Goal: Task Accomplishment & Management: Use online tool/utility

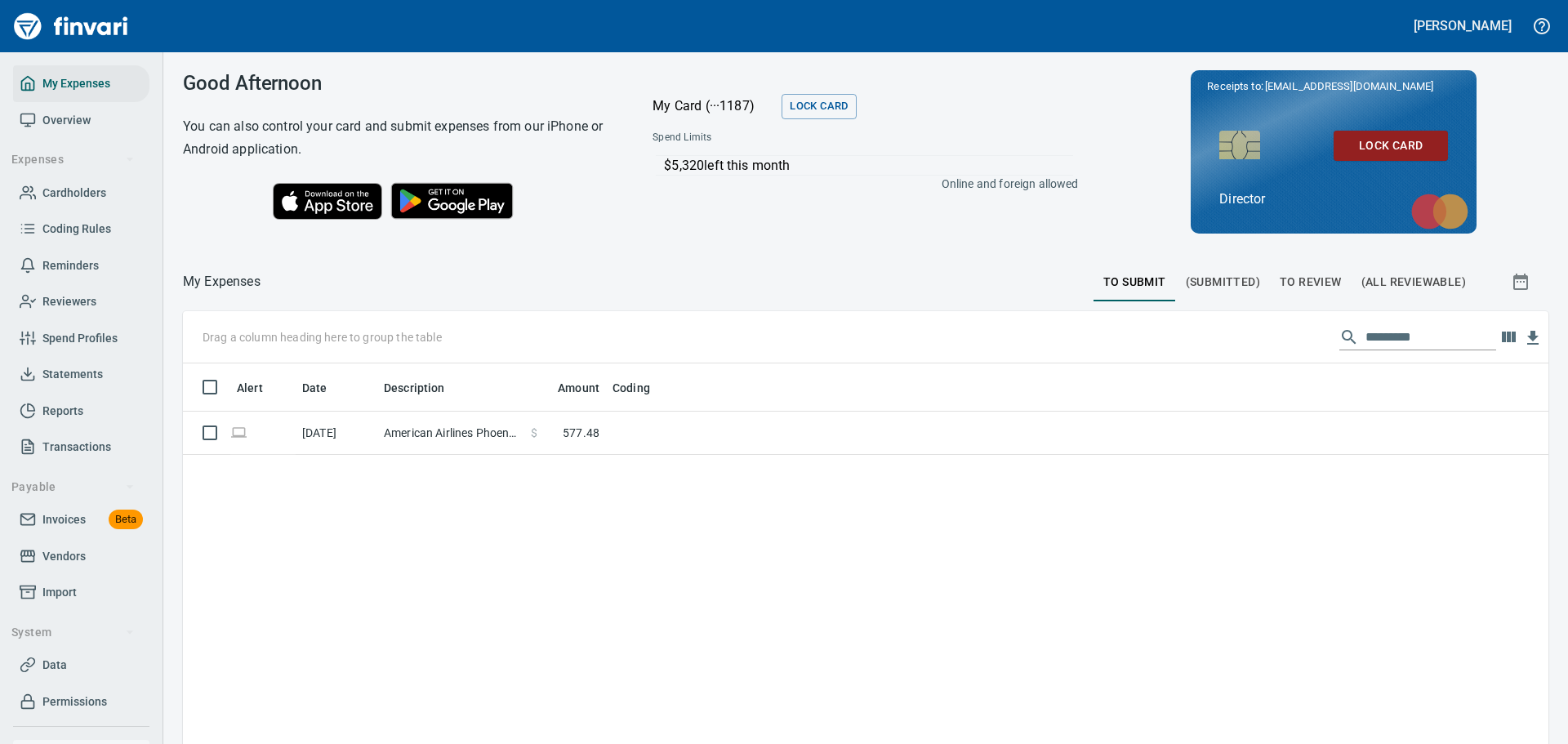
scroll to position [552, 1341]
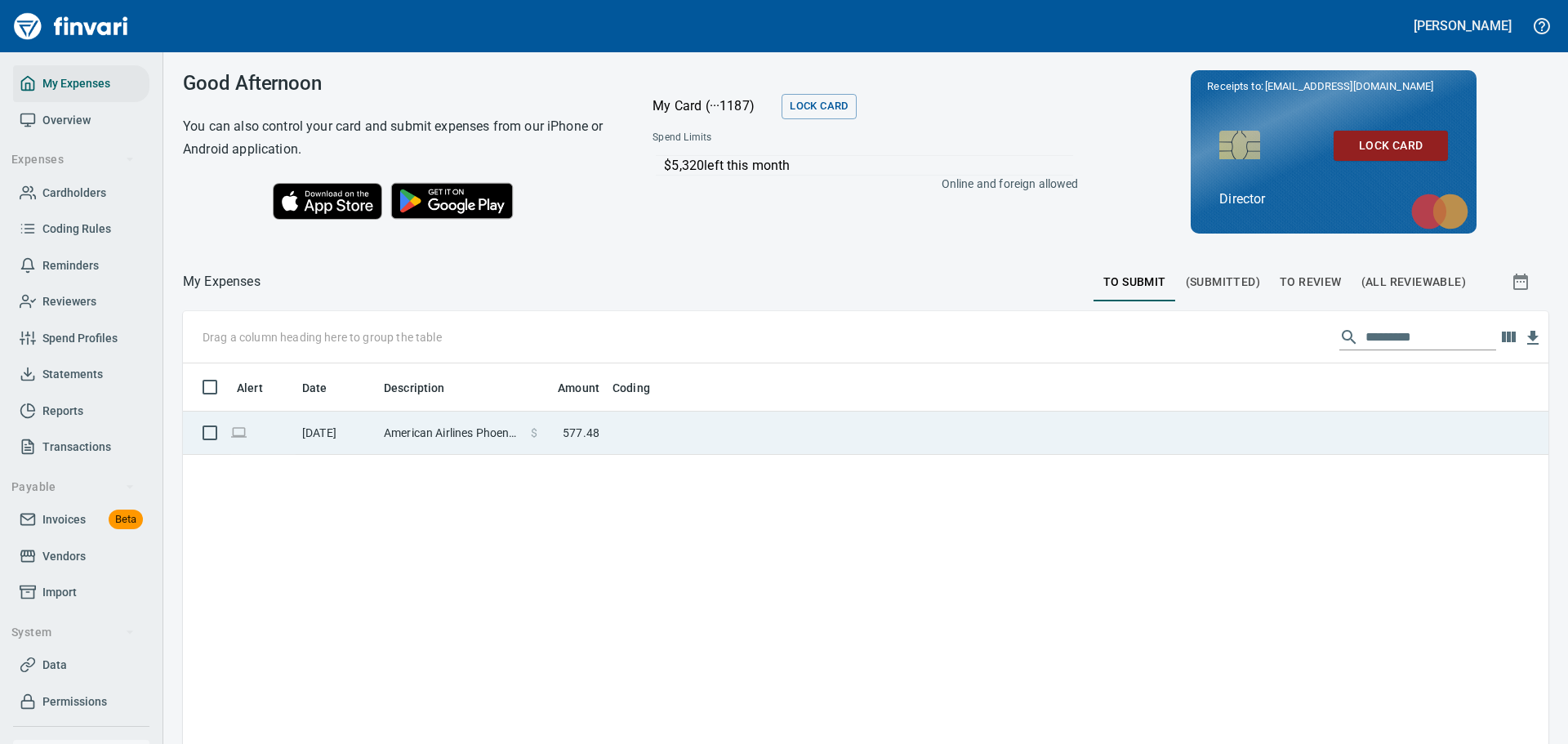
click at [762, 432] on td at bounding box center [810, 432] width 409 height 43
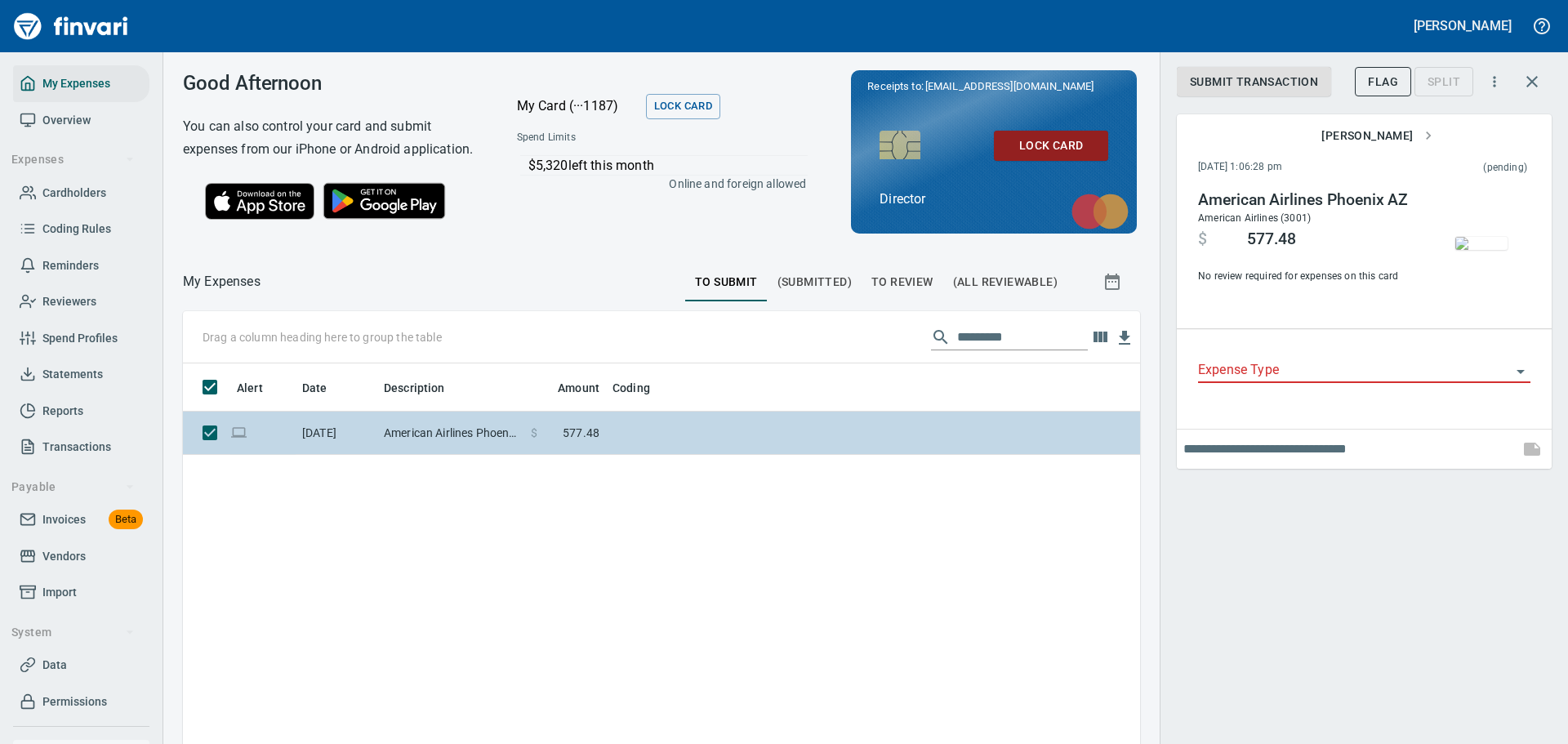
scroll to position [552, 933]
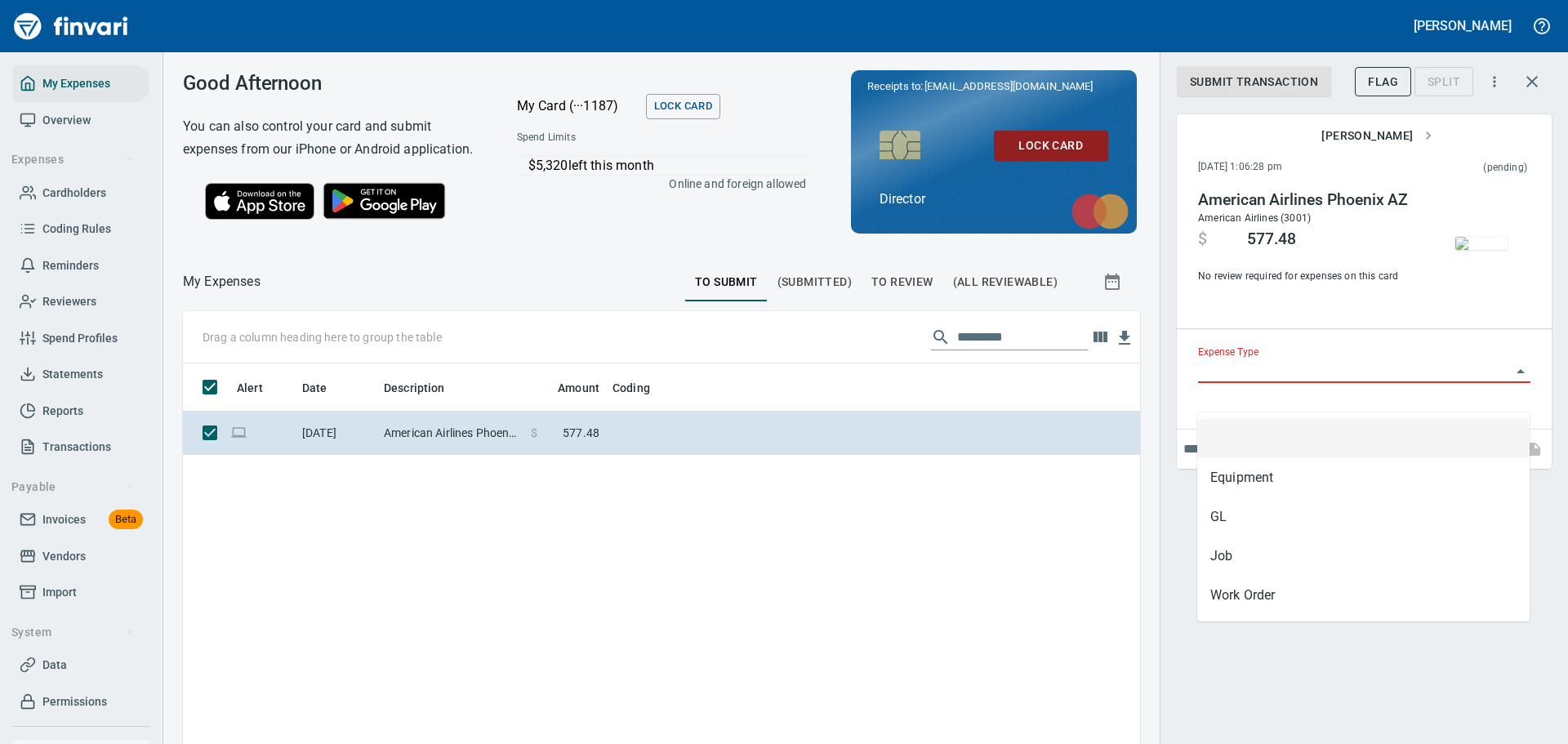
click at [1358, 382] on input "Expense Type" at bounding box center [1354, 370] width 313 height 23
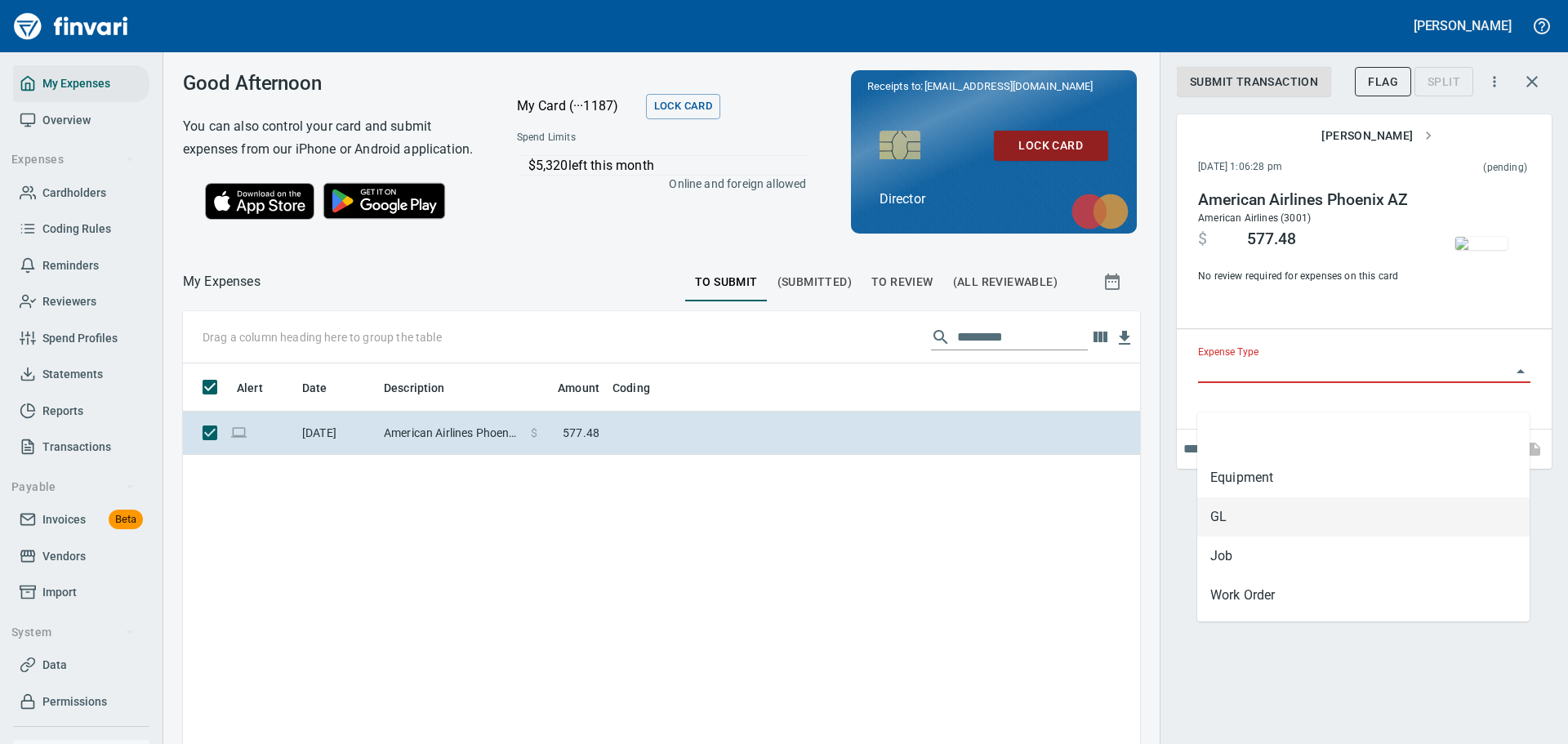
click at [1305, 507] on li "GL" at bounding box center [1363, 517] width 333 height 39
type input "**"
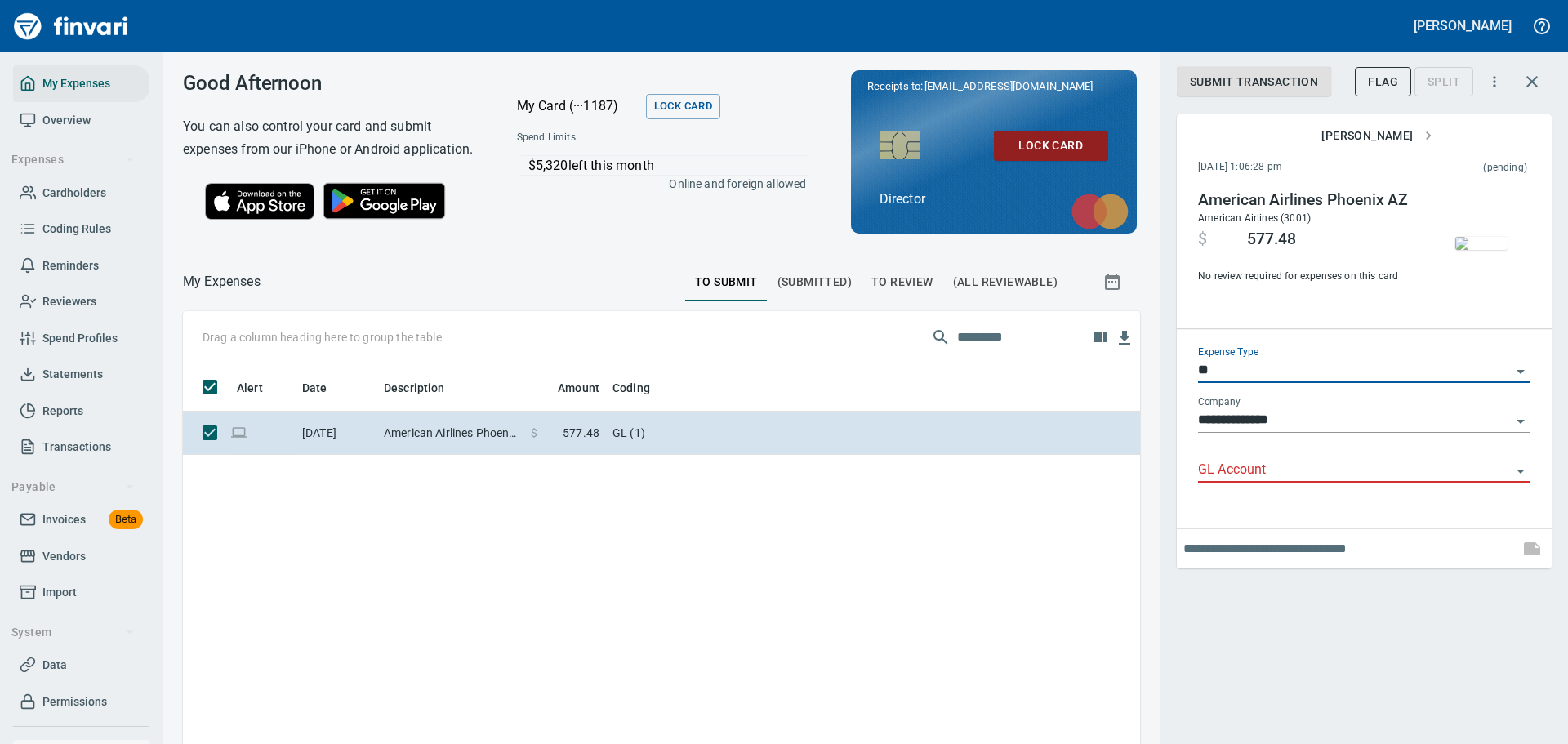
click at [877, 531] on div "Alert Date Description Amount Coding [DATE] American Airlines Phoenix AZ $ 577.…" at bounding box center [662, 646] width 957 height 565
click at [889, 292] on span "To Review" at bounding box center [903, 282] width 62 height 20
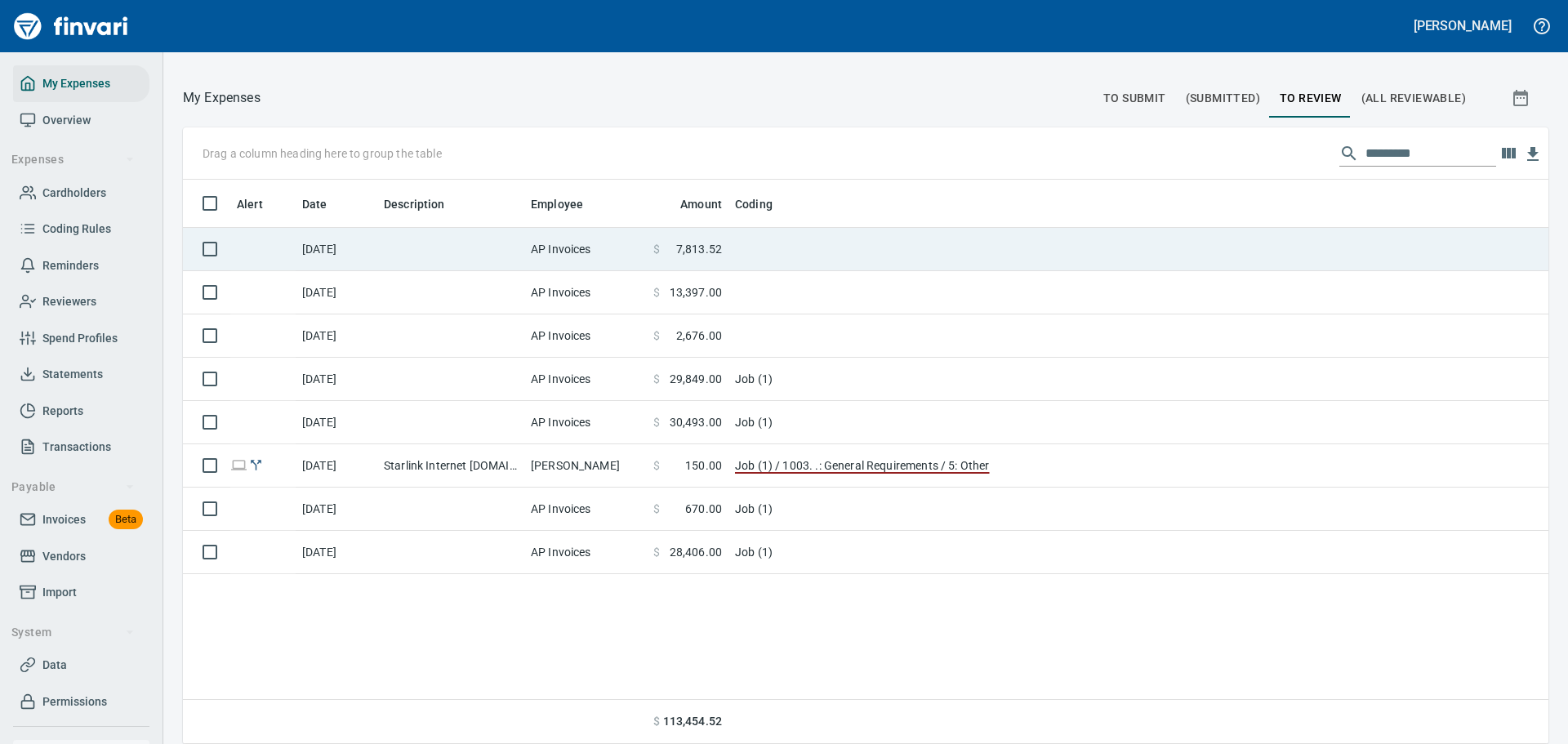
scroll to position [20, 0]
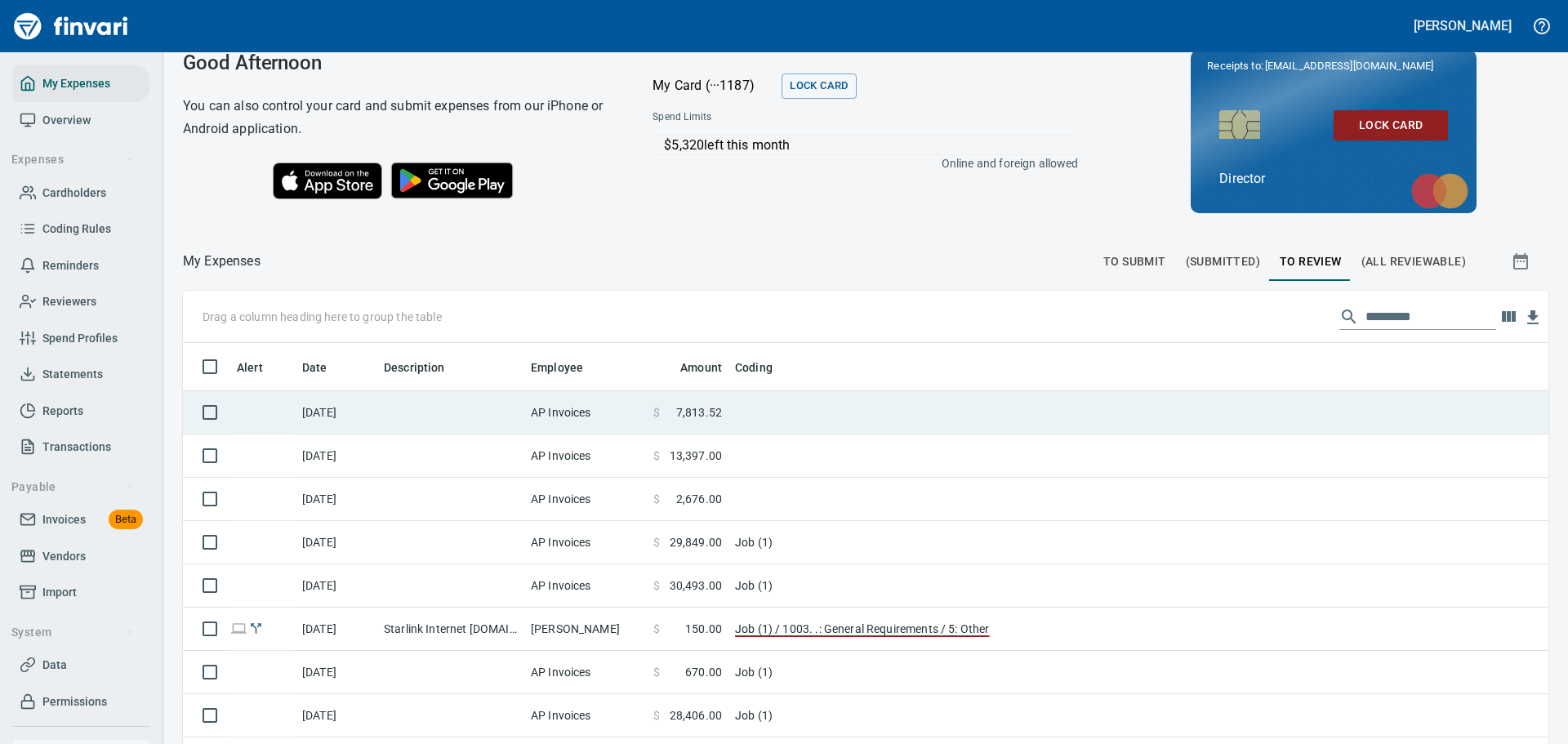
click at [590, 416] on td "AP Invoices" at bounding box center [586, 412] width 123 height 43
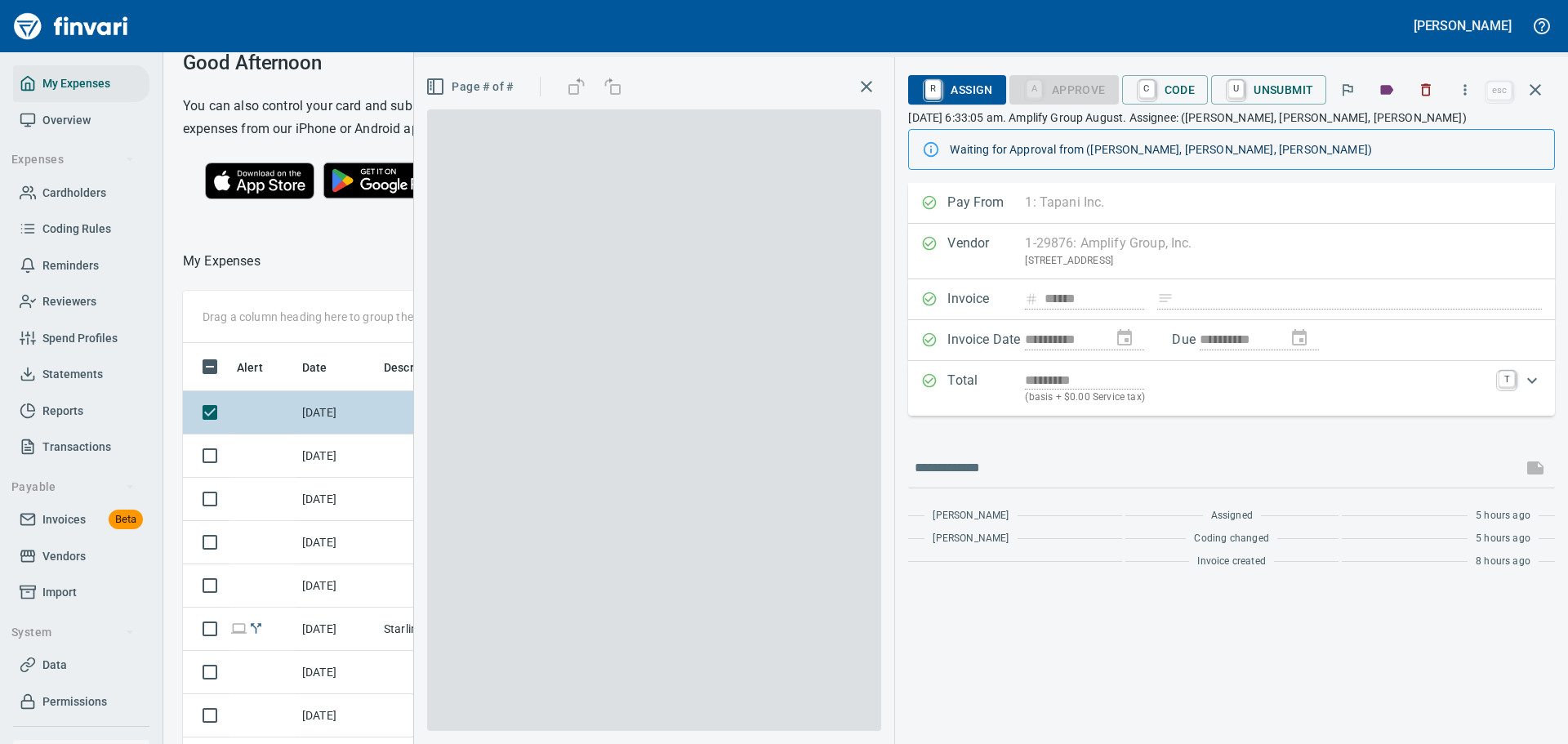
scroll to position [540, 920]
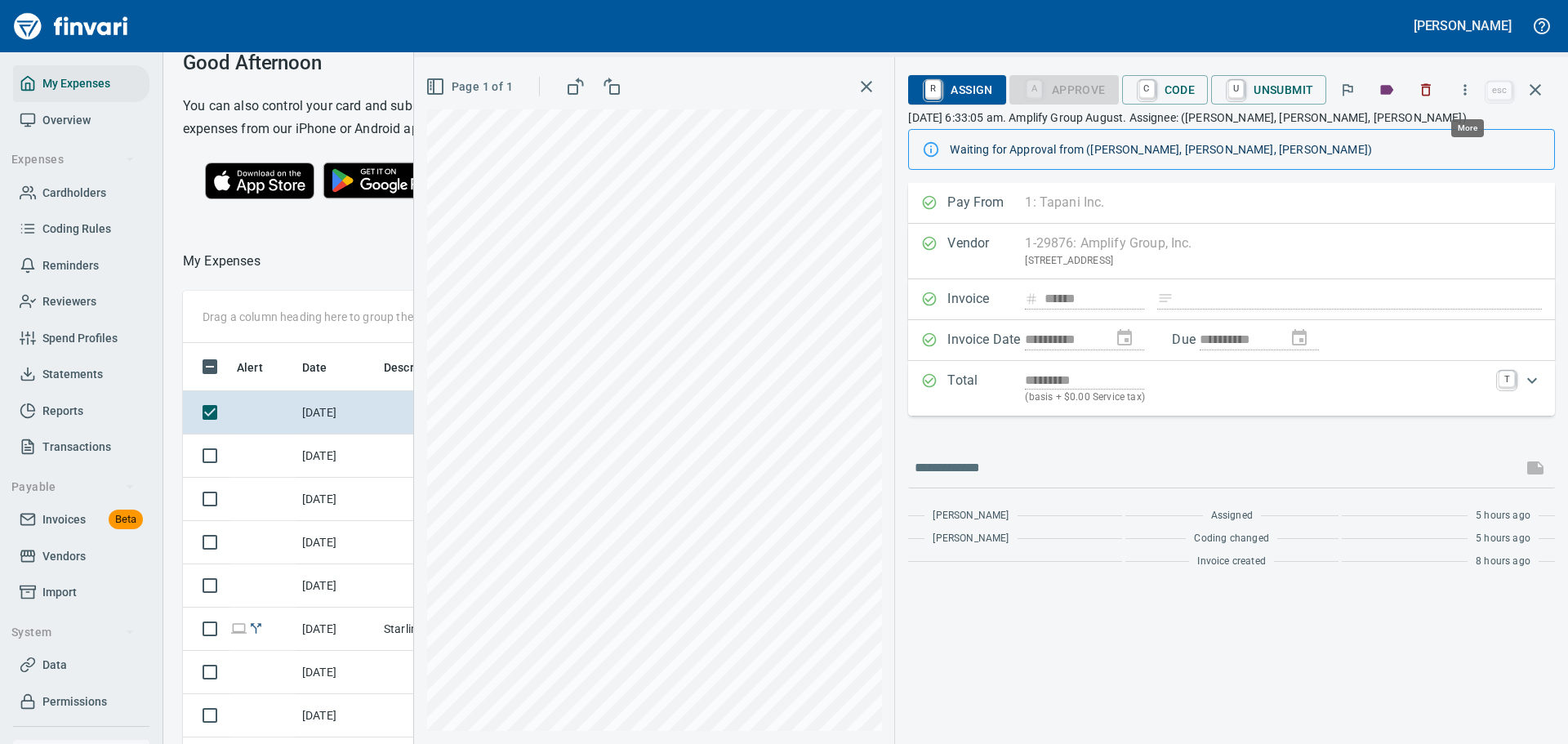
click at [1468, 88] on icon "button" at bounding box center [1465, 90] width 16 height 16
click at [1282, 145] on div at bounding box center [784, 372] width 1568 height 744
click at [855, 75] on div "Page 1 of 1" at bounding box center [654, 87] width 455 height 33
click at [872, 84] on icon "button" at bounding box center [866, 86] width 11 height 11
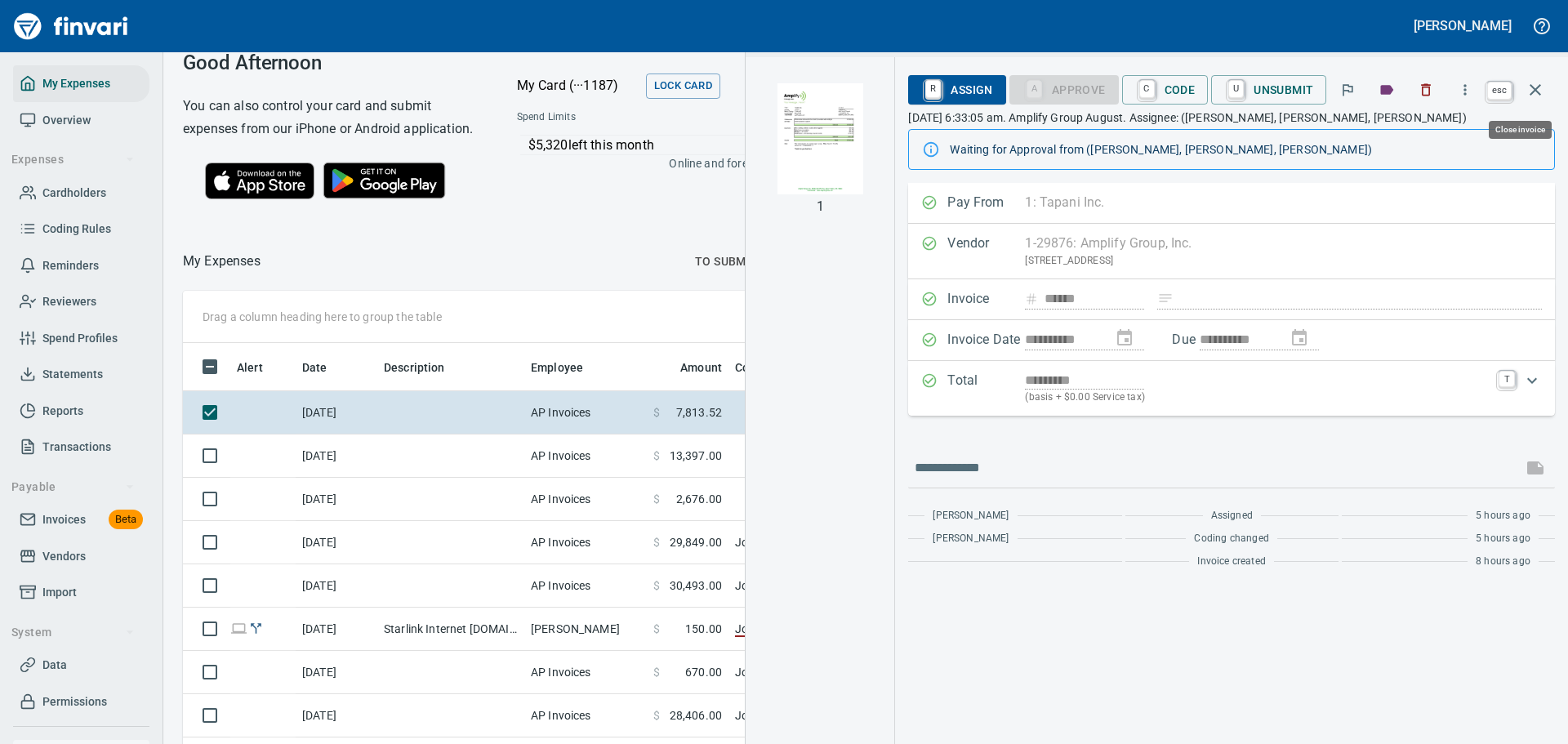
click at [1540, 90] on icon "button" at bounding box center [1535, 89] width 19 height 19
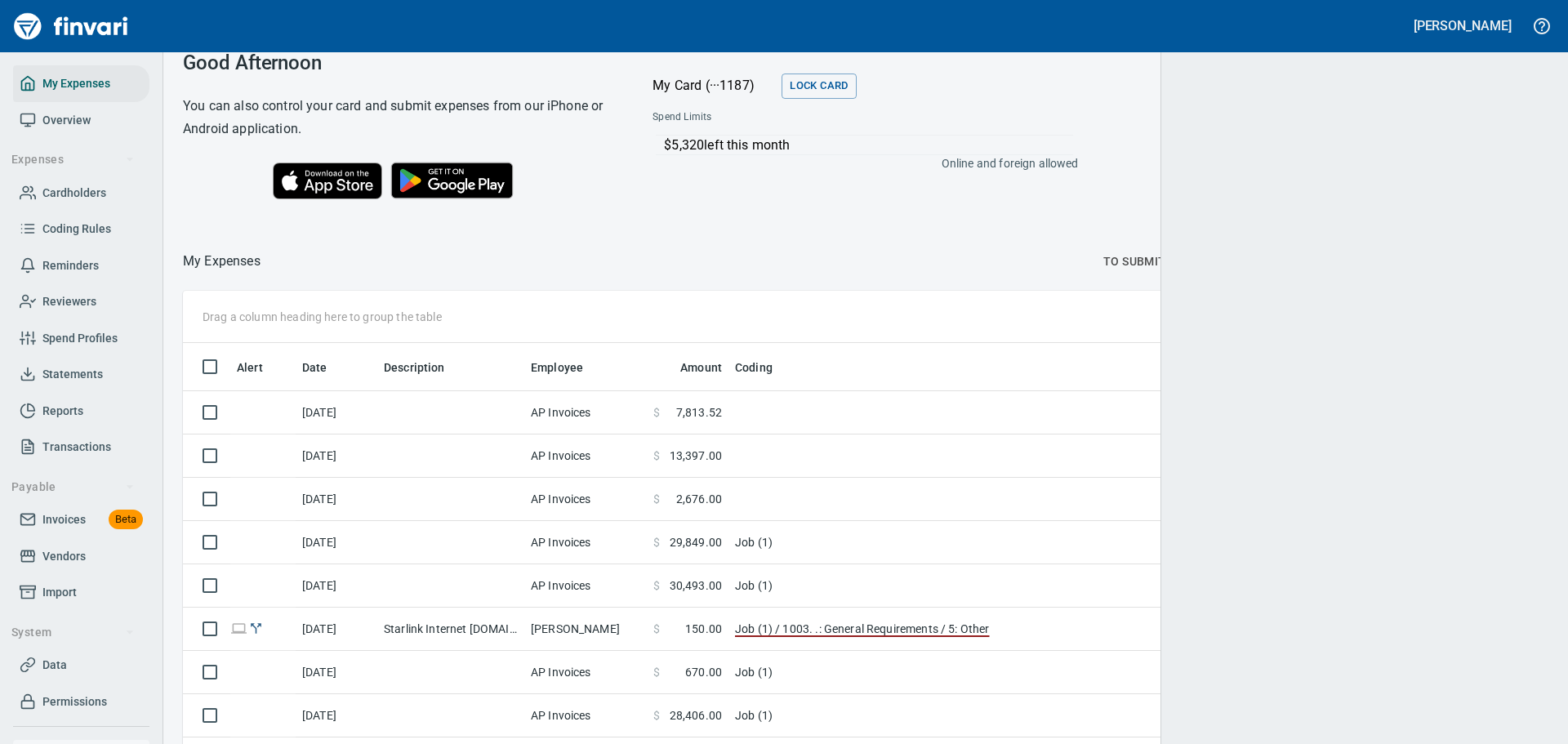
scroll to position [552, 1339]
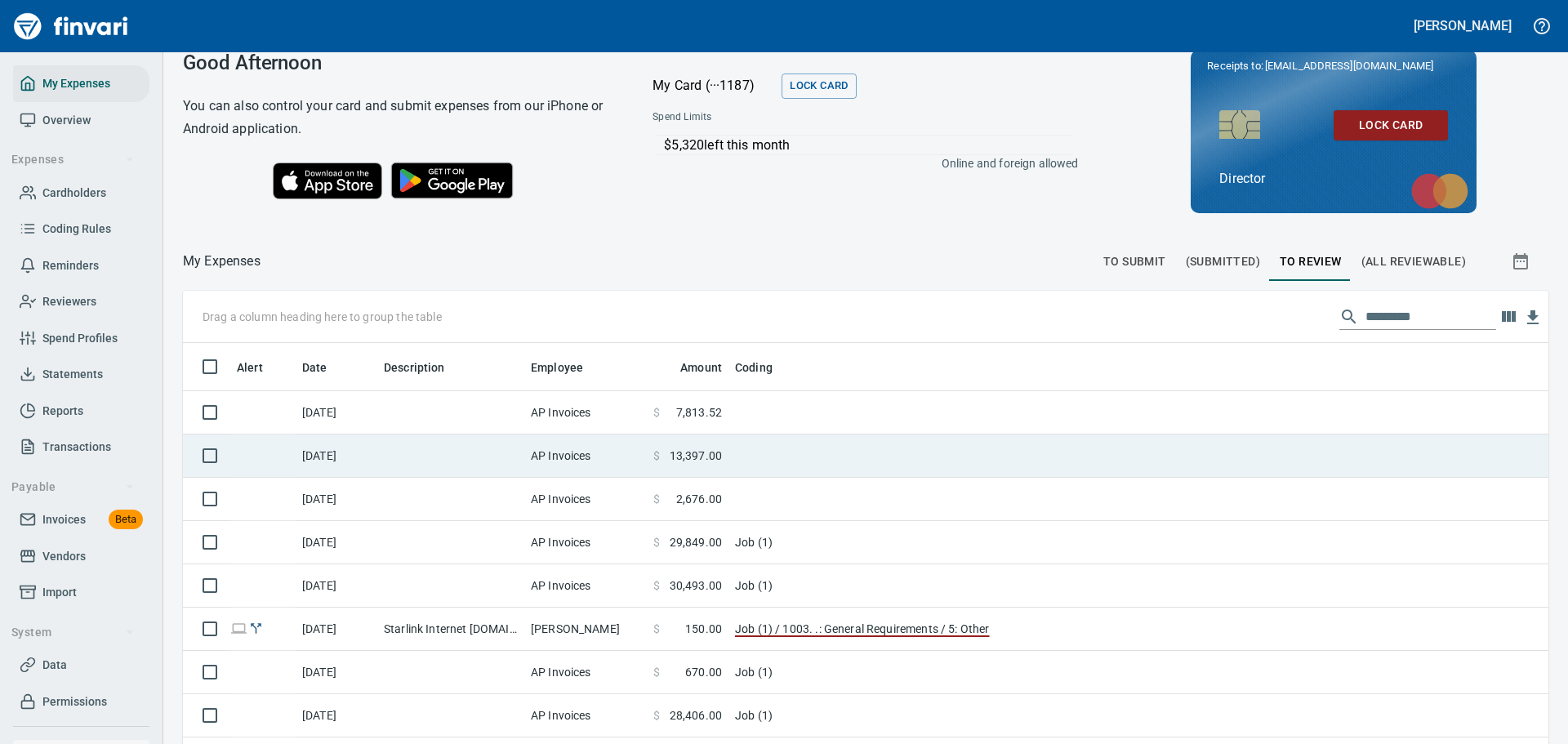
click at [875, 454] on td at bounding box center [933, 455] width 409 height 43
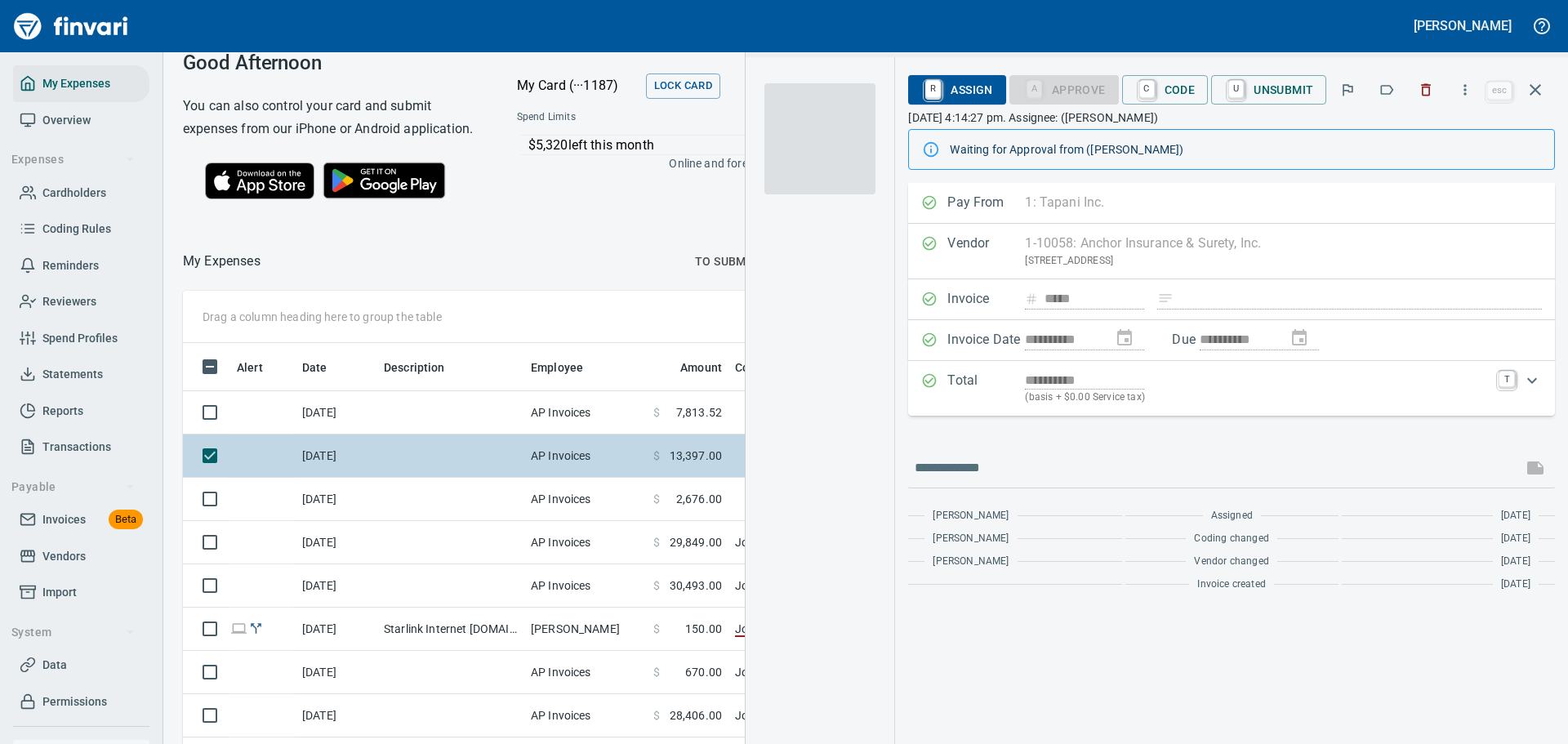
scroll to position [540, 920]
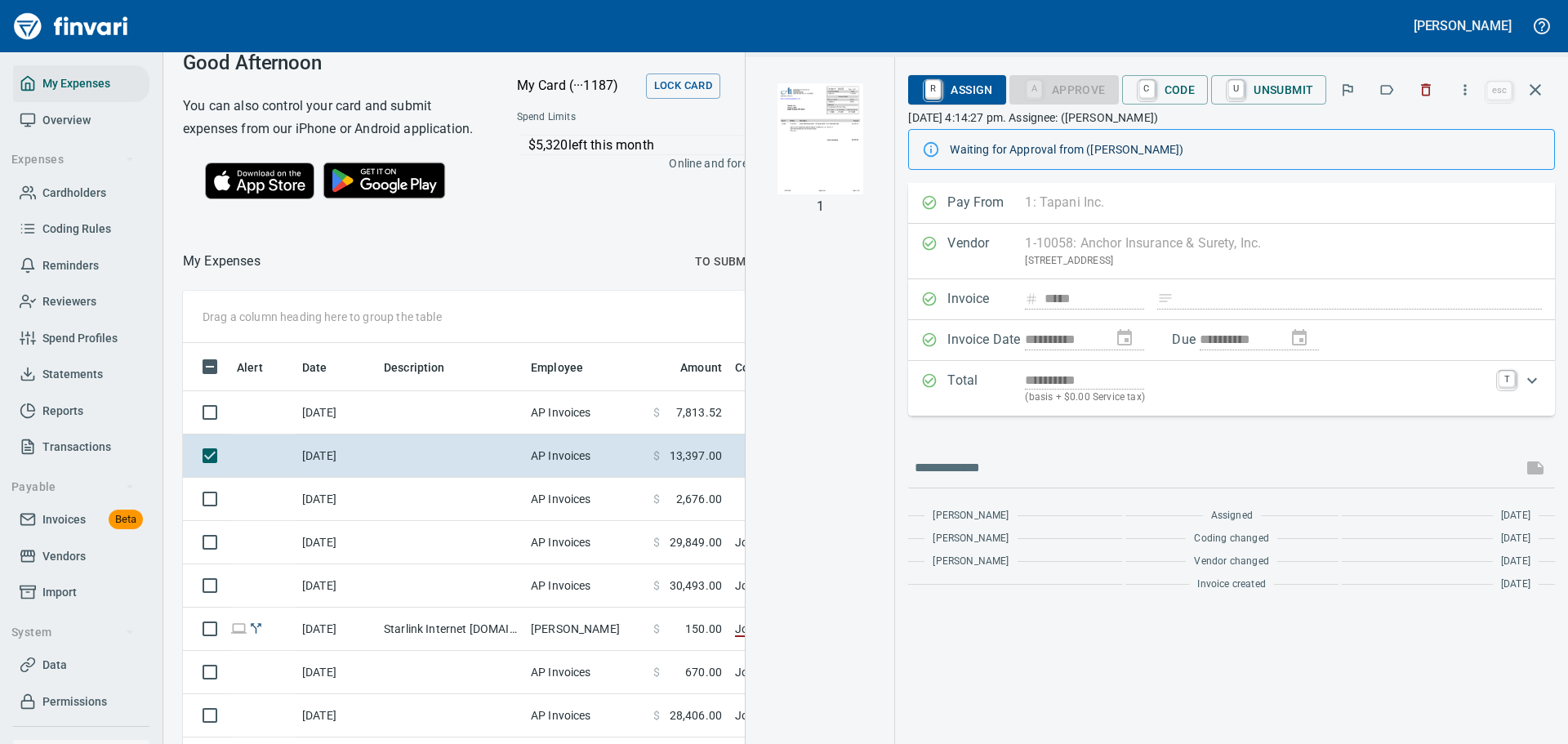
click at [803, 133] on img "button" at bounding box center [819, 138] width 111 height 111
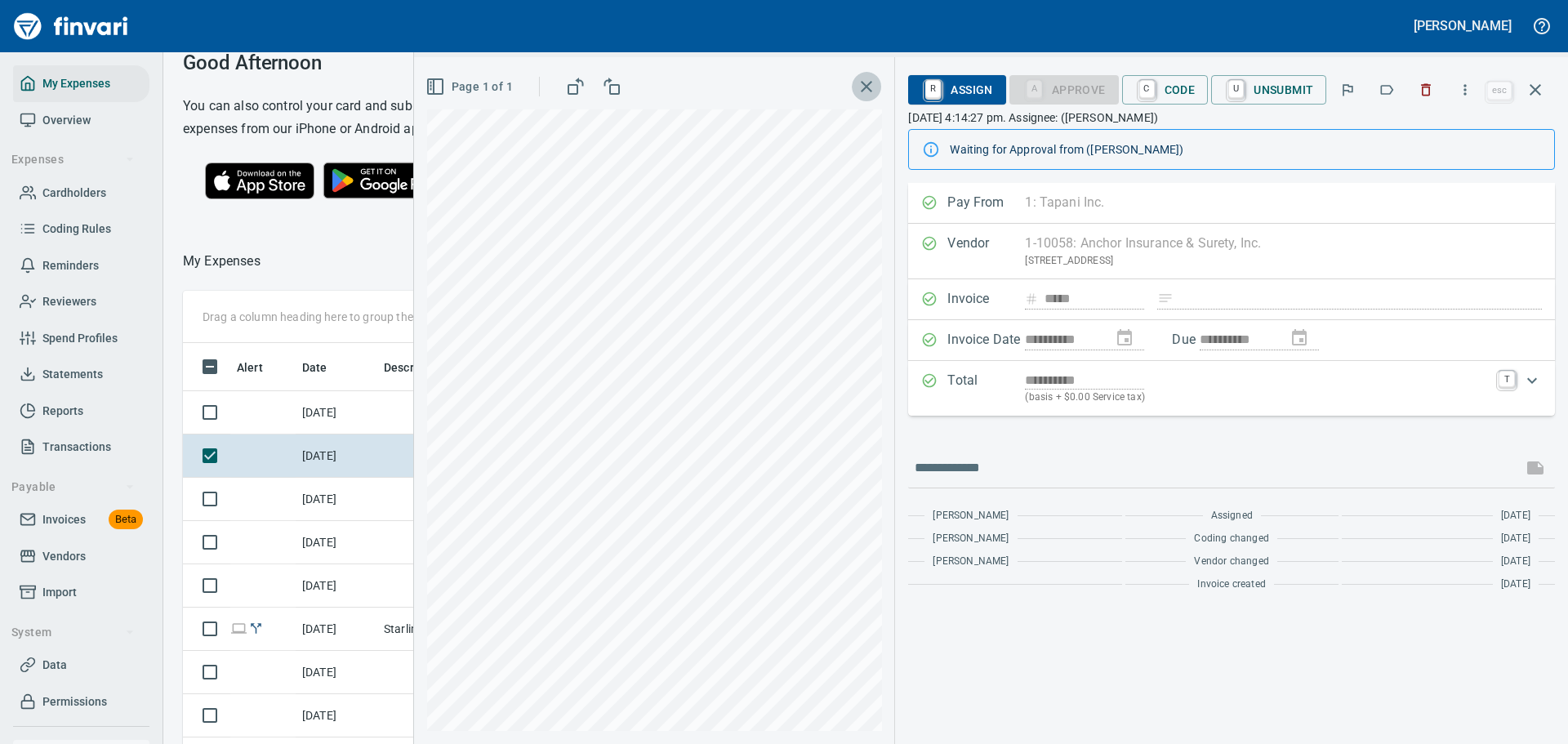
click at [875, 82] on icon "button" at bounding box center [866, 86] width 19 height 19
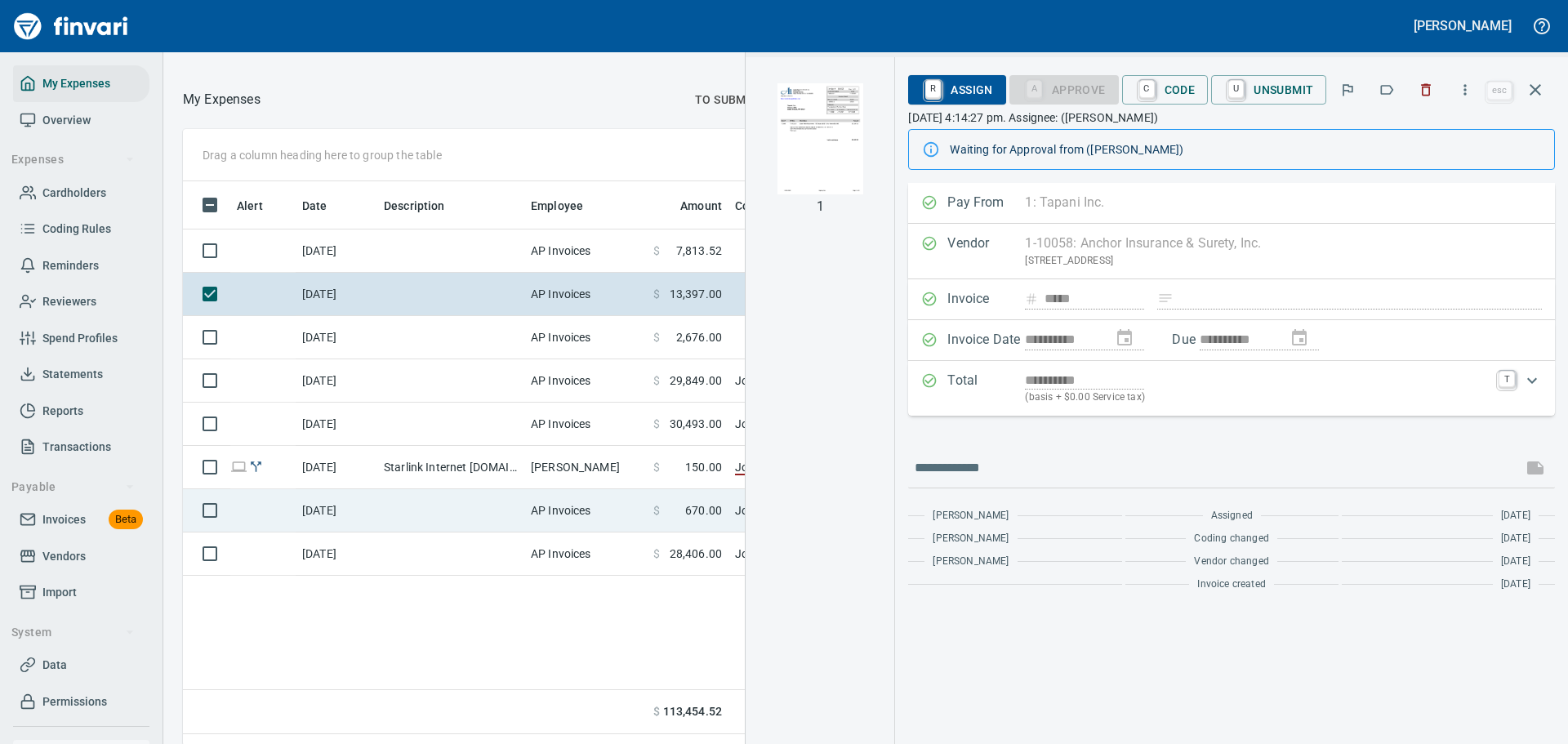
scroll to position [184, 0]
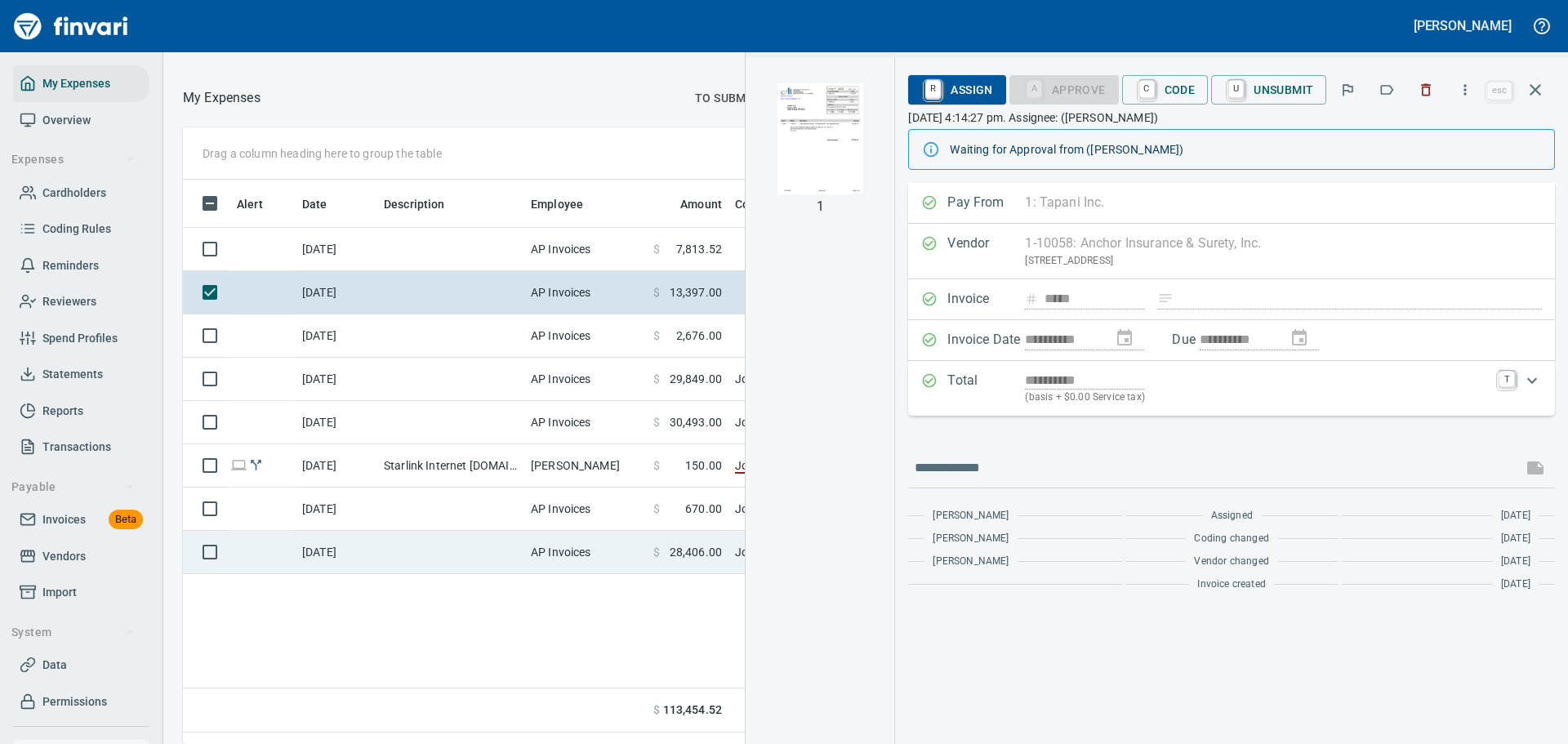
click at [581, 574] on td "AP Invoices" at bounding box center [586, 552] width 123 height 43
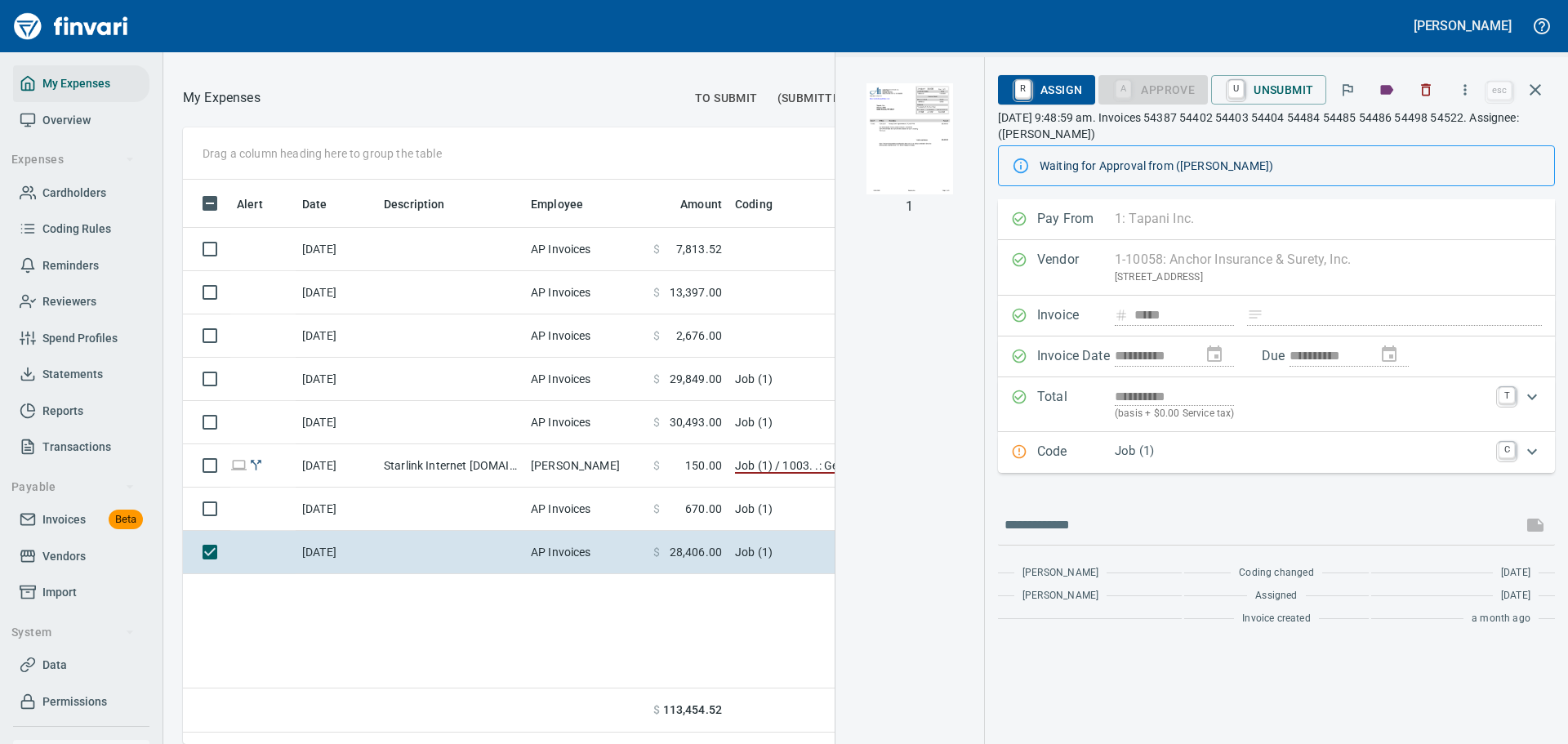
click at [889, 151] on img "button" at bounding box center [909, 138] width 111 height 111
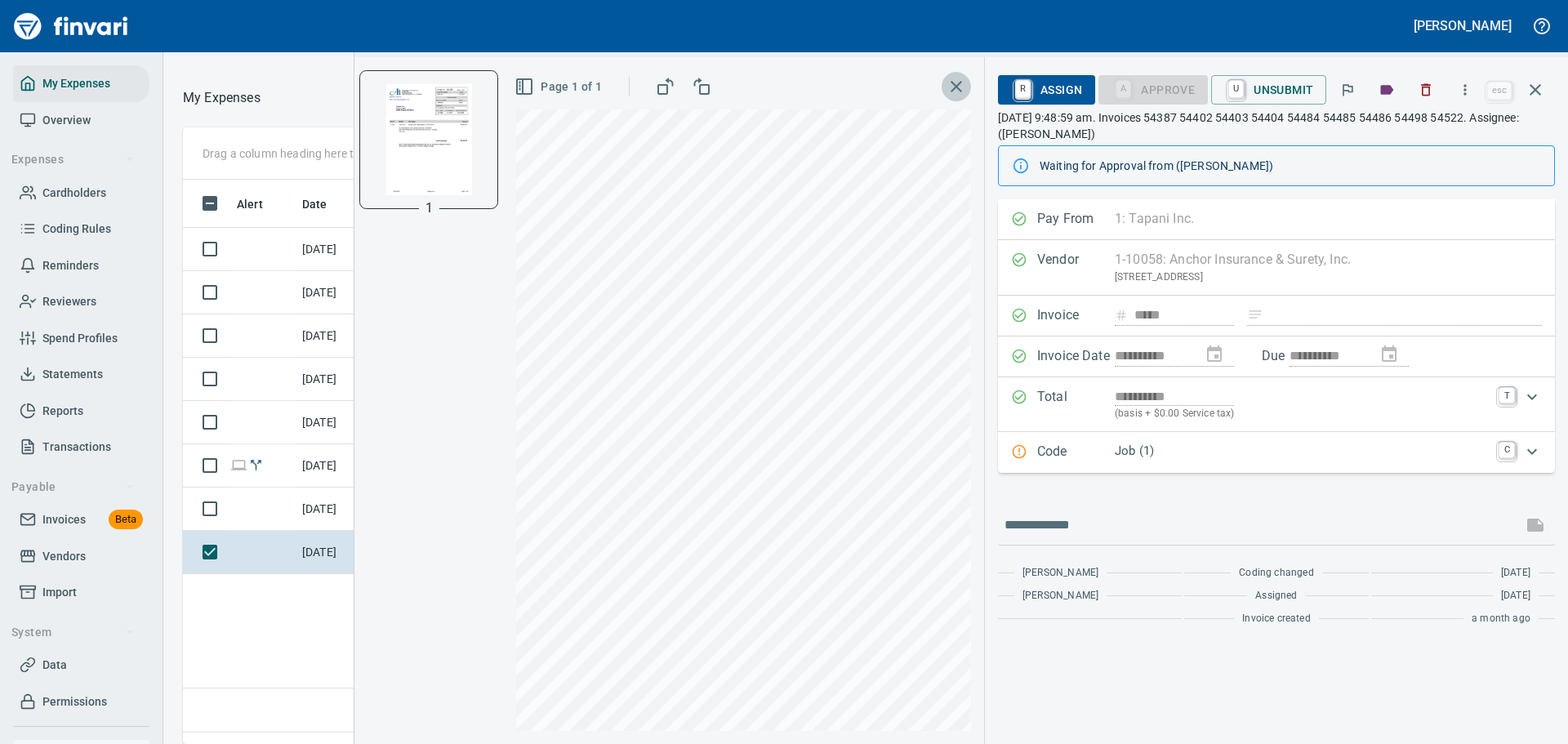
click at [958, 84] on icon "button" at bounding box center [956, 86] width 19 height 19
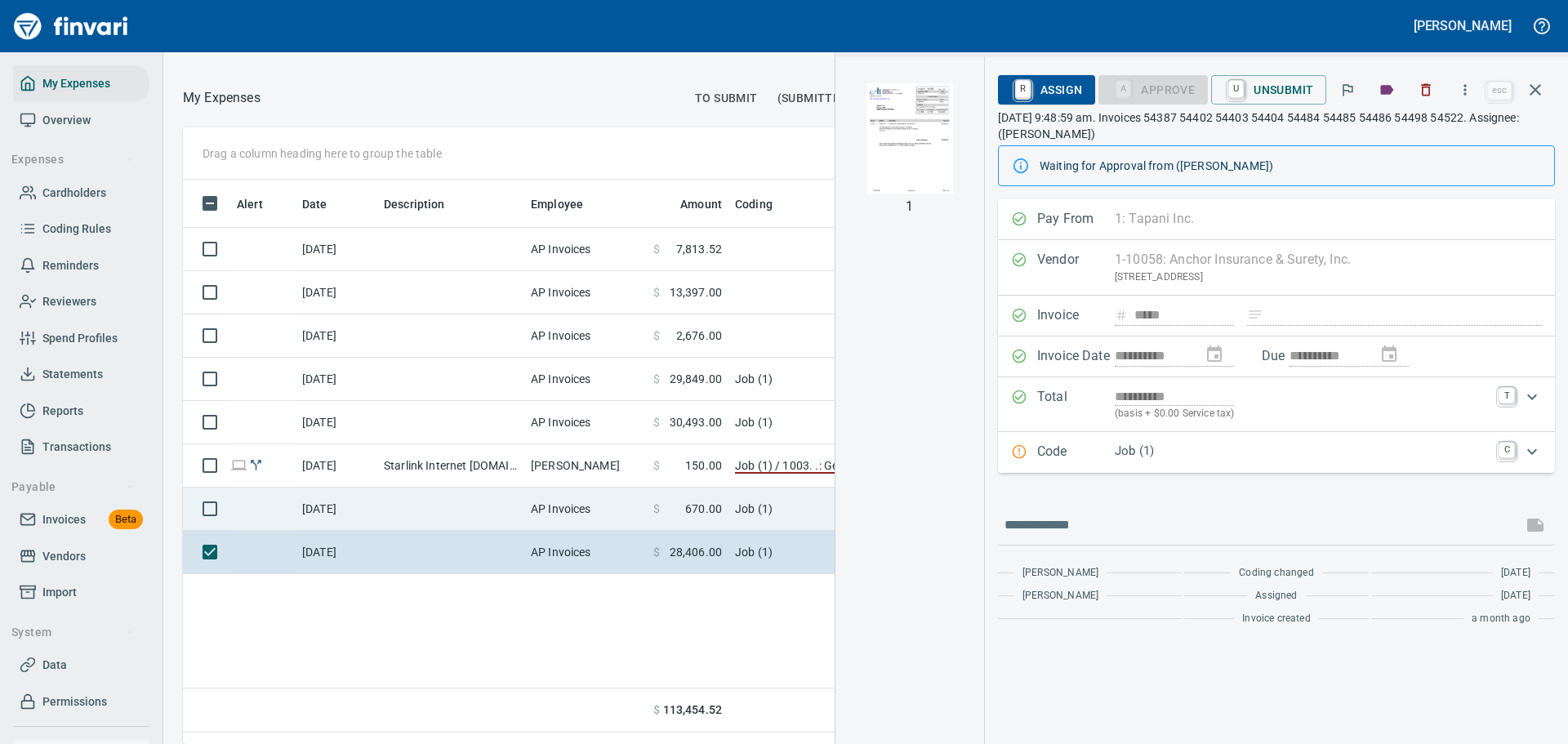
click at [633, 527] on td "AP Invoices" at bounding box center [586, 509] width 123 height 43
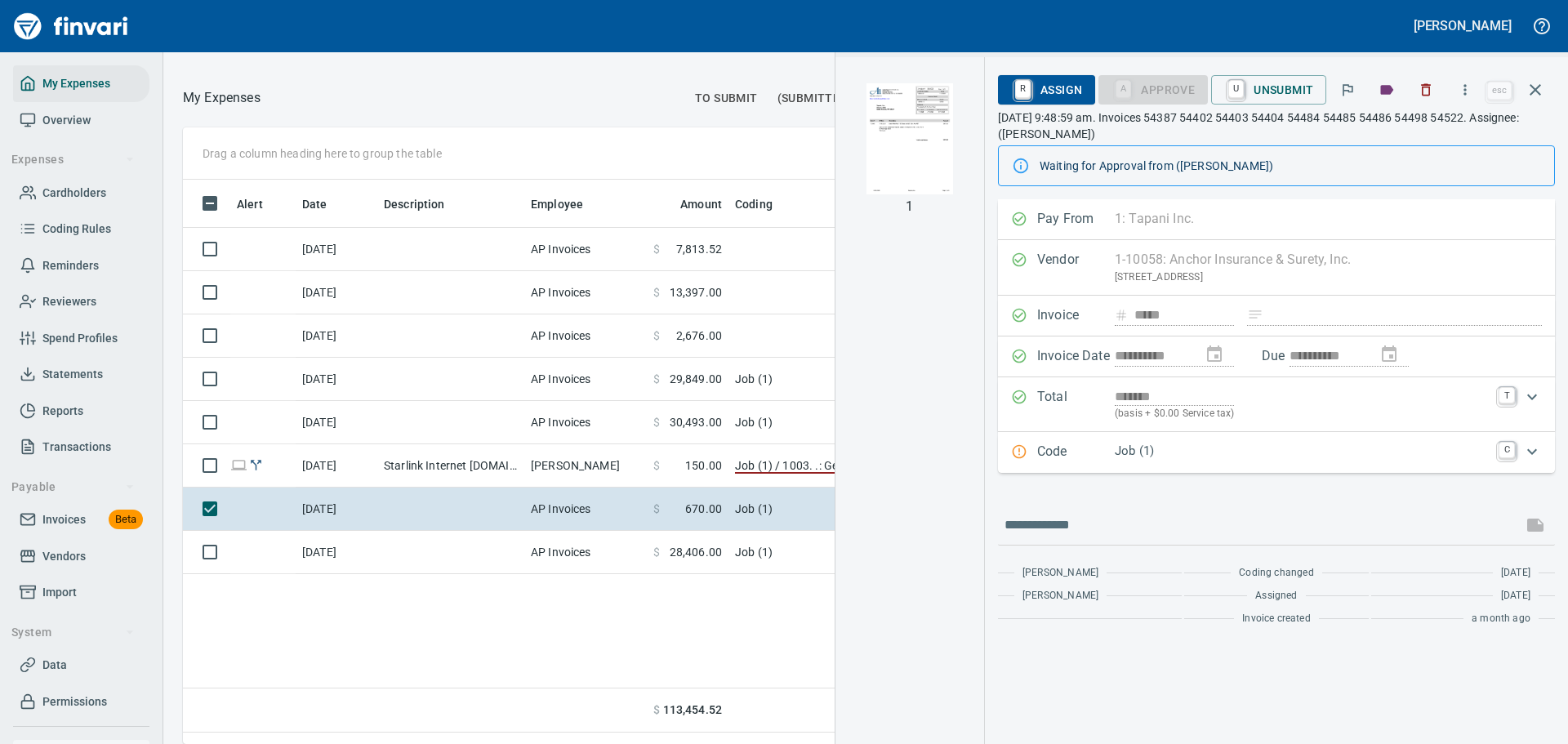
click at [919, 125] on img "button" at bounding box center [909, 138] width 111 height 111
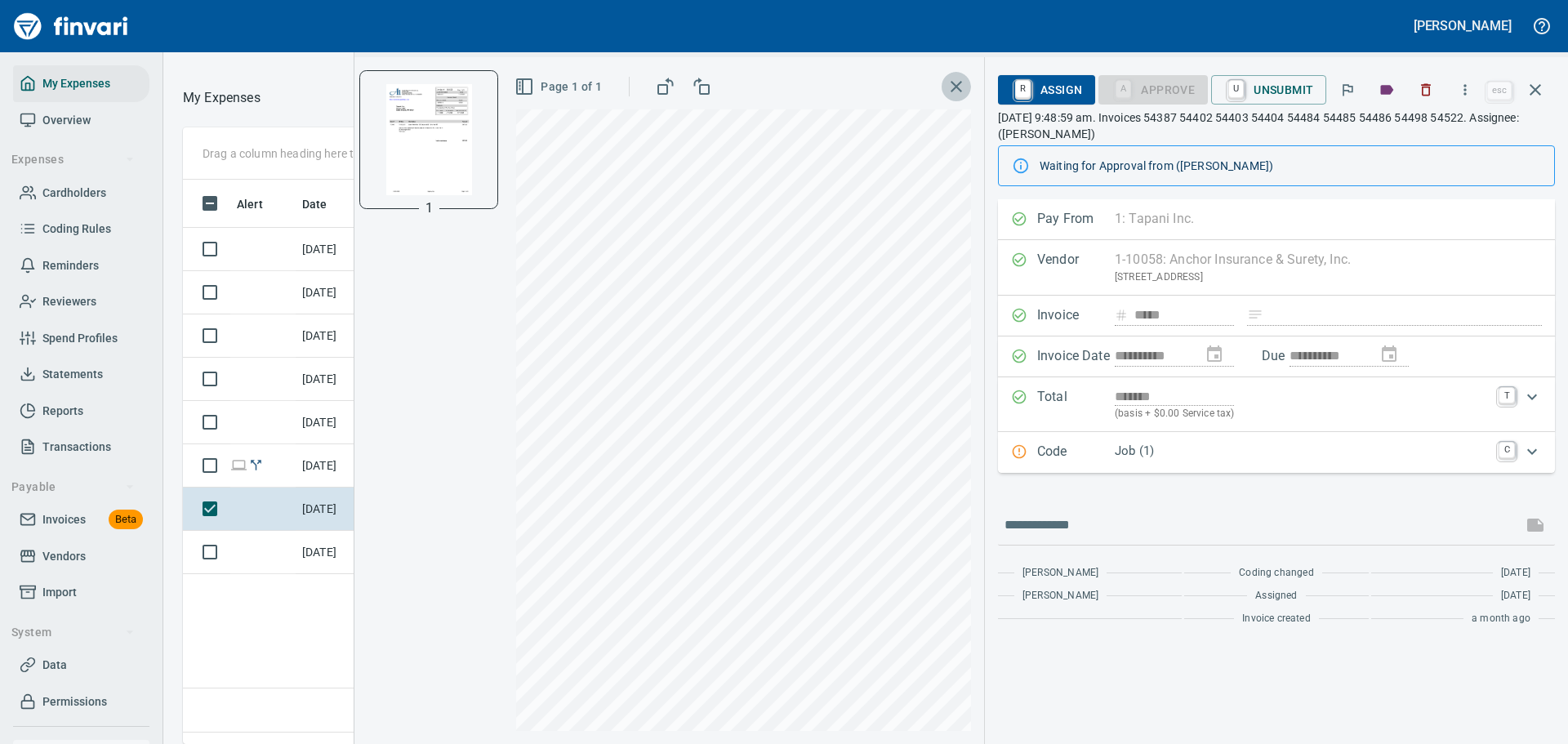
click at [959, 85] on icon "button" at bounding box center [956, 86] width 11 height 11
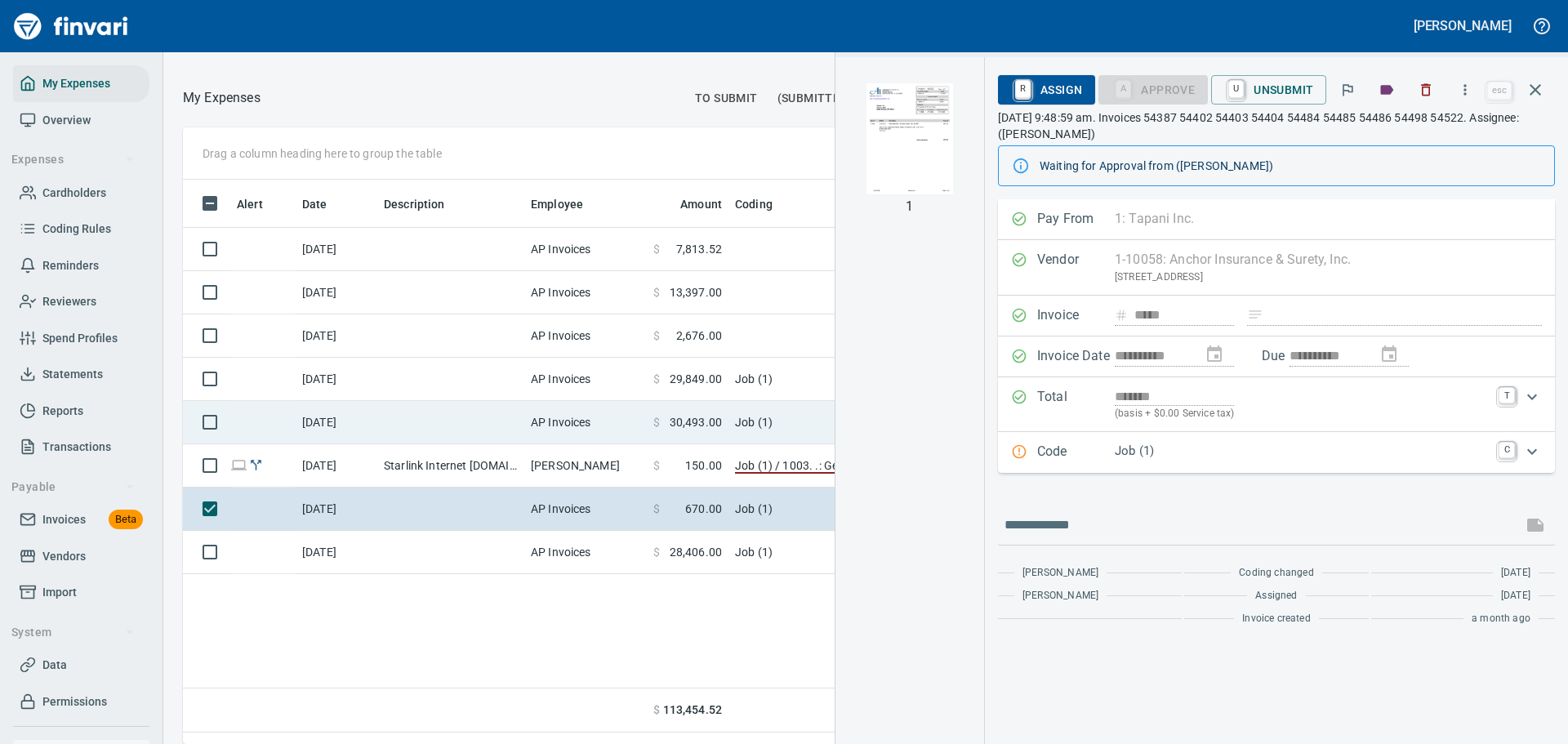
click at [594, 444] on td "AP Invoices" at bounding box center [586, 422] width 123 height 43
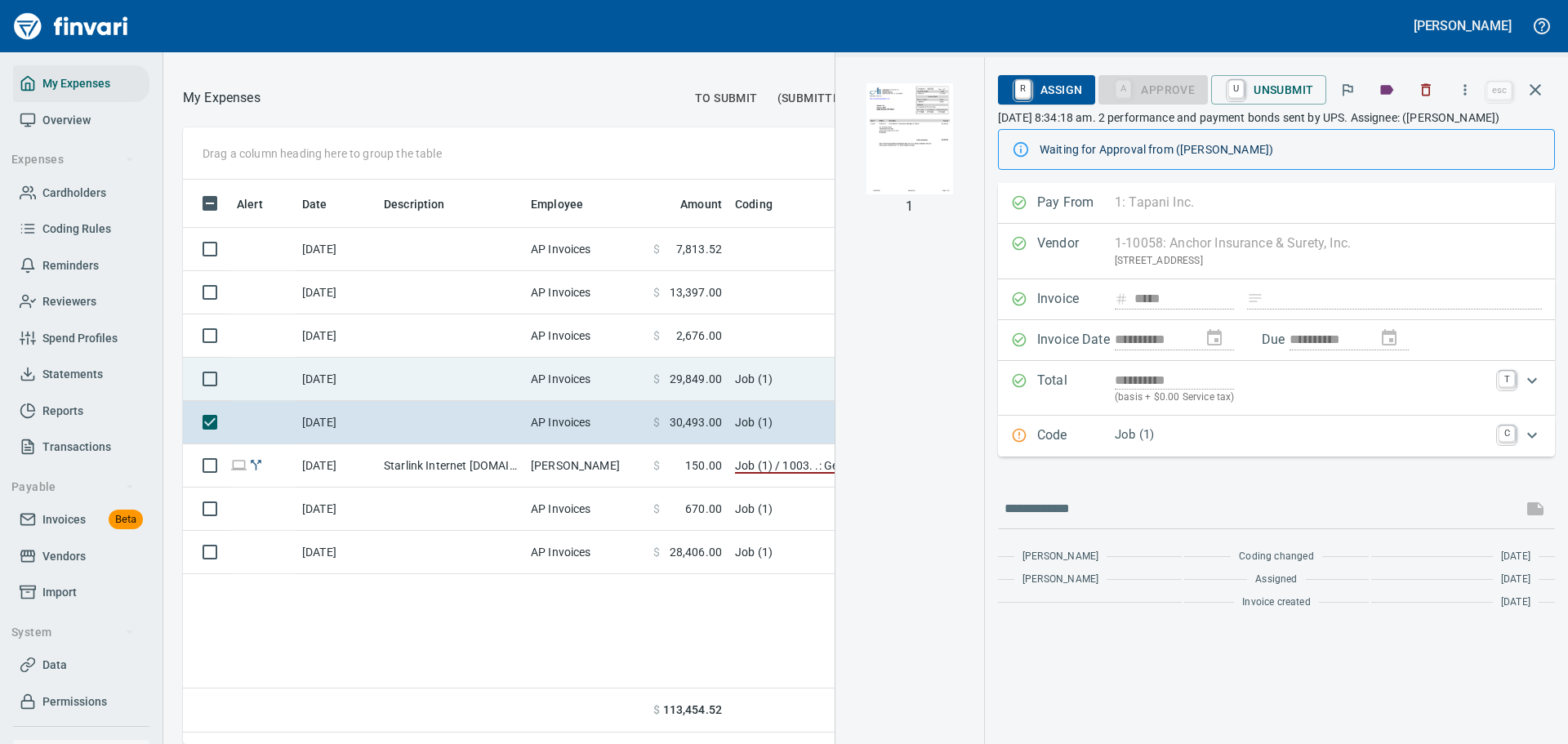
click at [603, 401] on td "AP Invoices" at bounding box center [586, 378] width 123 height 43
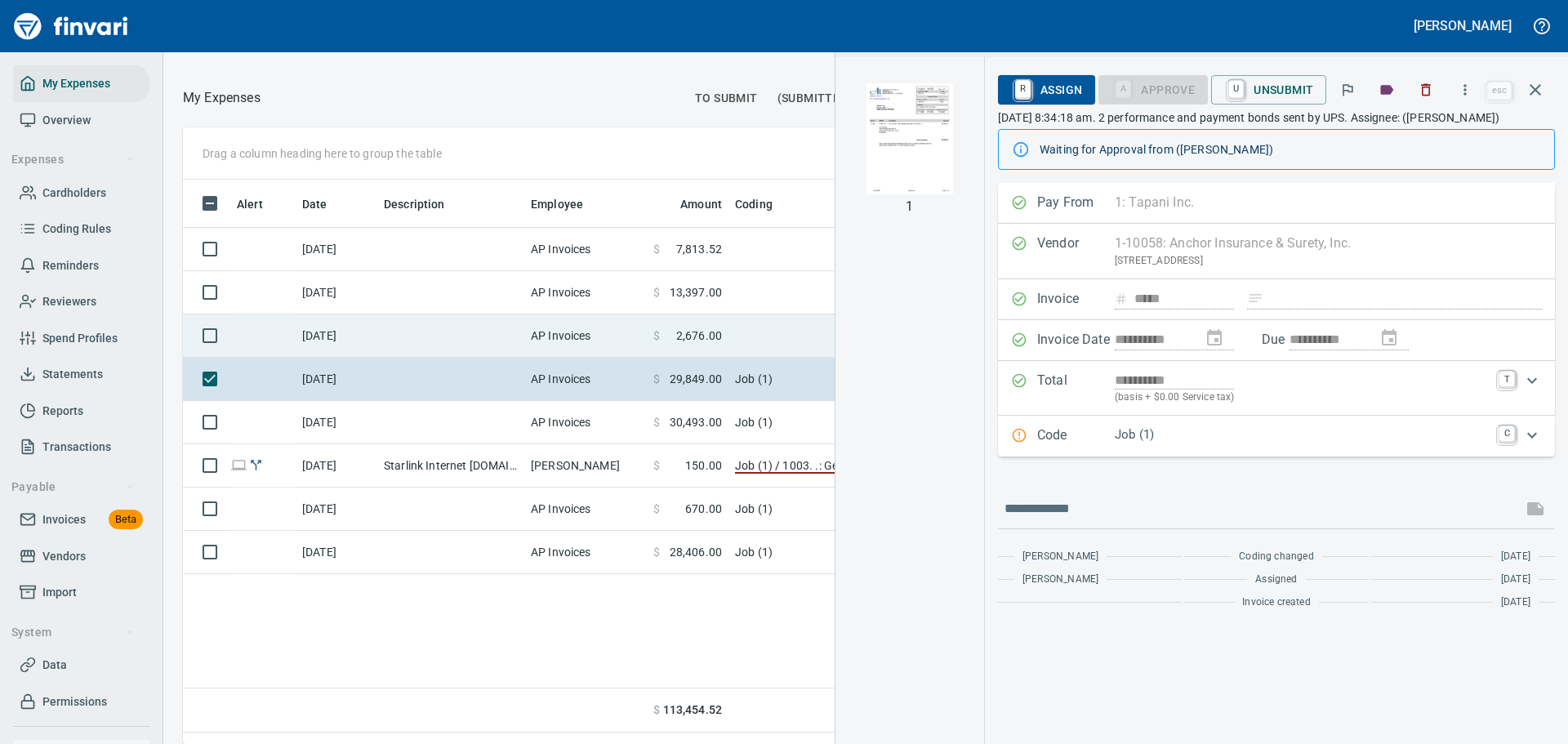
click at [589, 357] on td "AP Invoices" at bounding box center [586, 335] width 123 height 43
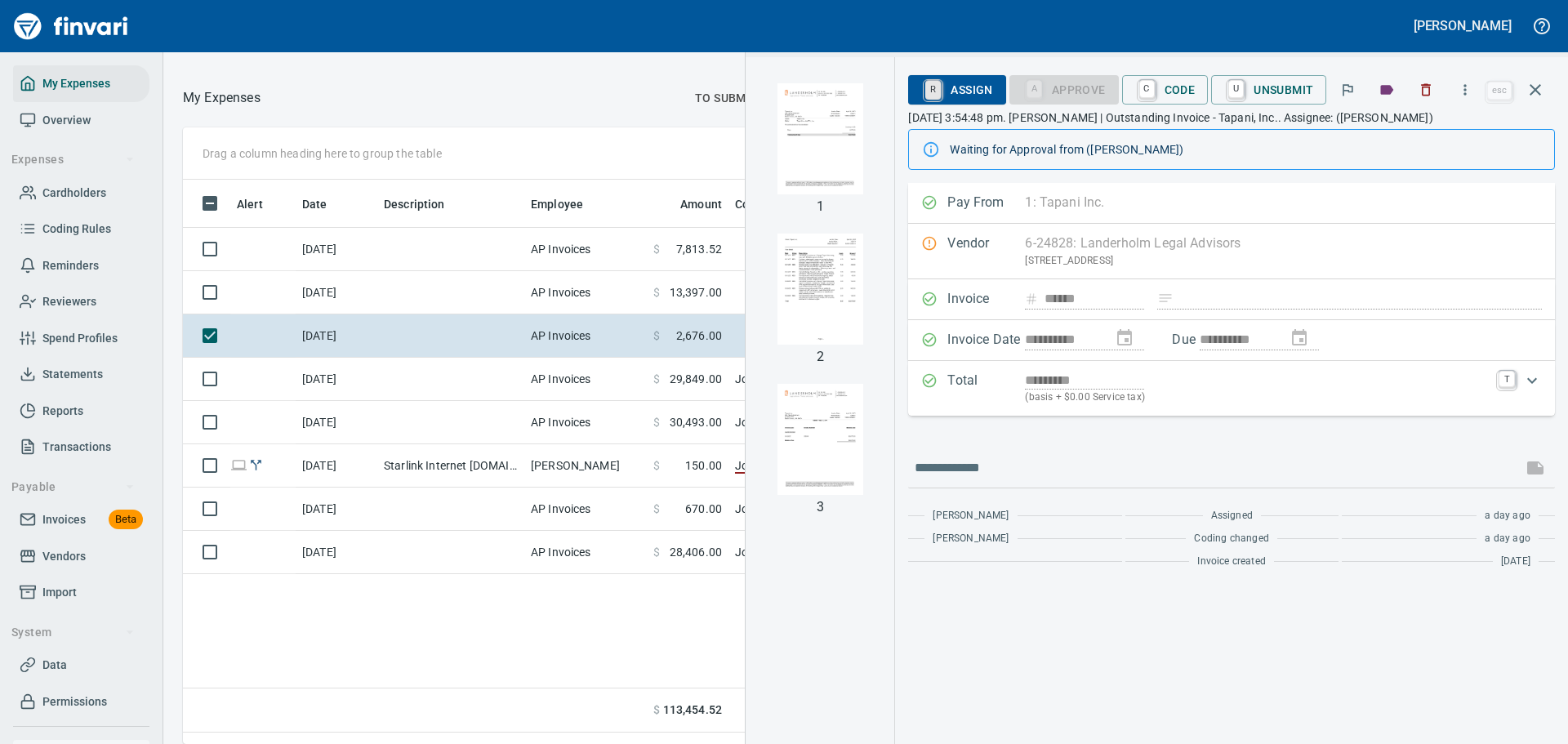
click at [928, 86] on link "R" at bounding box center [933, 90] width 16 height 18
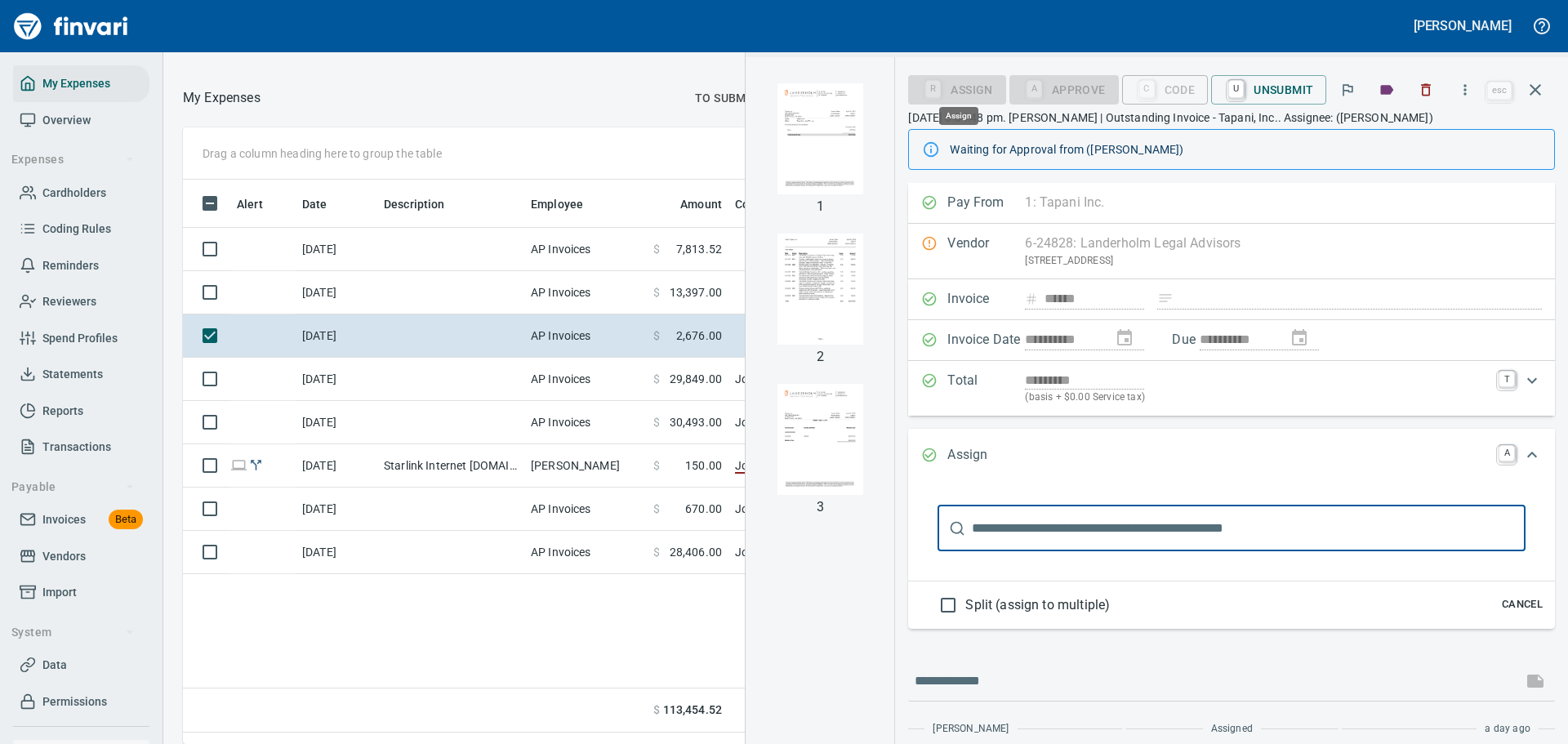
click at [1116, 521] on input "text" at bounding box center [1248, 529] width 554 height 46
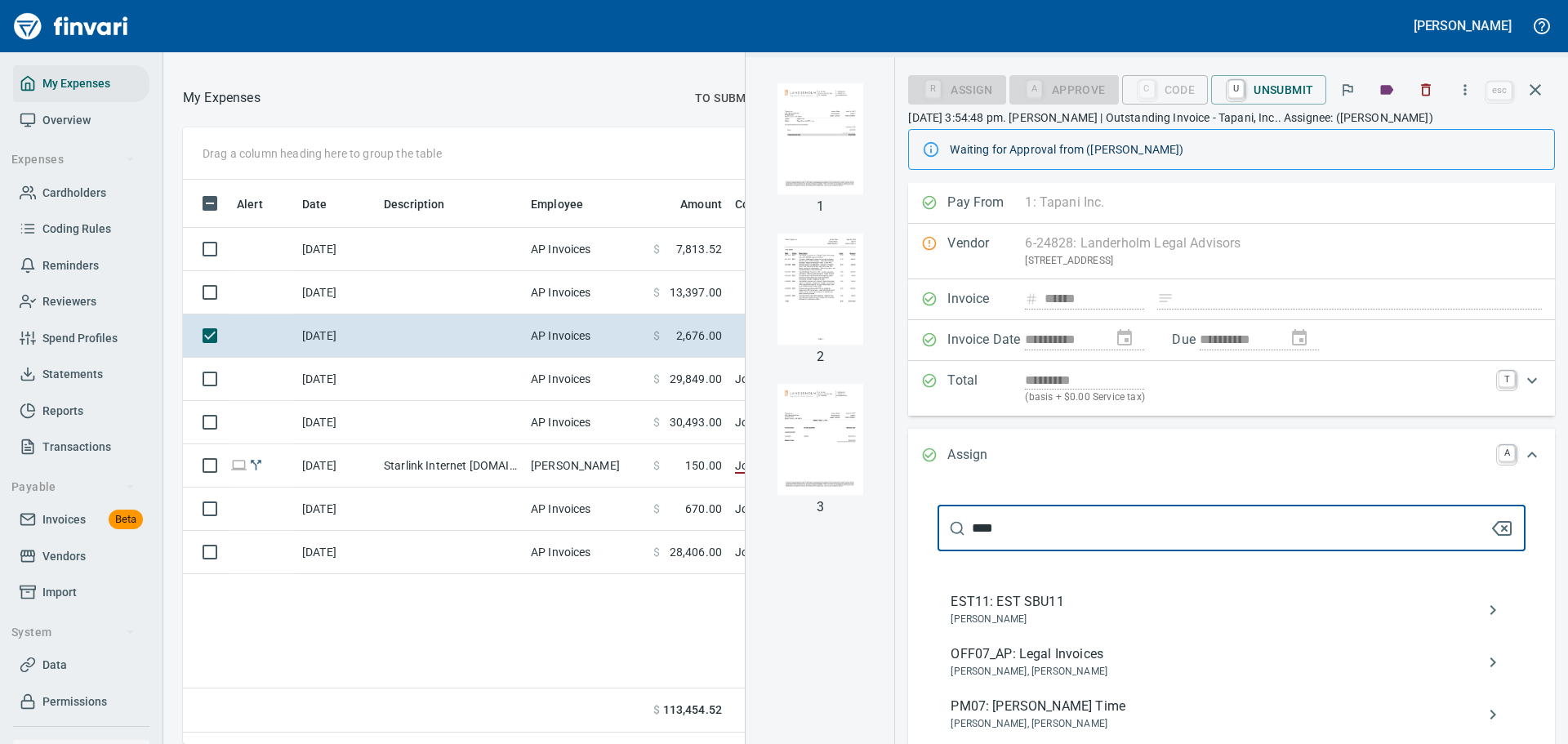
type input "****"
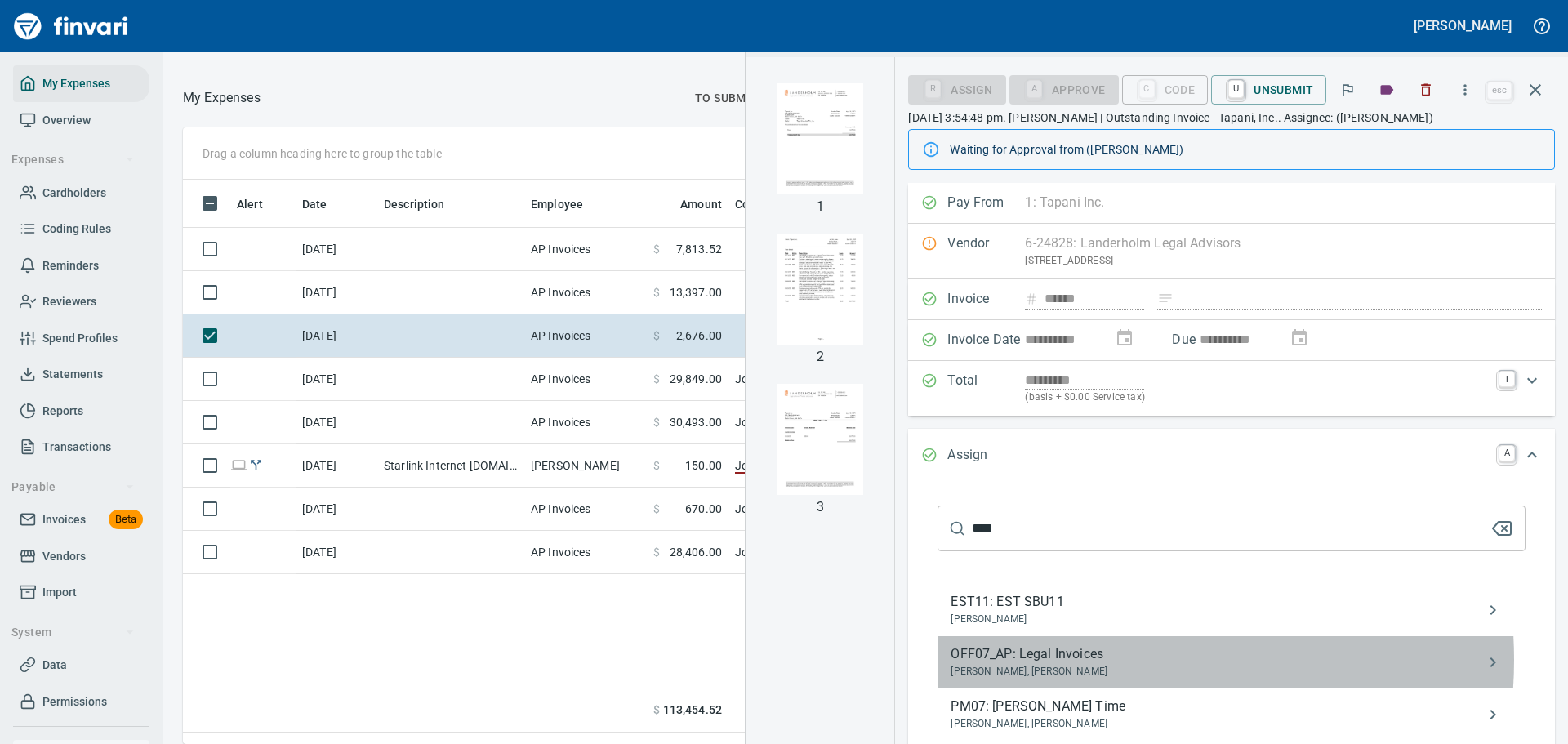
click at [1091, 660] on span "OFF07_AP: Legal Invoices" at bounding box center [1218, 653] width 536 height 19
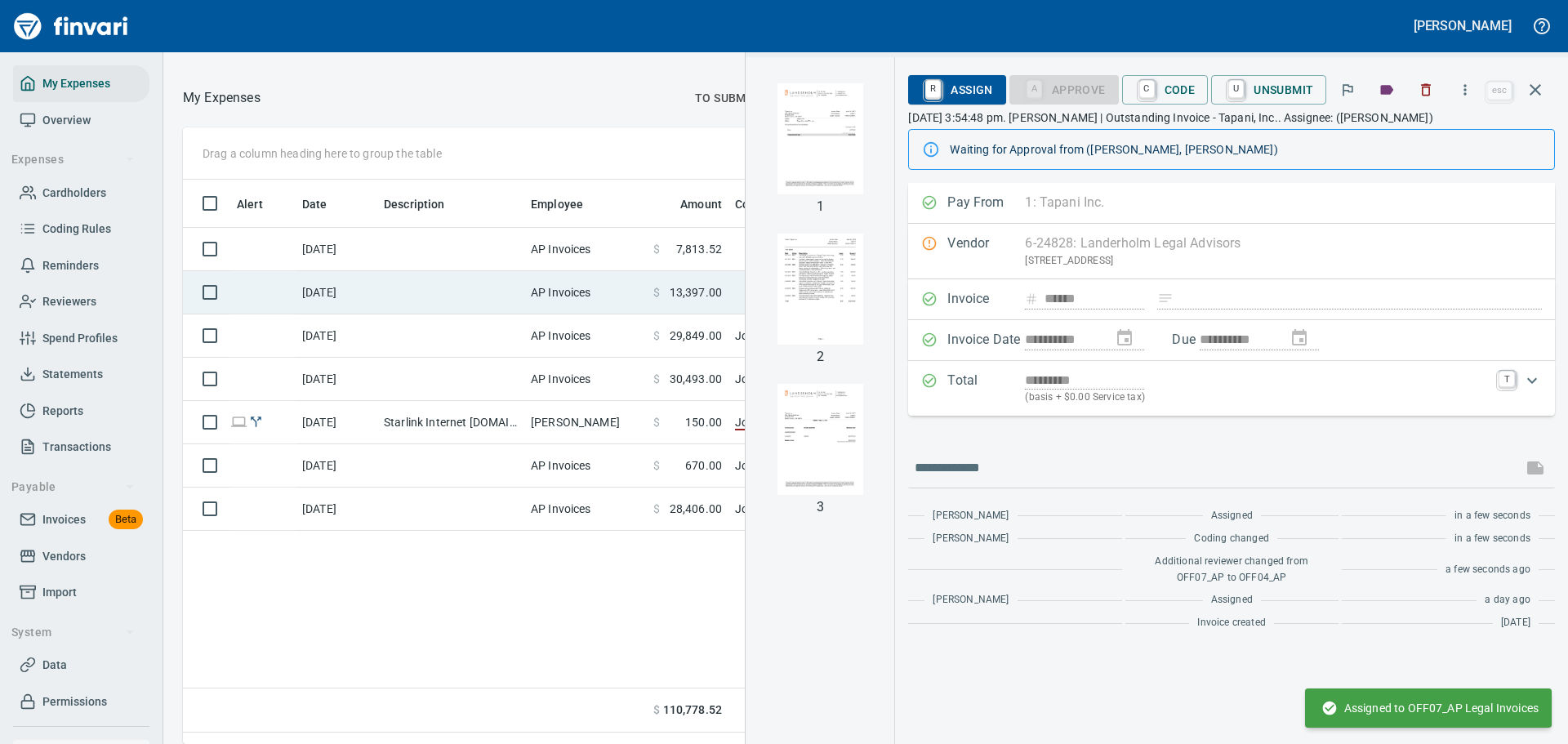
click at [525, 314] on td "AP Invoices" at bounding box center [586, 292] width 123 height 43
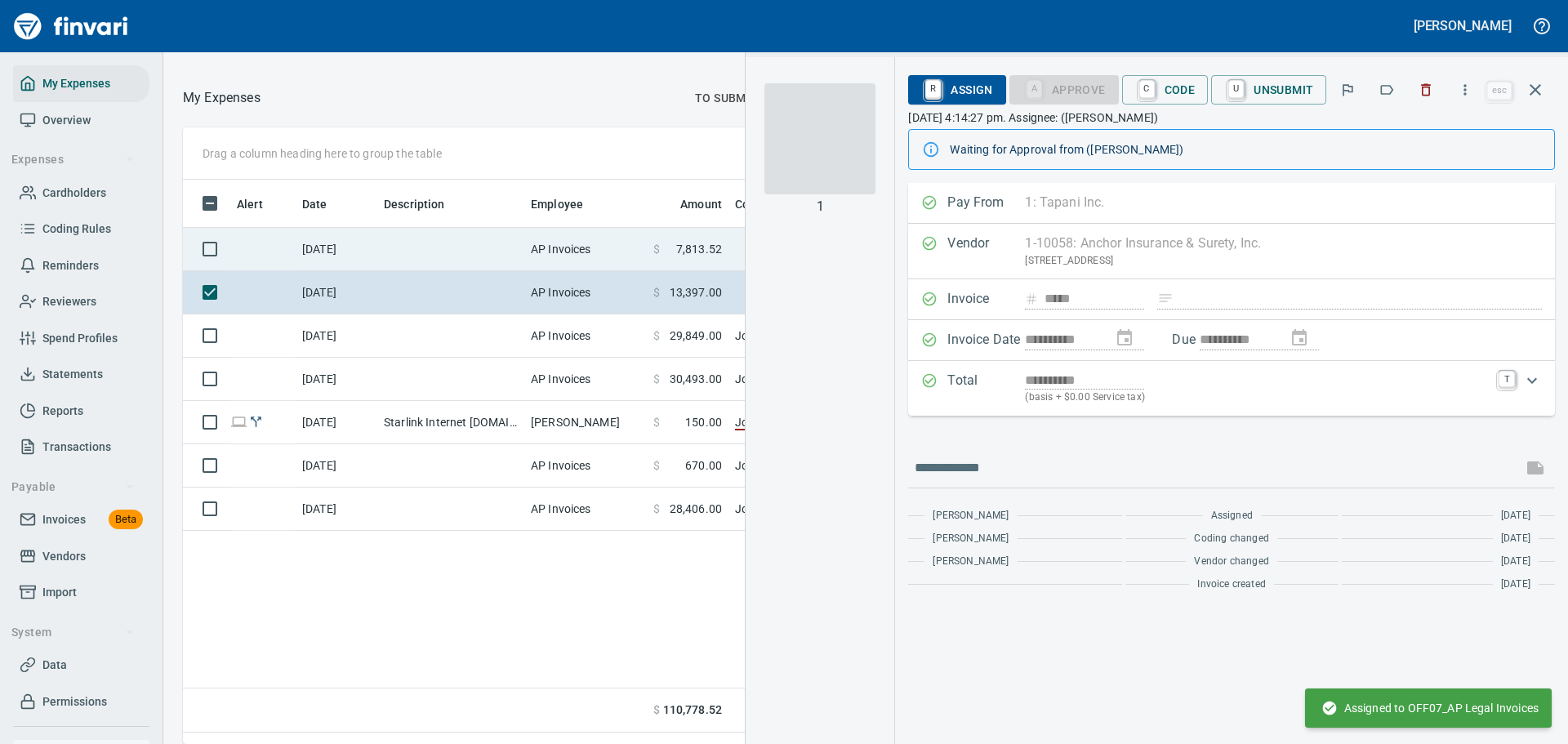
click at [529, 271] on td "AP Invoices" at bounding box center [586, 249] width 123 height 43
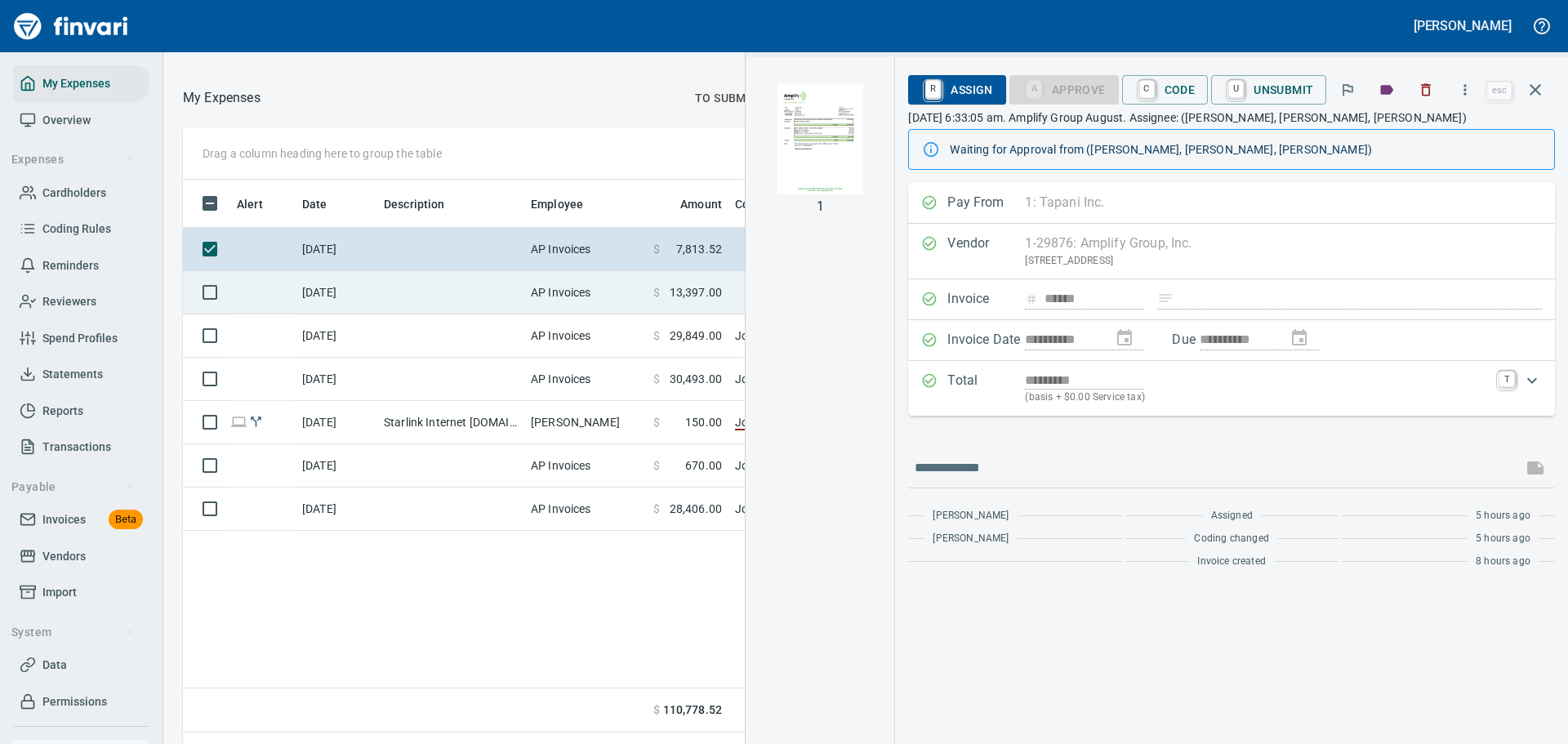
click at [516, 308] on td at bounding box center [451, 292] width 147 height 43
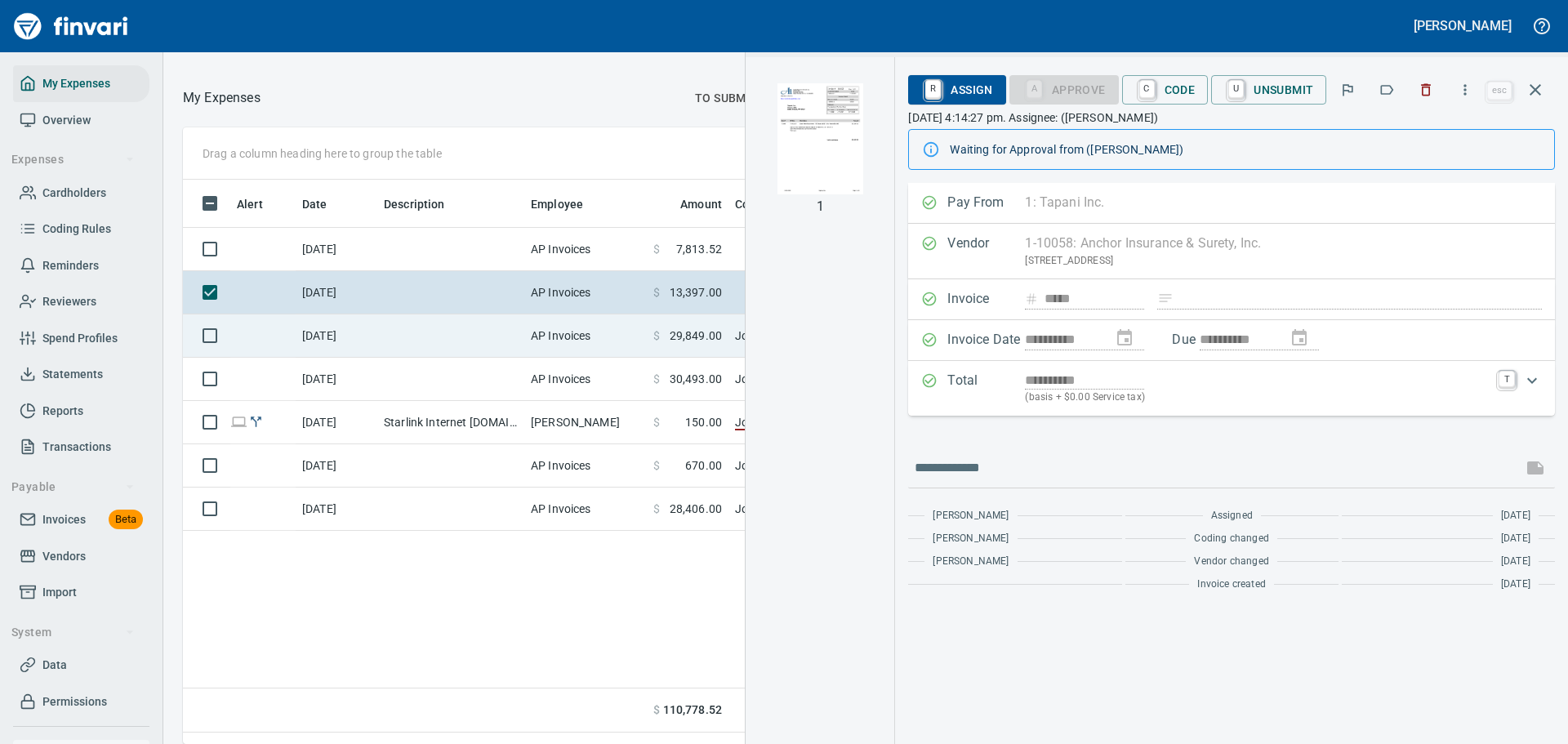
click at [510, 345] on td at bounding box center [451, 335] width 147 height 43
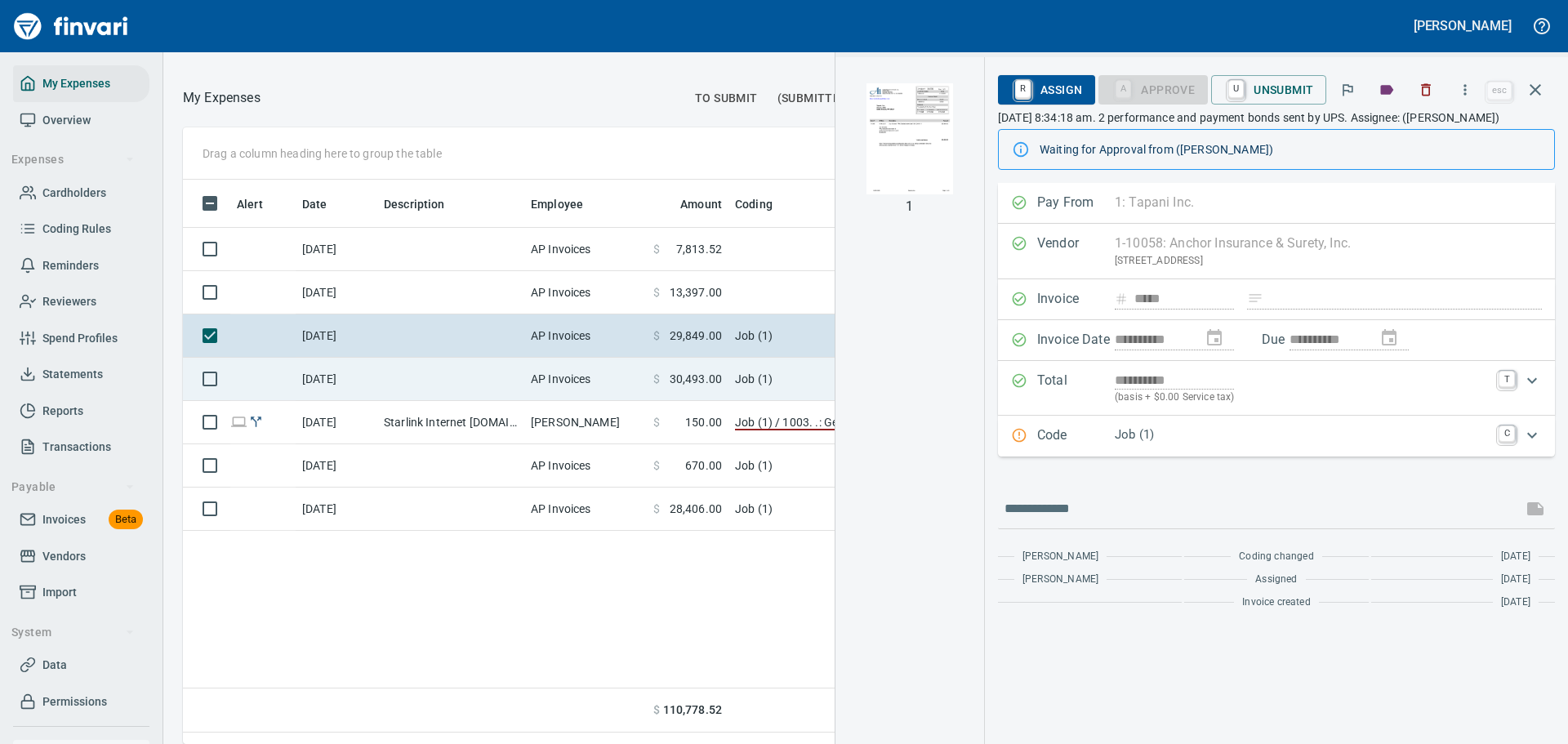
click at [506, 398] on td at bounding box center [451, 378] width 147 height 43
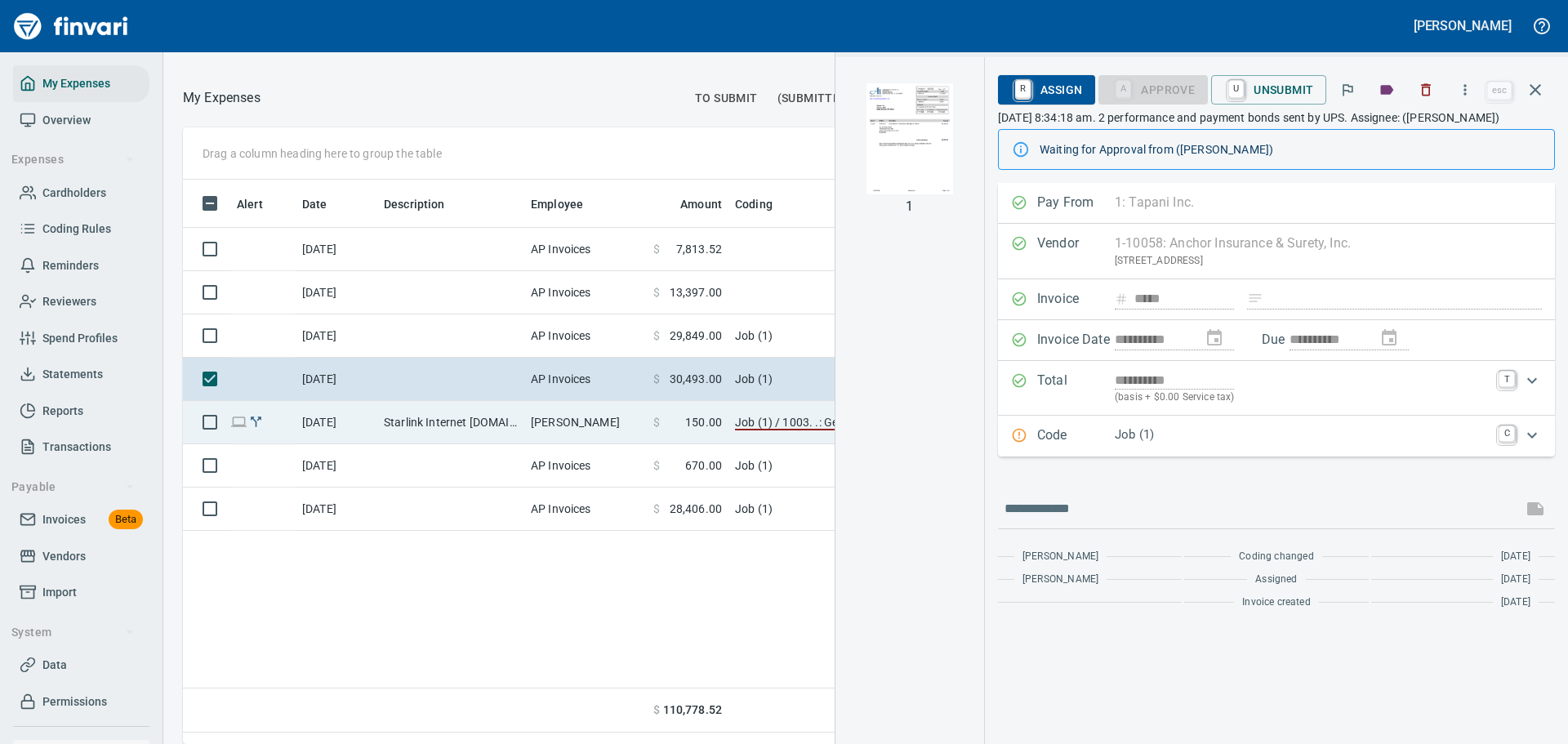
click at [510, 436] on td "Starlink Internet [DOMAIN_NAME] CA - Pipeline" at bounding box center [451, 422] width 147 height 43
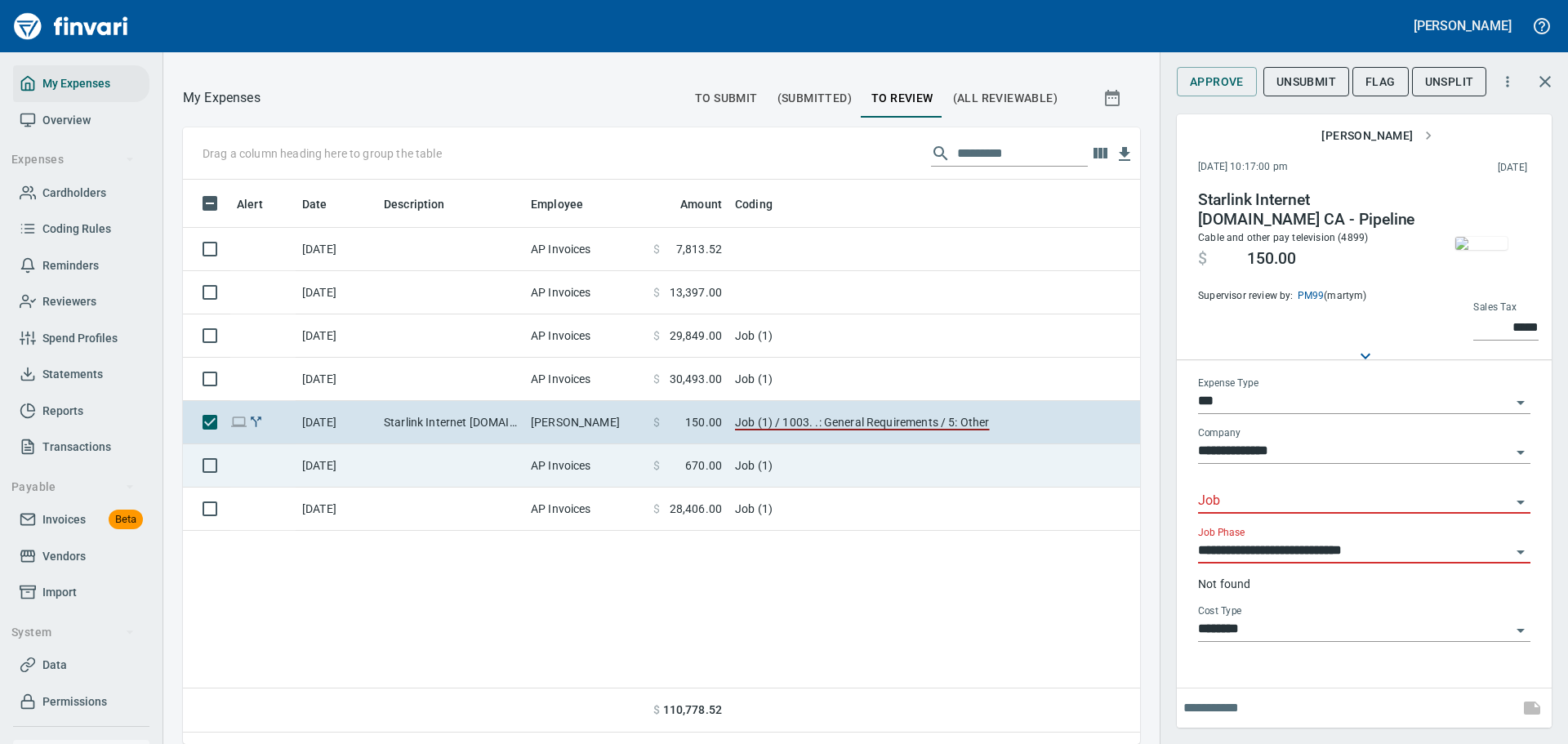
click at [482, 480] on td at bounding box center [451, 465] width 147 height 43
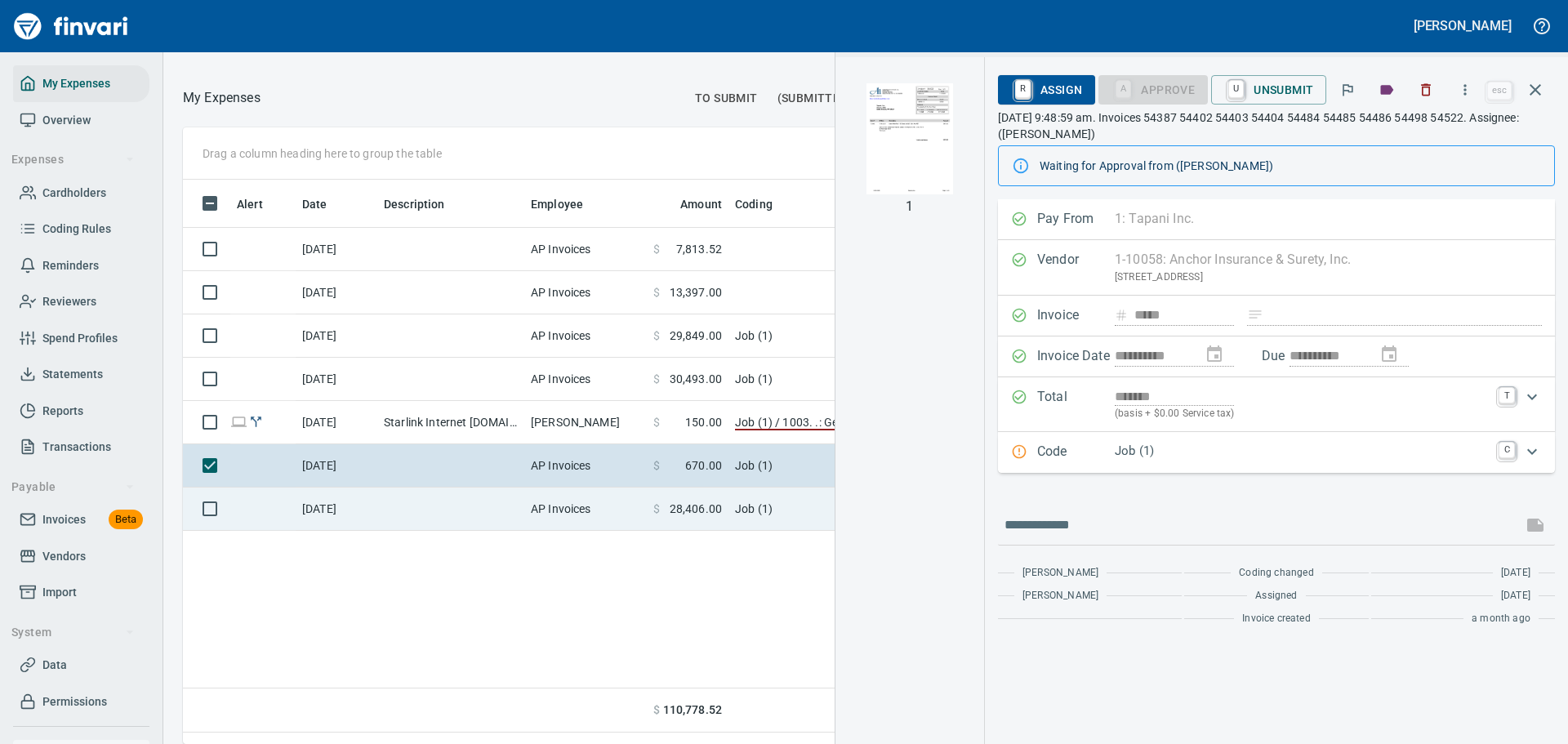
click at [501, 524] on td at bounding box center [451, 509] width 147 height 43
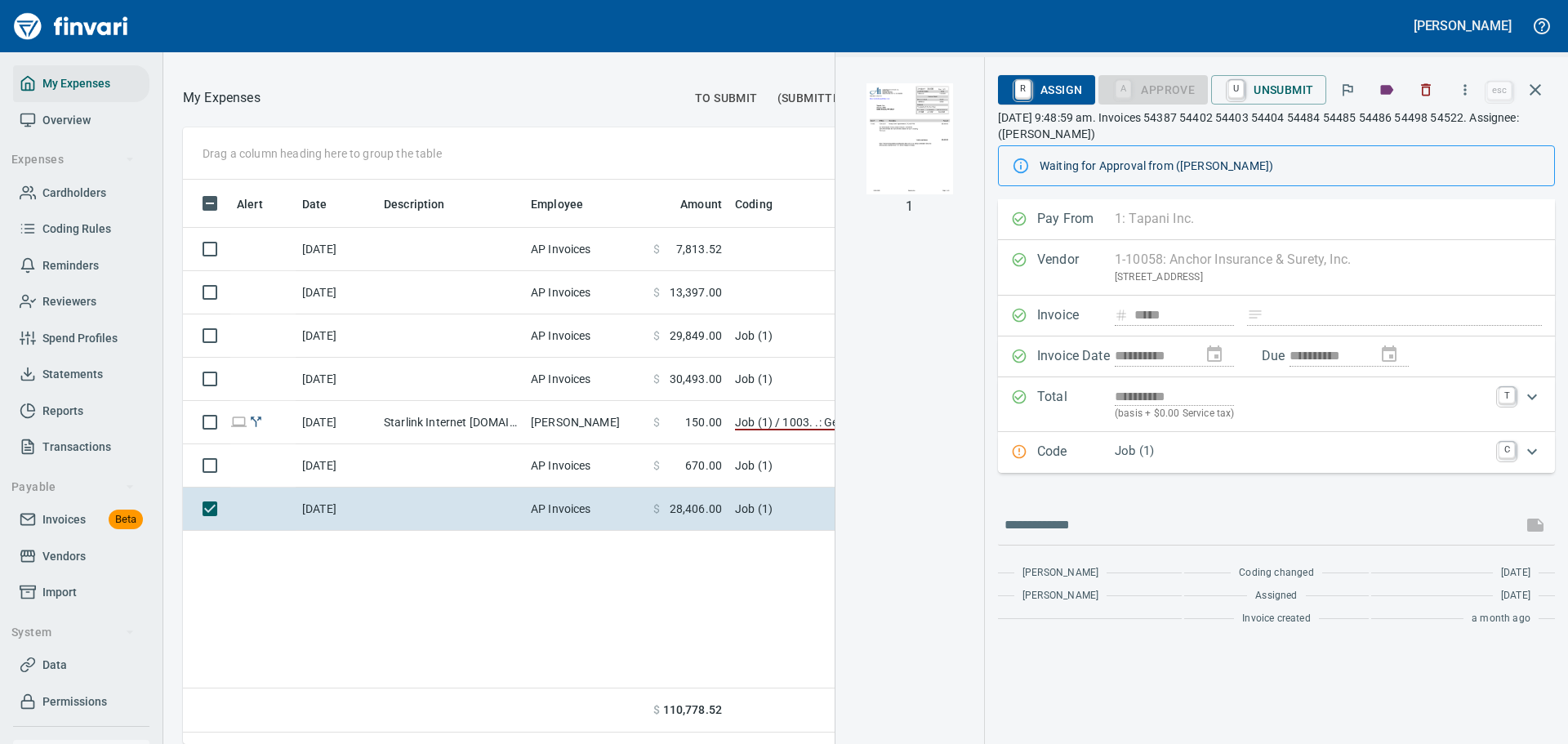
click at [554, 615] on div "Alert Date Description Employee Amount Coding [DATE] AP Invoices $ 7,813.52 [DA…" at bounding box center [662, 455] width 957 height 553
drag, startPoint x: 79, startPoint y: 89, endPoint x: 102, endPoint y: 104, distance: 27.5
click at [79, 89] on span "My Expenses" at bounding box center [76, 83] width 68 height 20
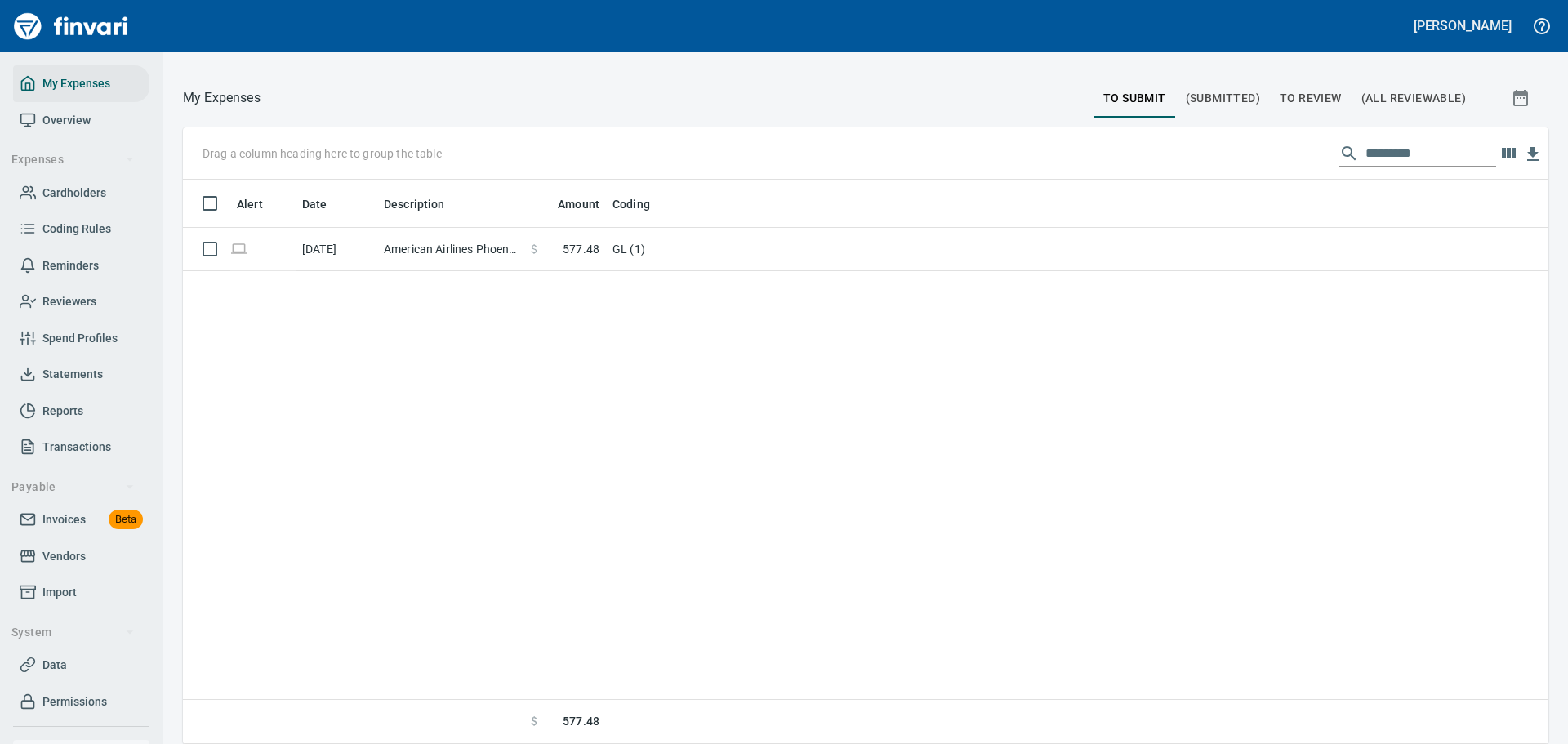
scroll to position [552, 1341]
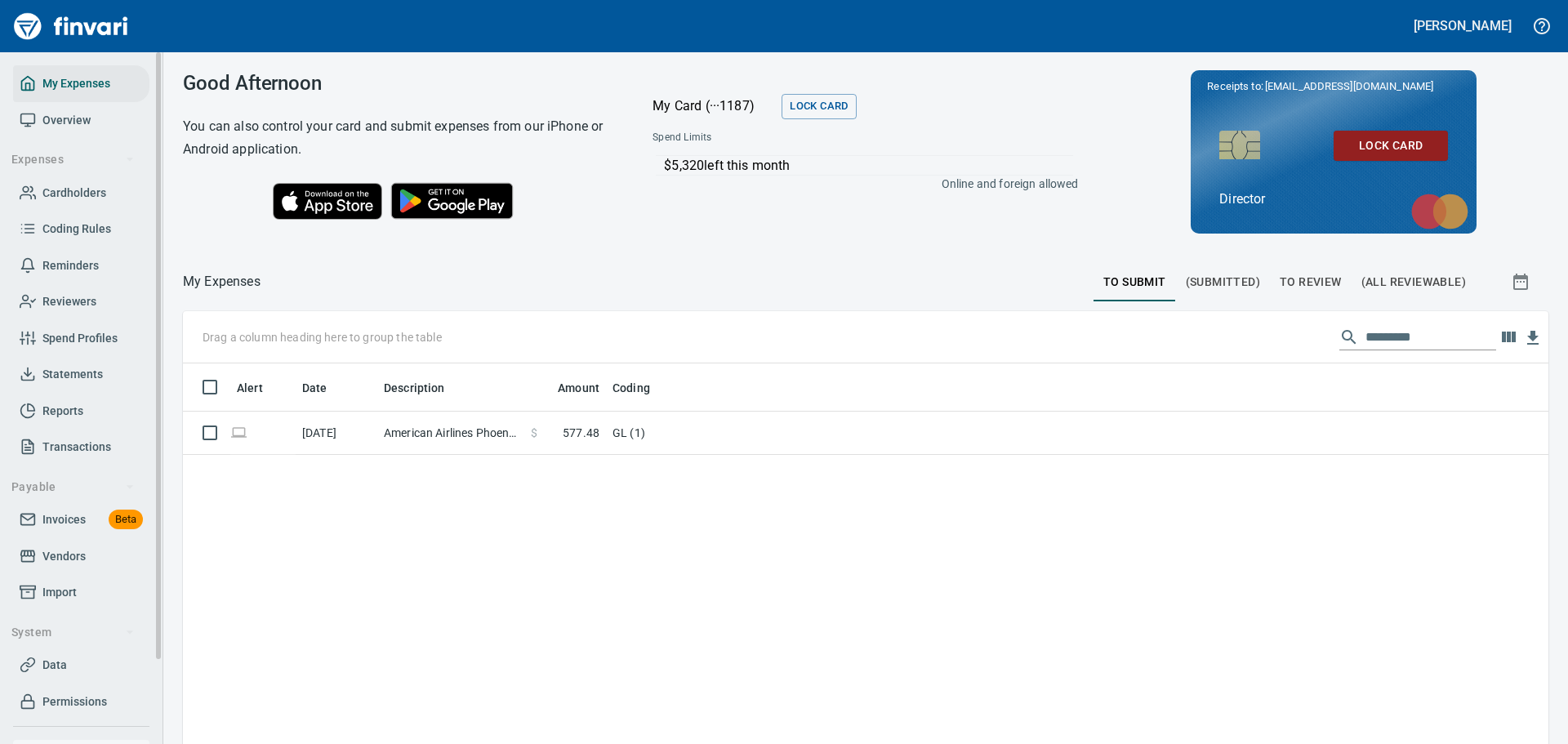
click at [60, 107] on link "Overview" at bounding box center [81, 120] width 137 height 37
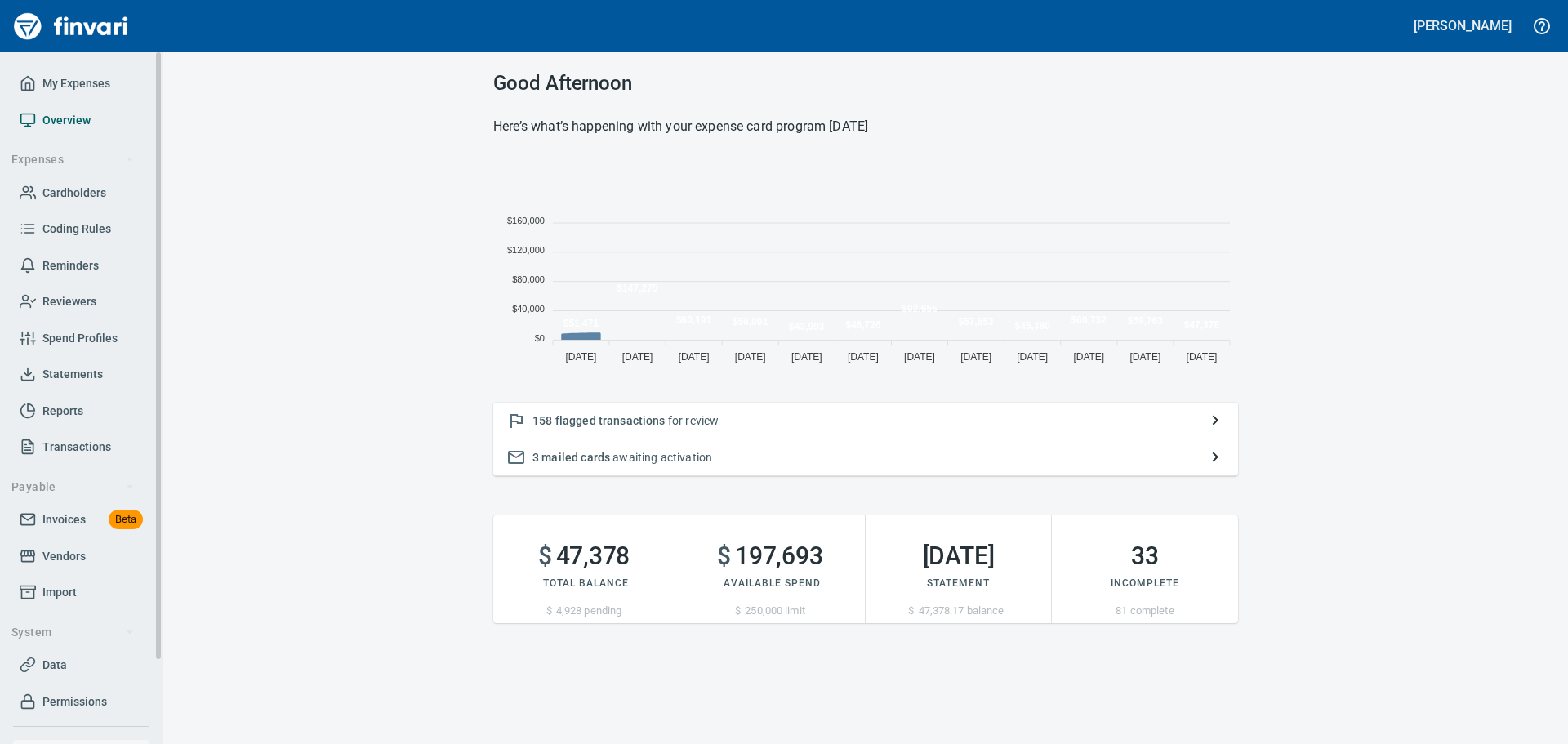
scroll to position [213, 732]
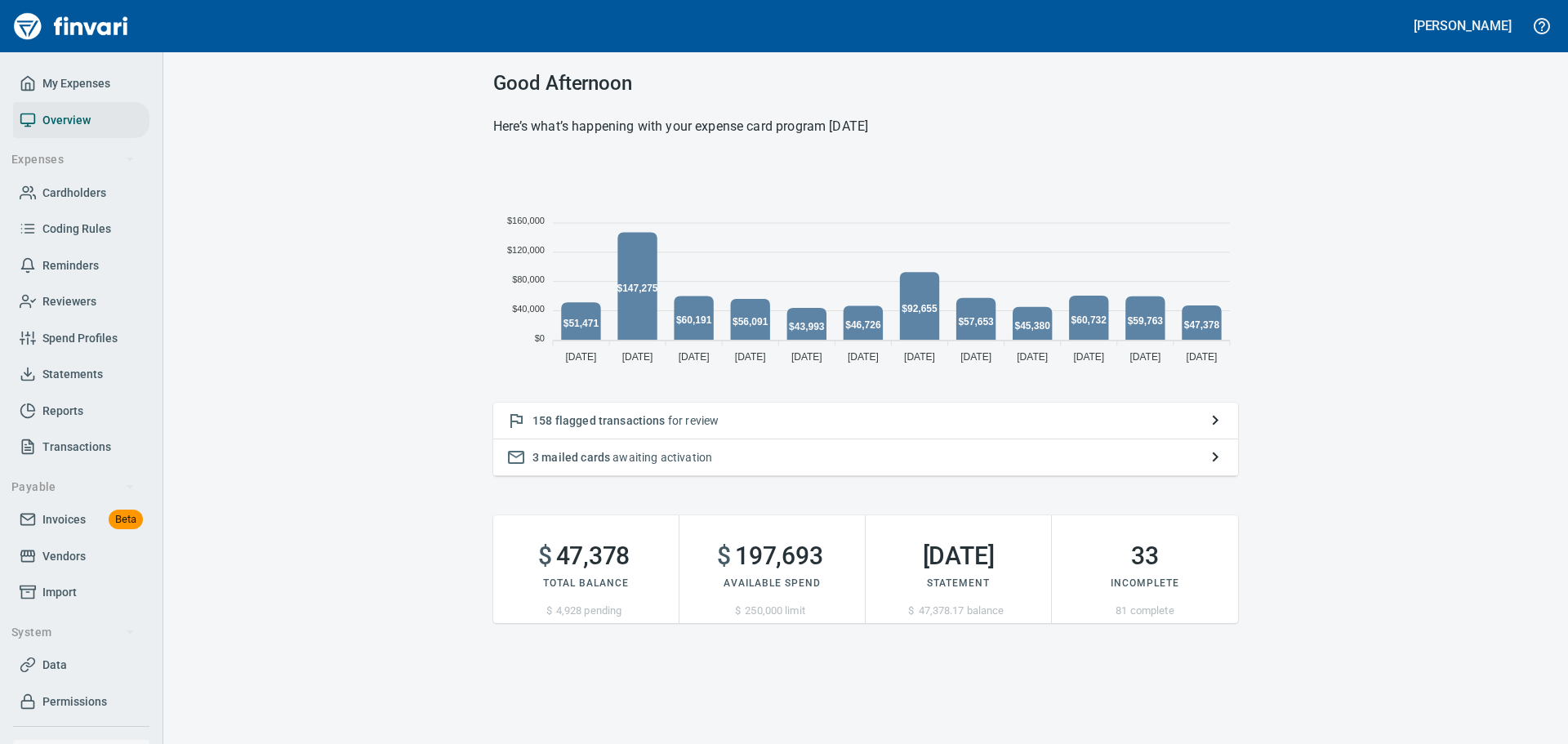
click at [707, 425] on p "158 flagged transactions for review" at bounding box center [865, 421] width 666 height 16
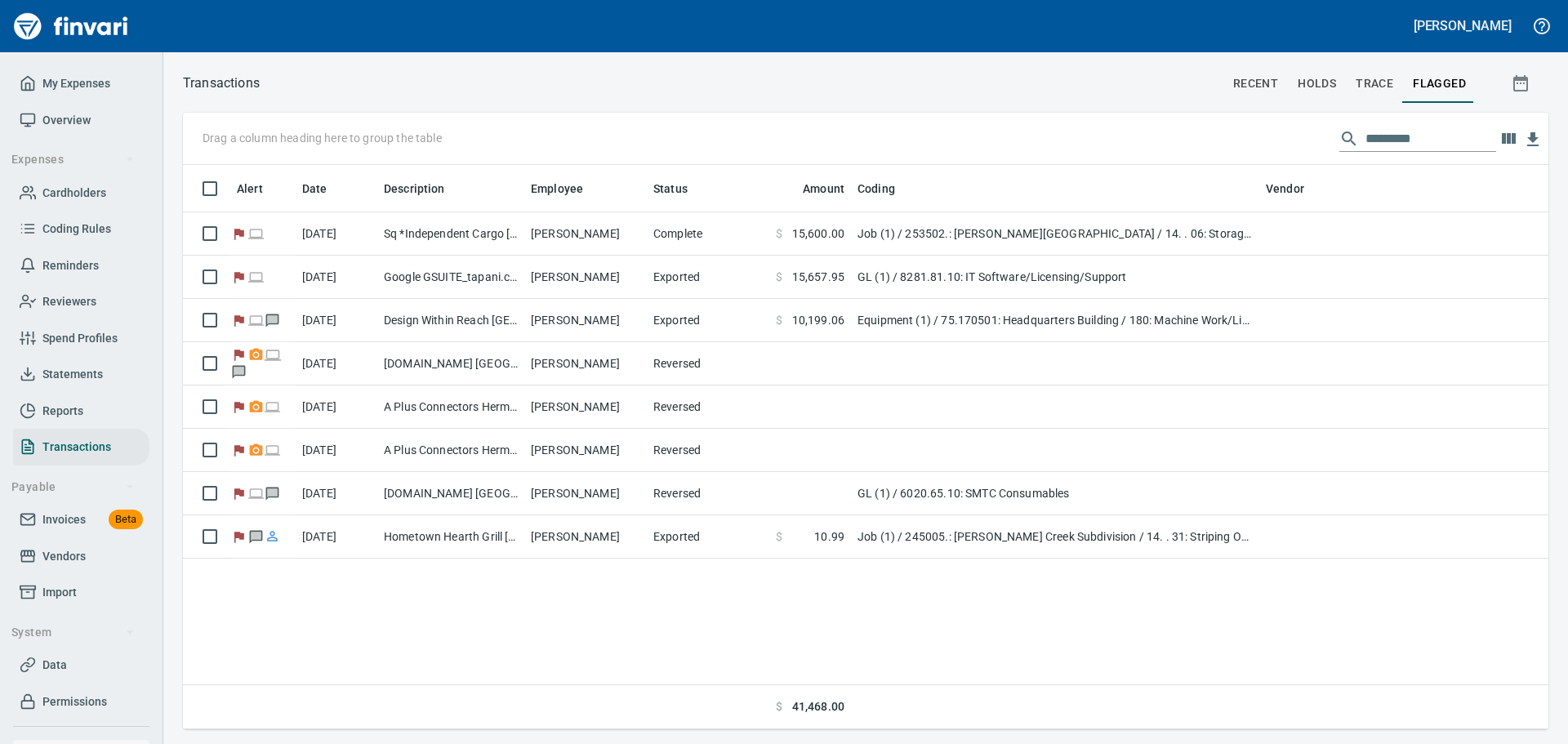
scroll to position [2, 2]
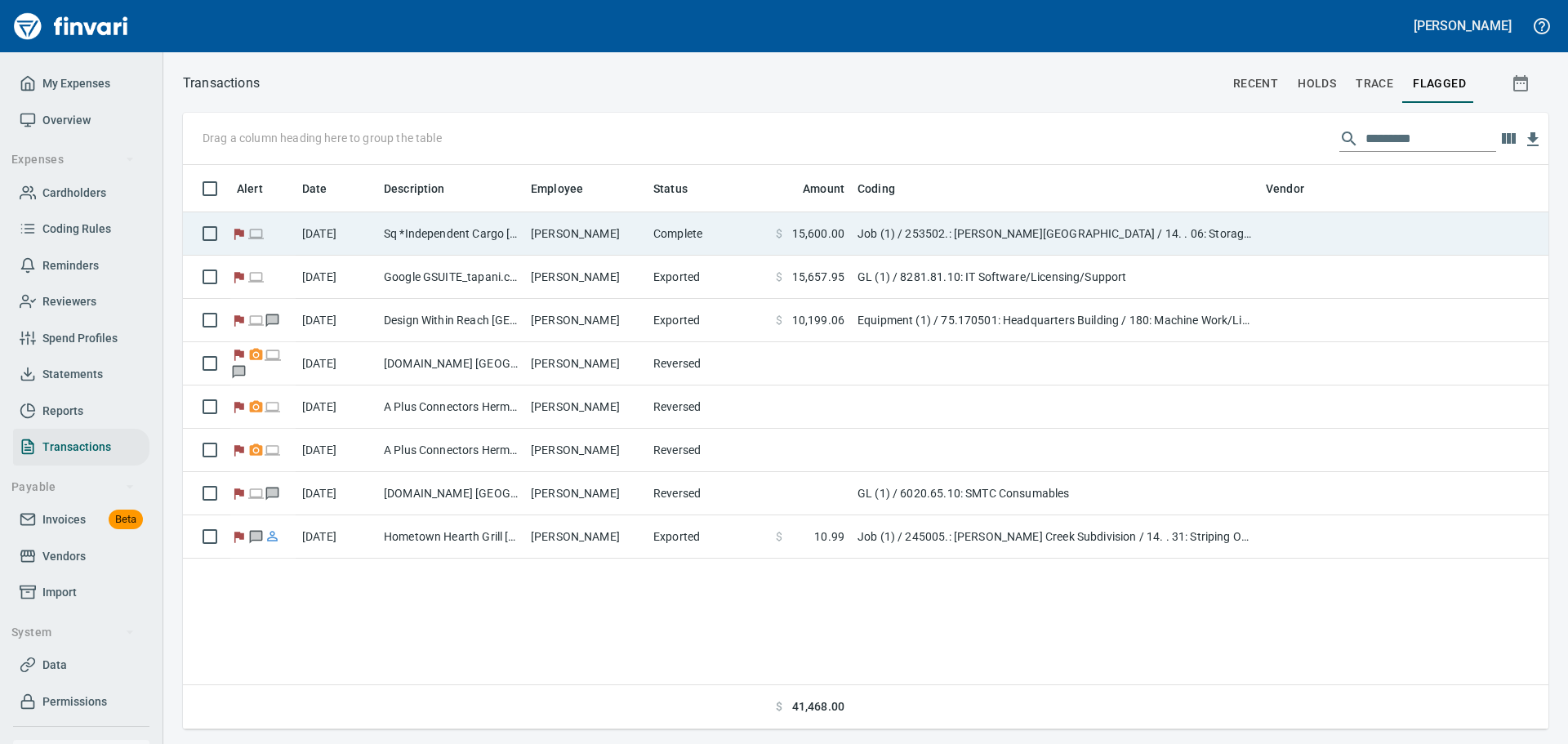
click at [236, 230] on icon at bounding box center [239, 235] width 10 height 11
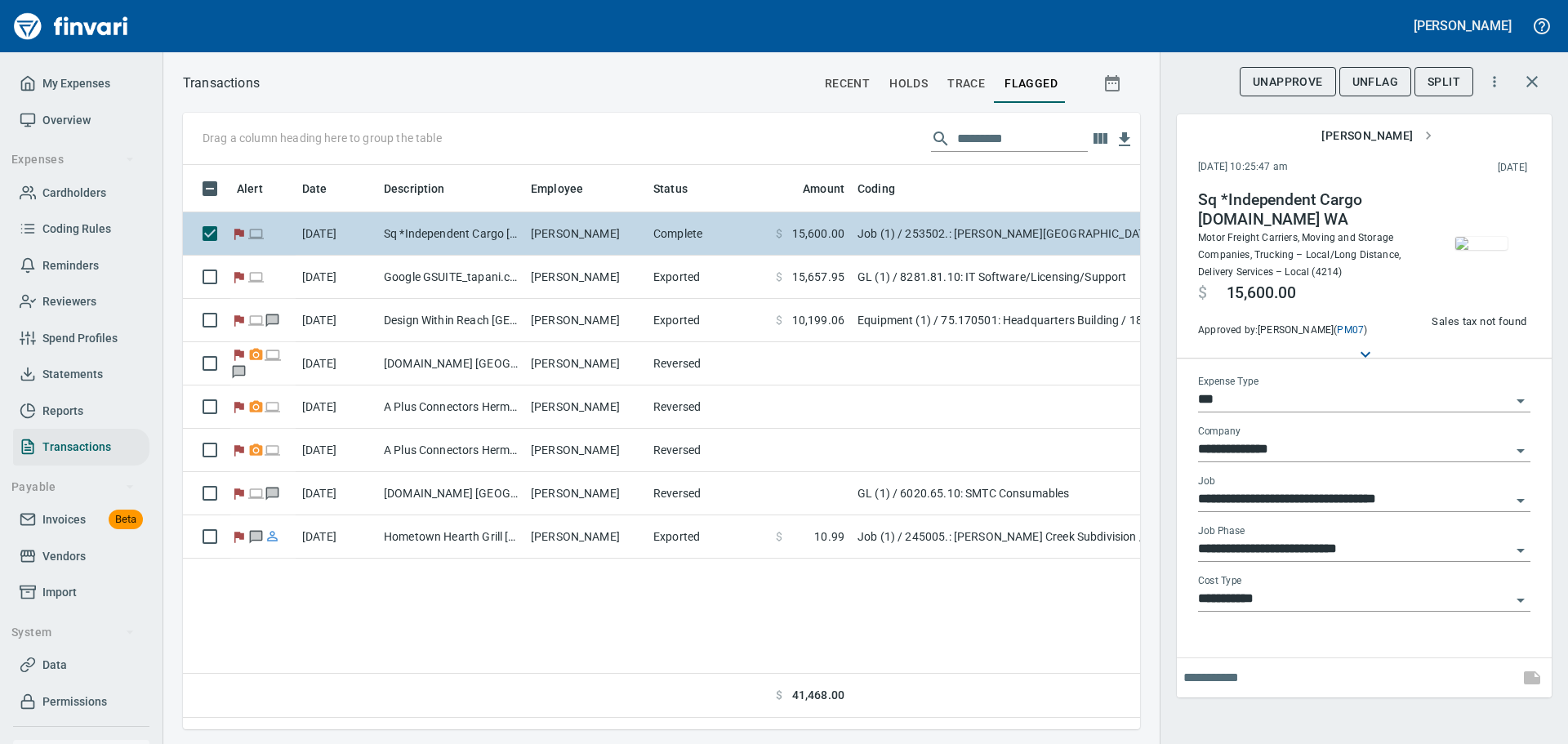
scroll to position [540, 945]
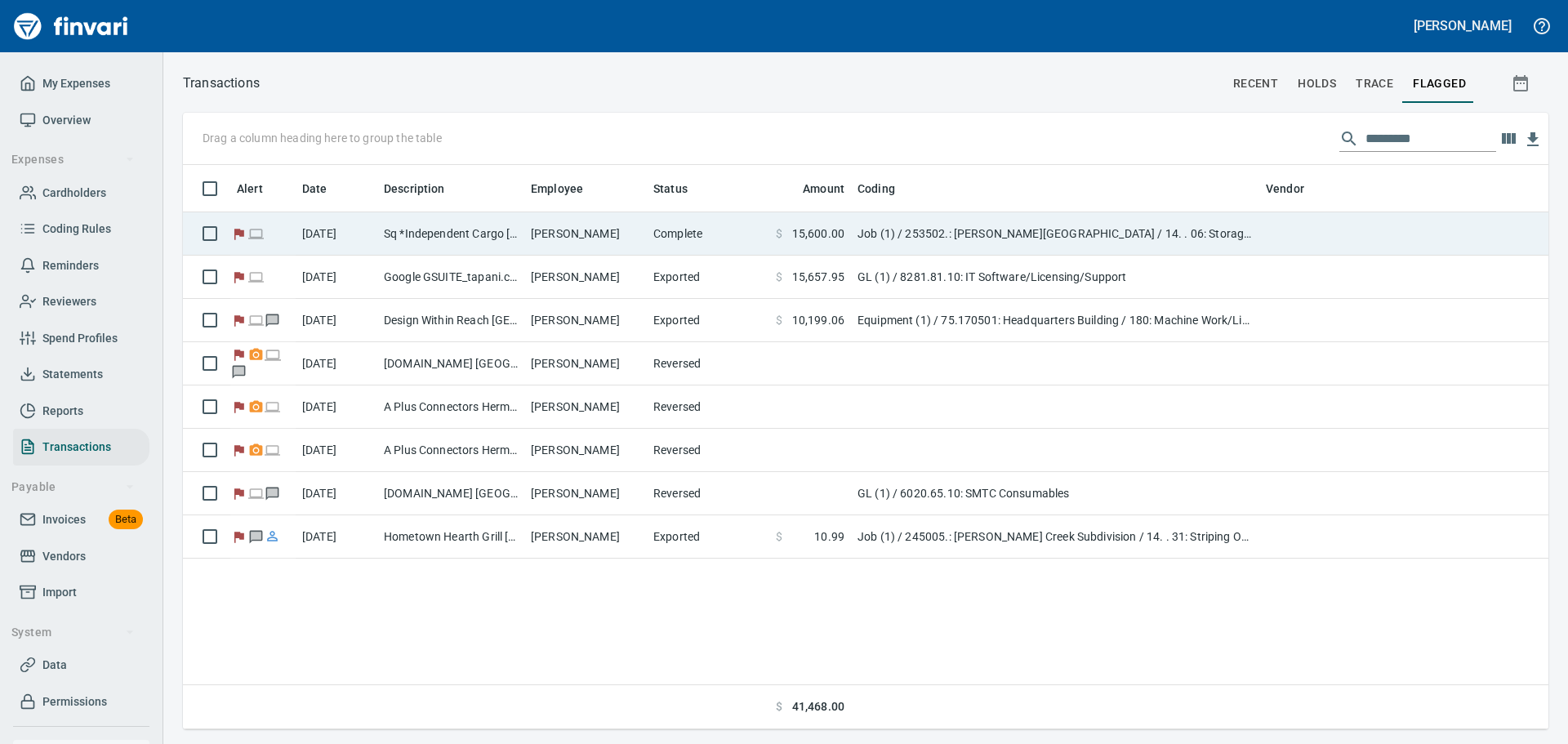
scroll to position [2, 2]
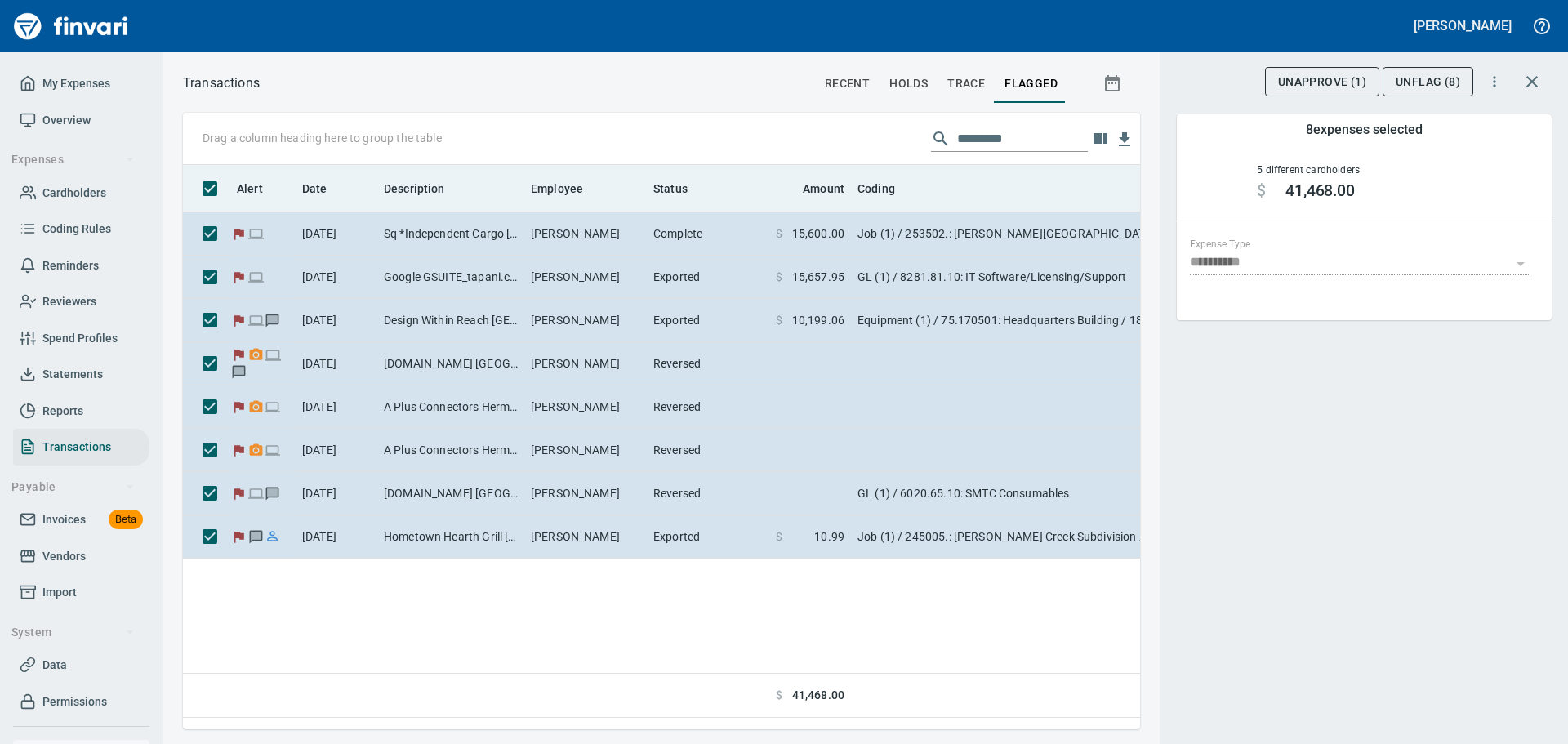
scroll to position [540, 945]
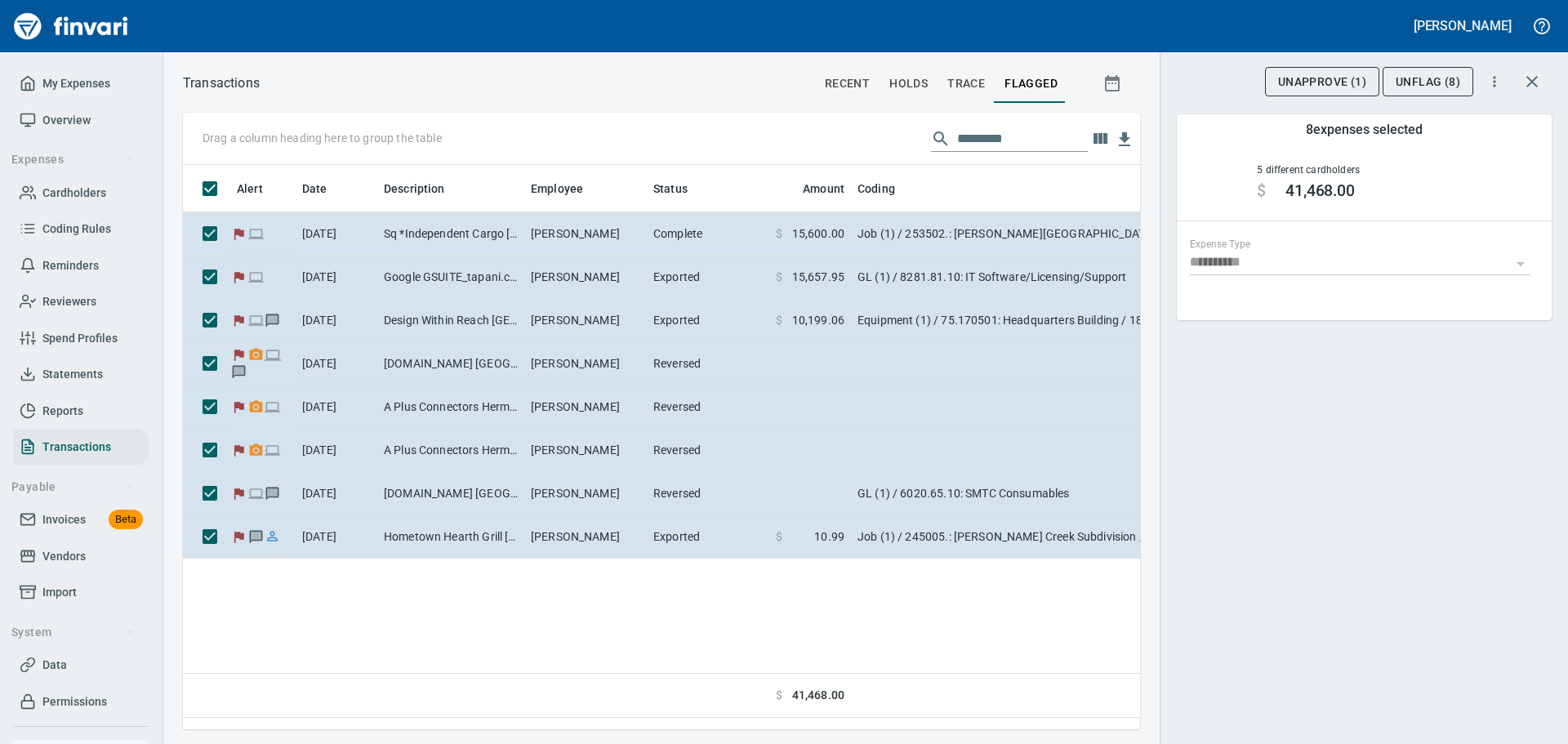
click at [1421, 82] on span "UnFlag (8)" at bounding box center [1428, 82] width 64 height 20
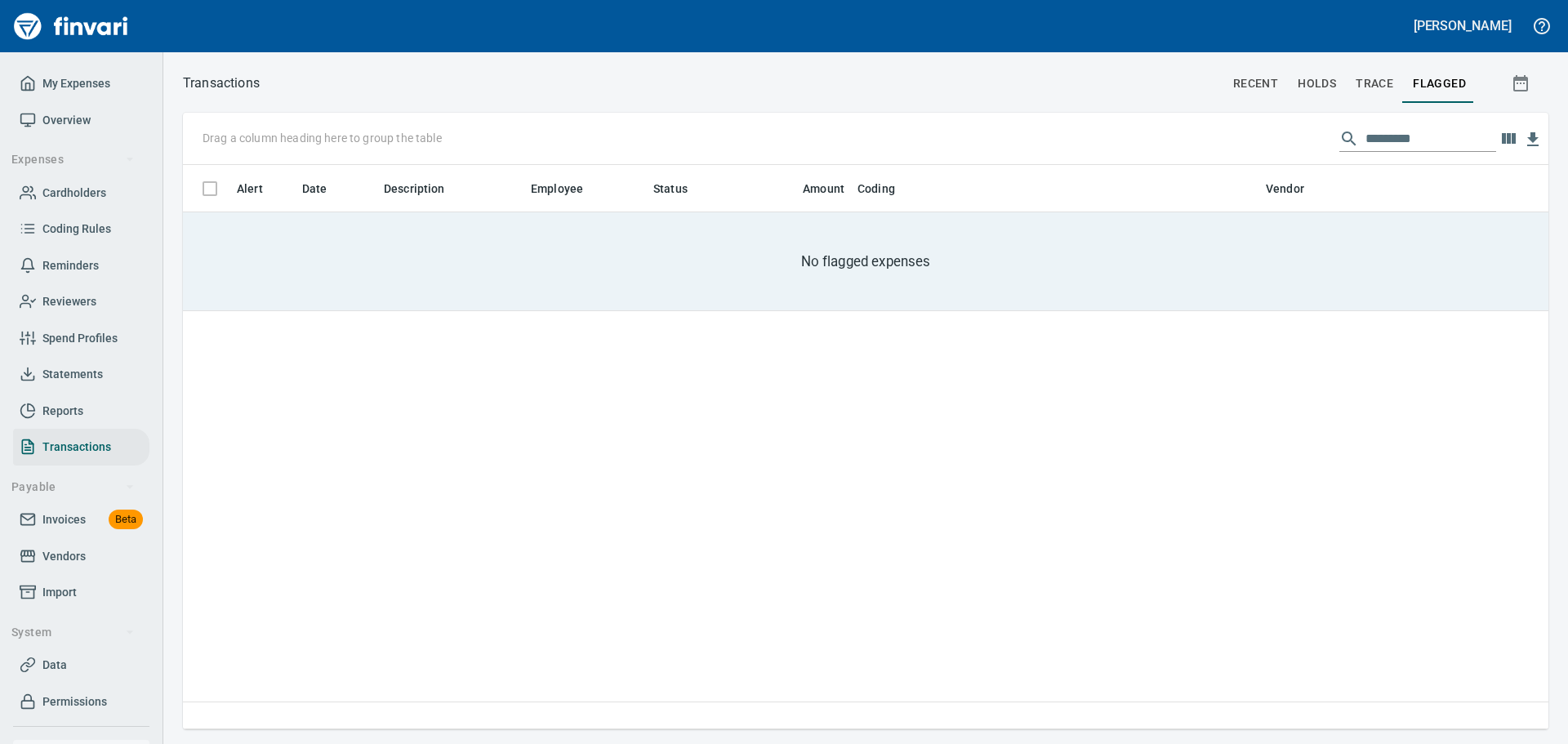
scroll to position [552, 1351]
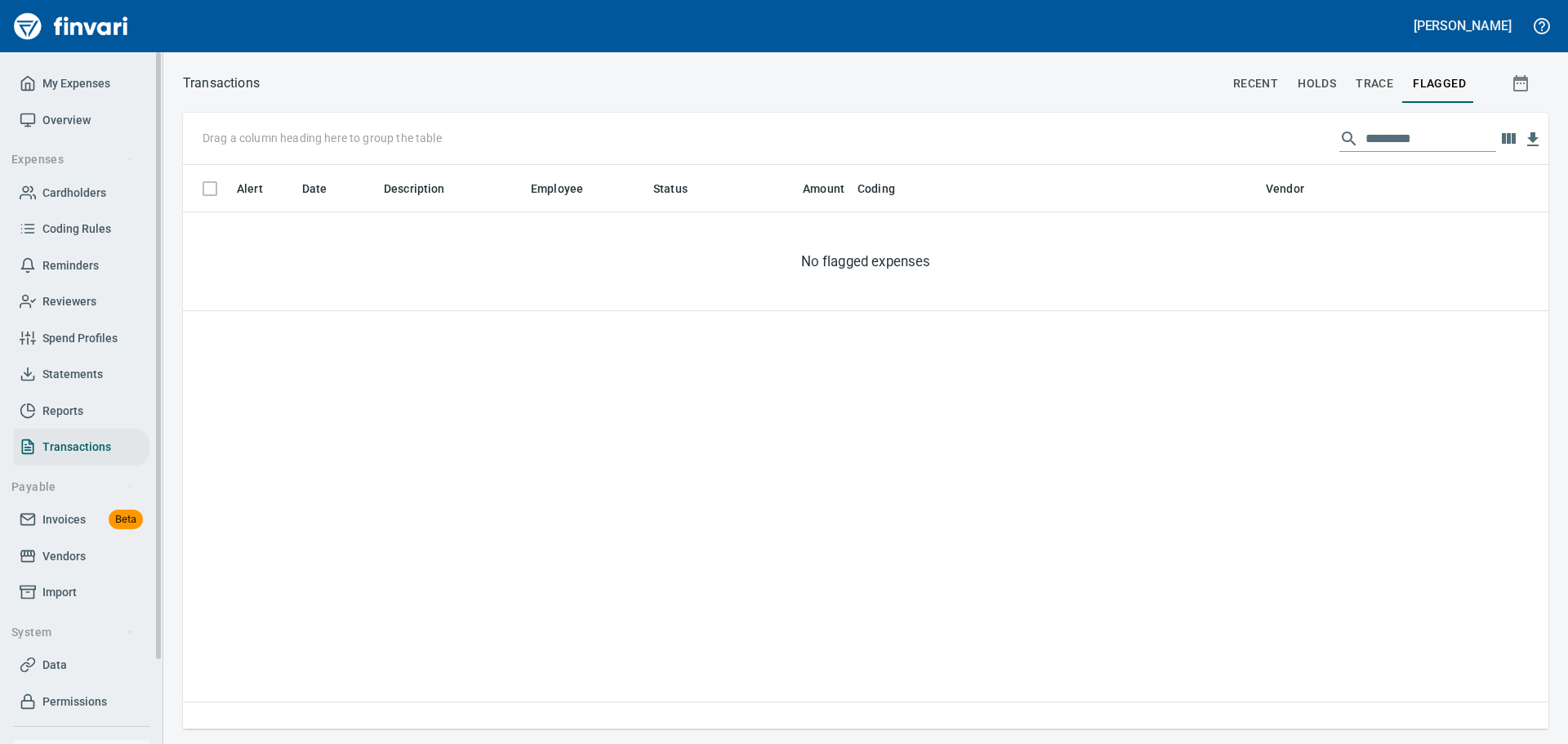
click at [86, 119] on span "Overview" at bounding box center [66, 120] width 49 height 20
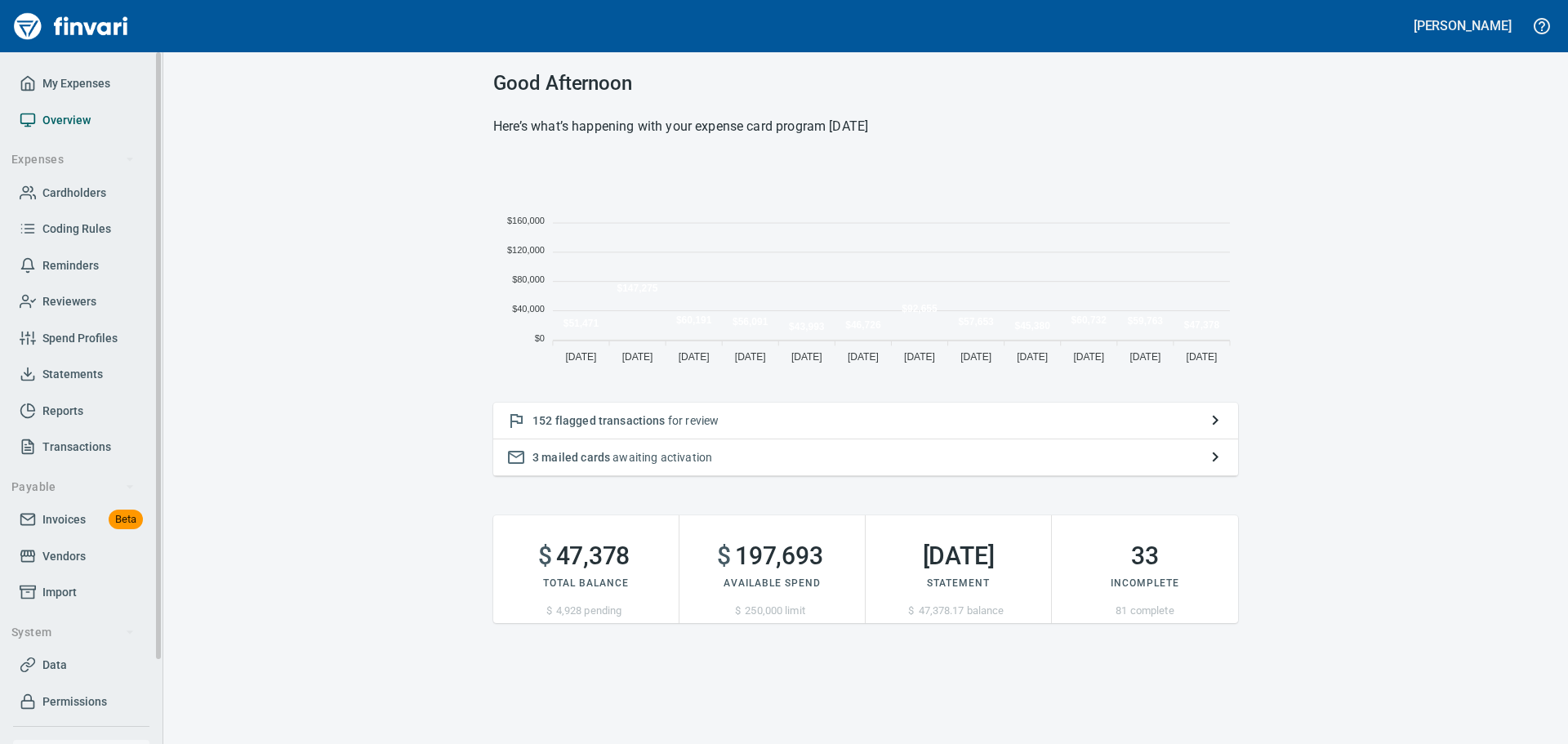
scroll to position [213, 732]
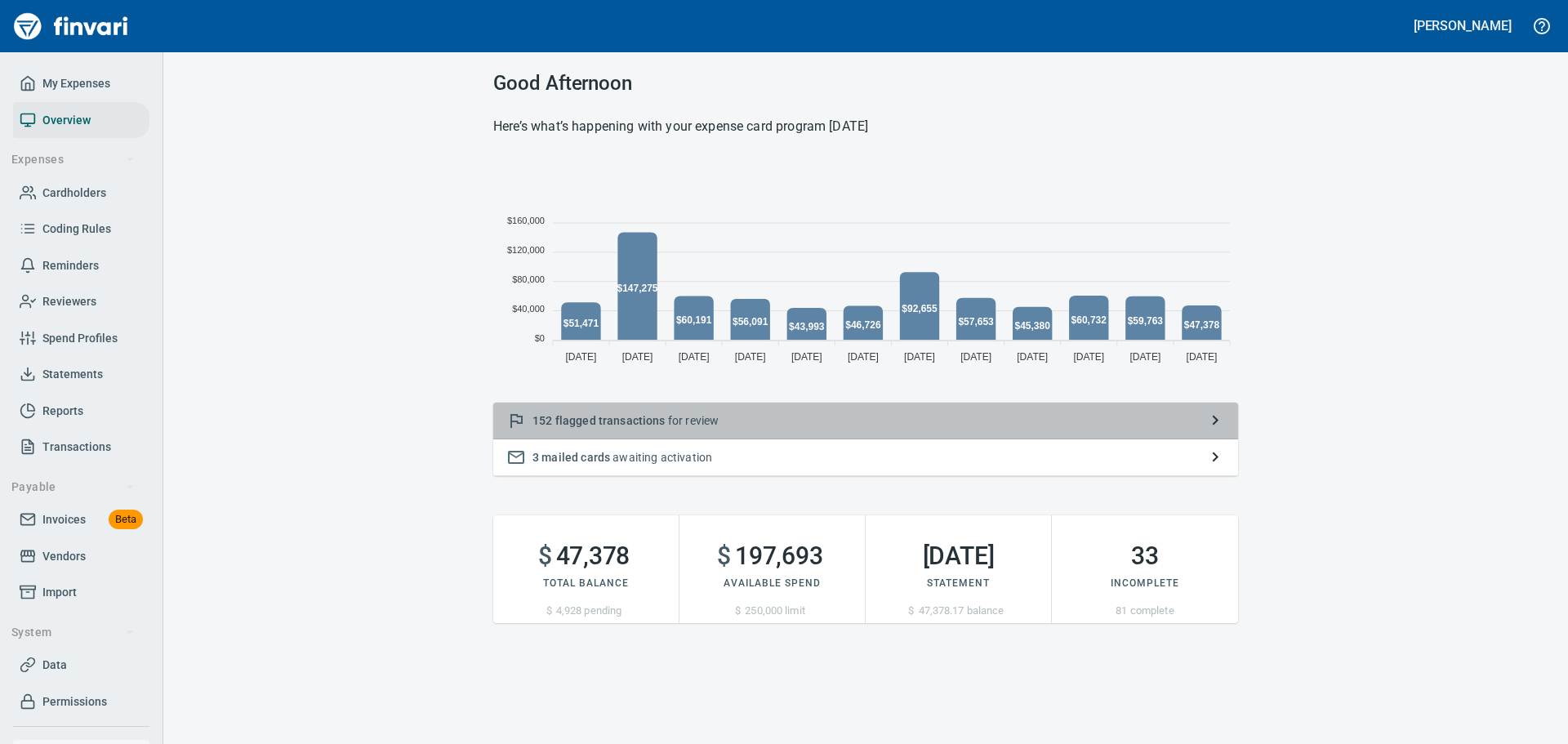
click at [579, 430] on div "152 flagged transactions for review" at bounding box center [865, 421] width 745 height 37
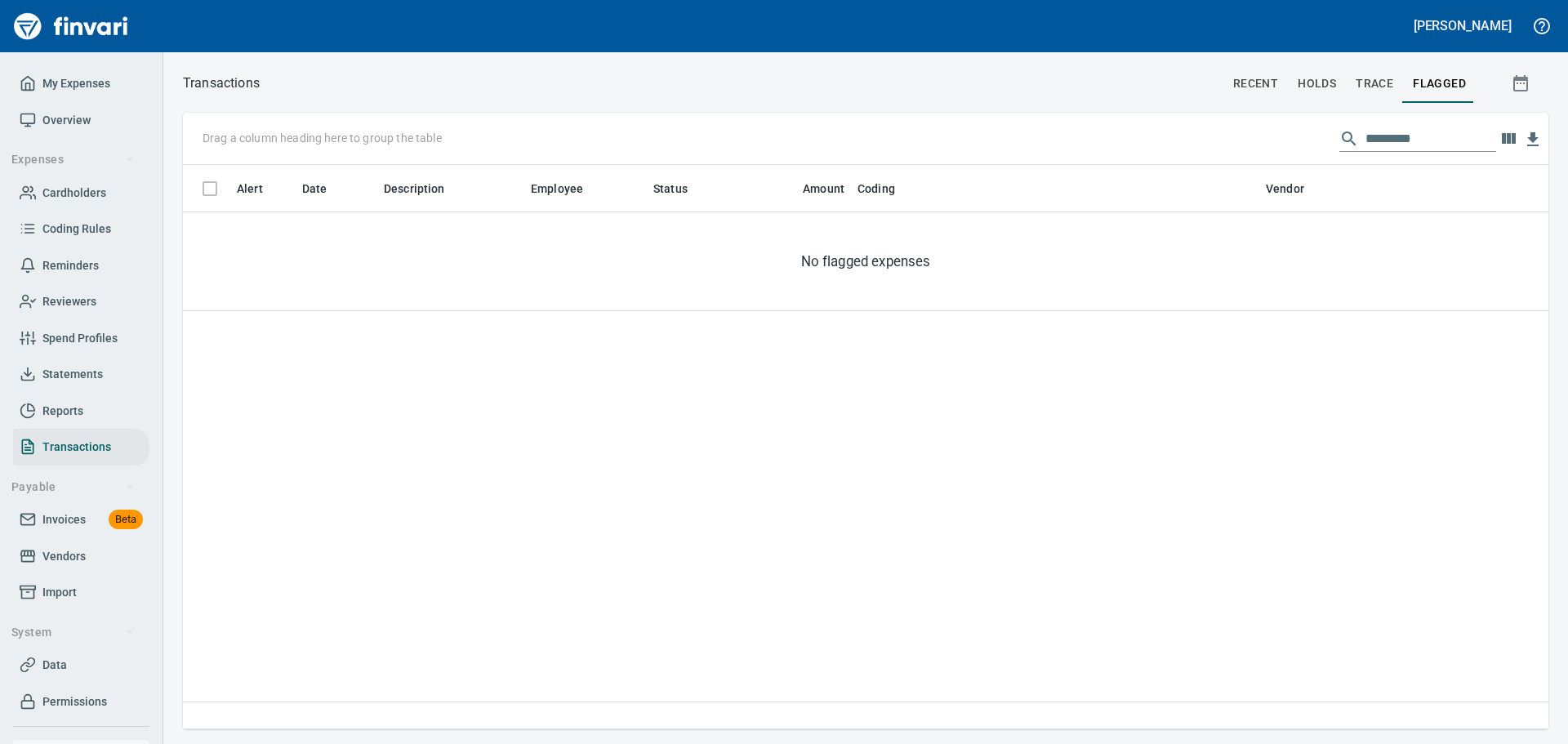
scroll to position [552, 1354]
click at [78, 121] on span "Overview" at bounding box center [66, 120] width 49 height 20
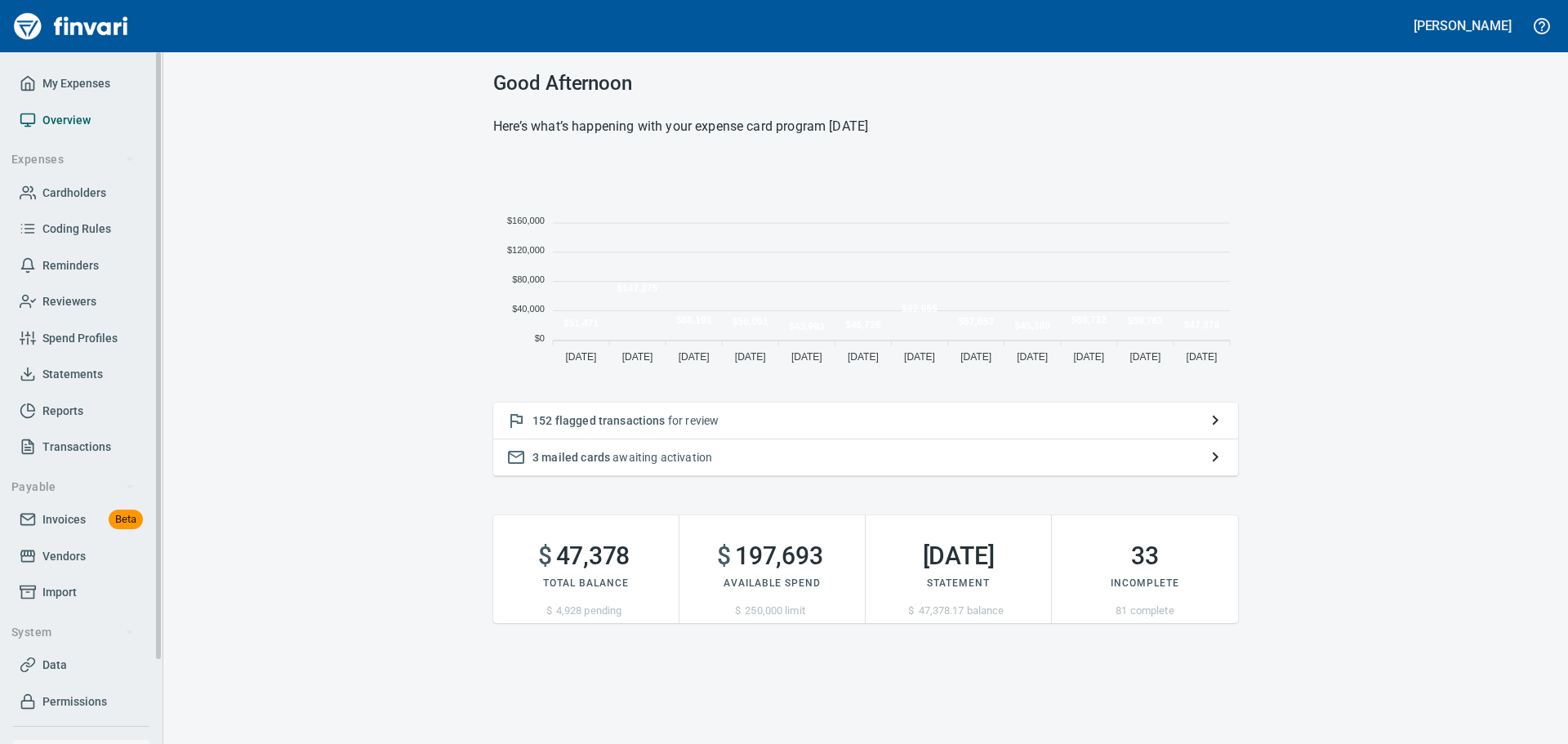
scroll to position [213, 732]
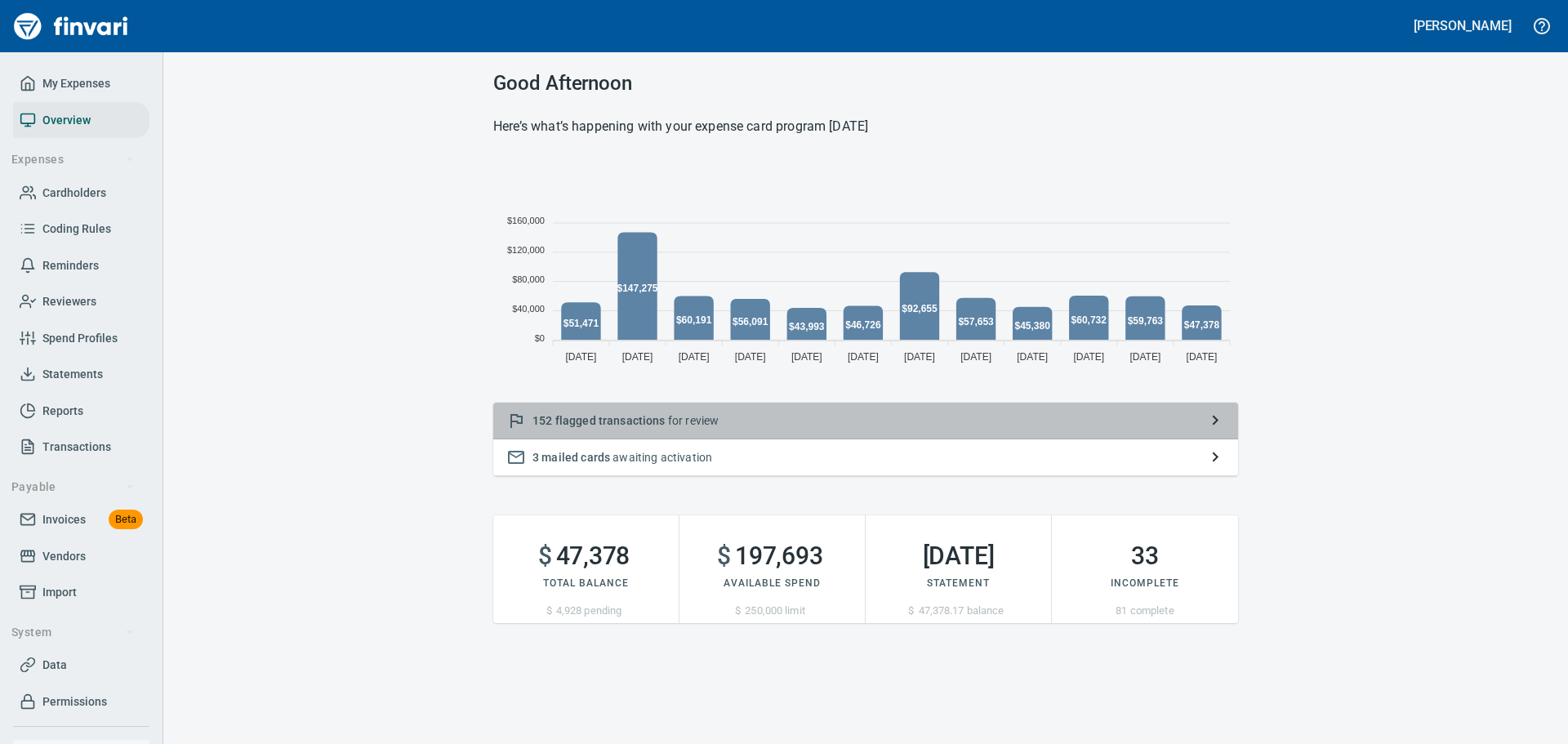
click at [1221, 416] on icon "button" at bounding box center [1214, 419] width 19 height 19
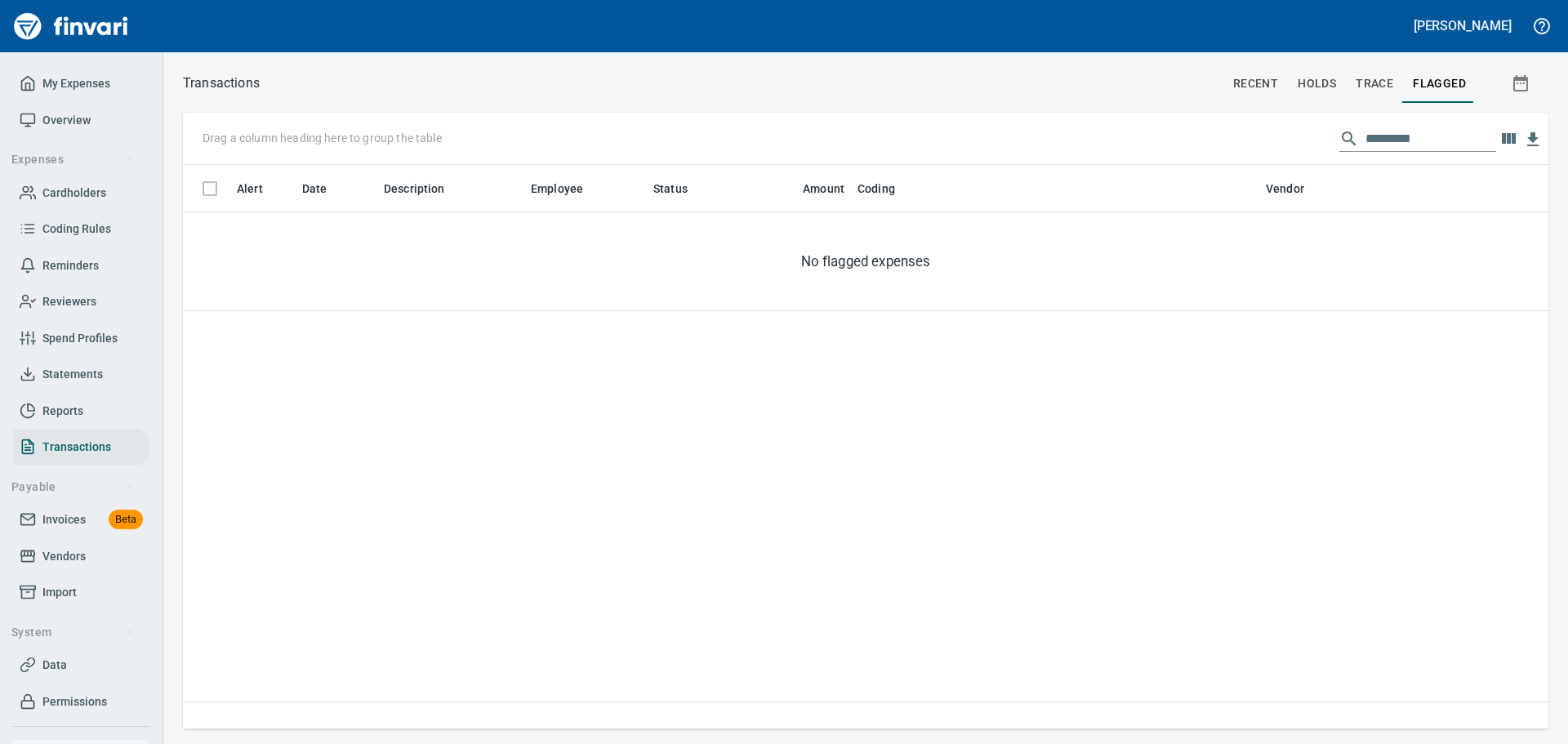
scroll to position [552, 1354]
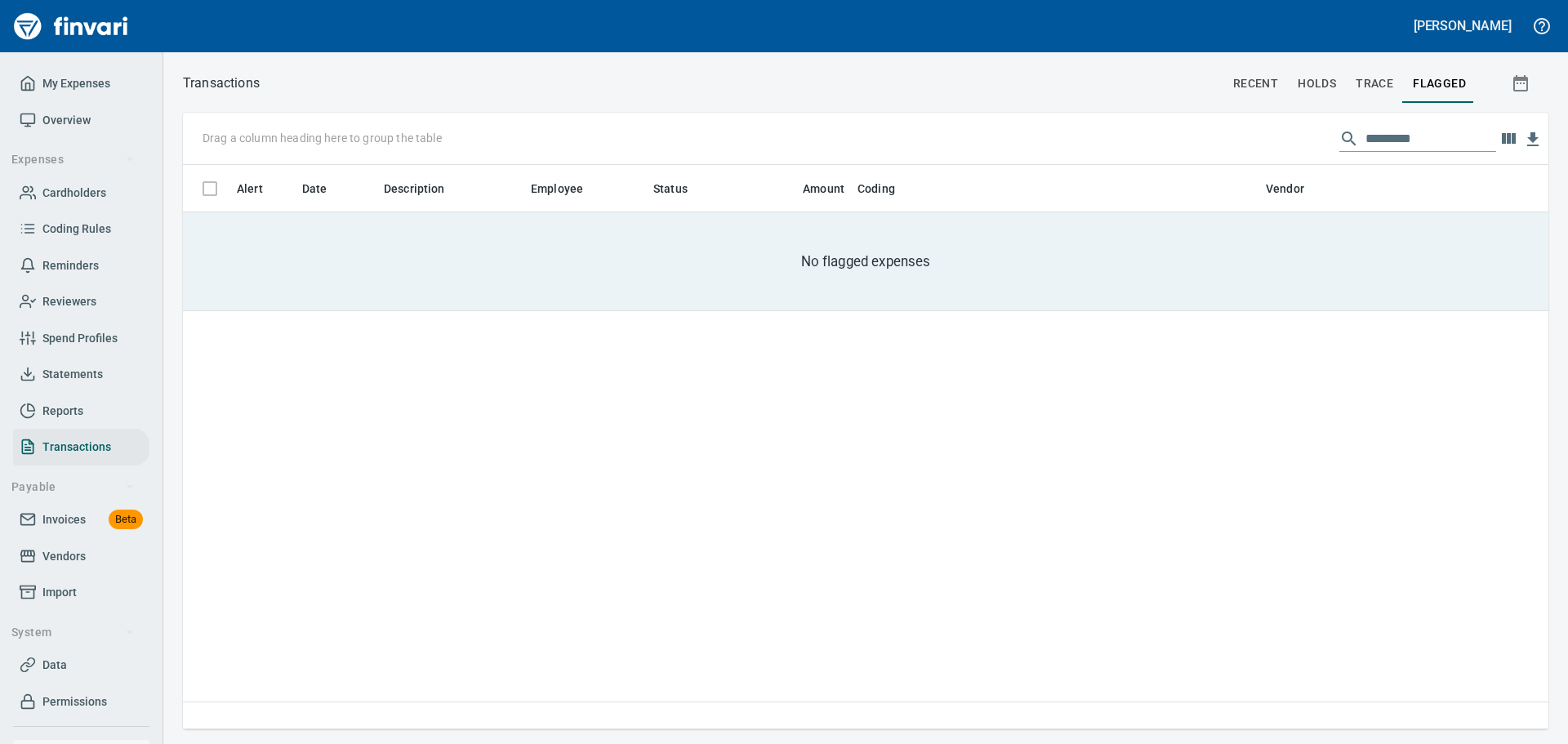
click at [903, 267] on big "No flagged expenses" at bounding box center [866, 260] width 130 height 19
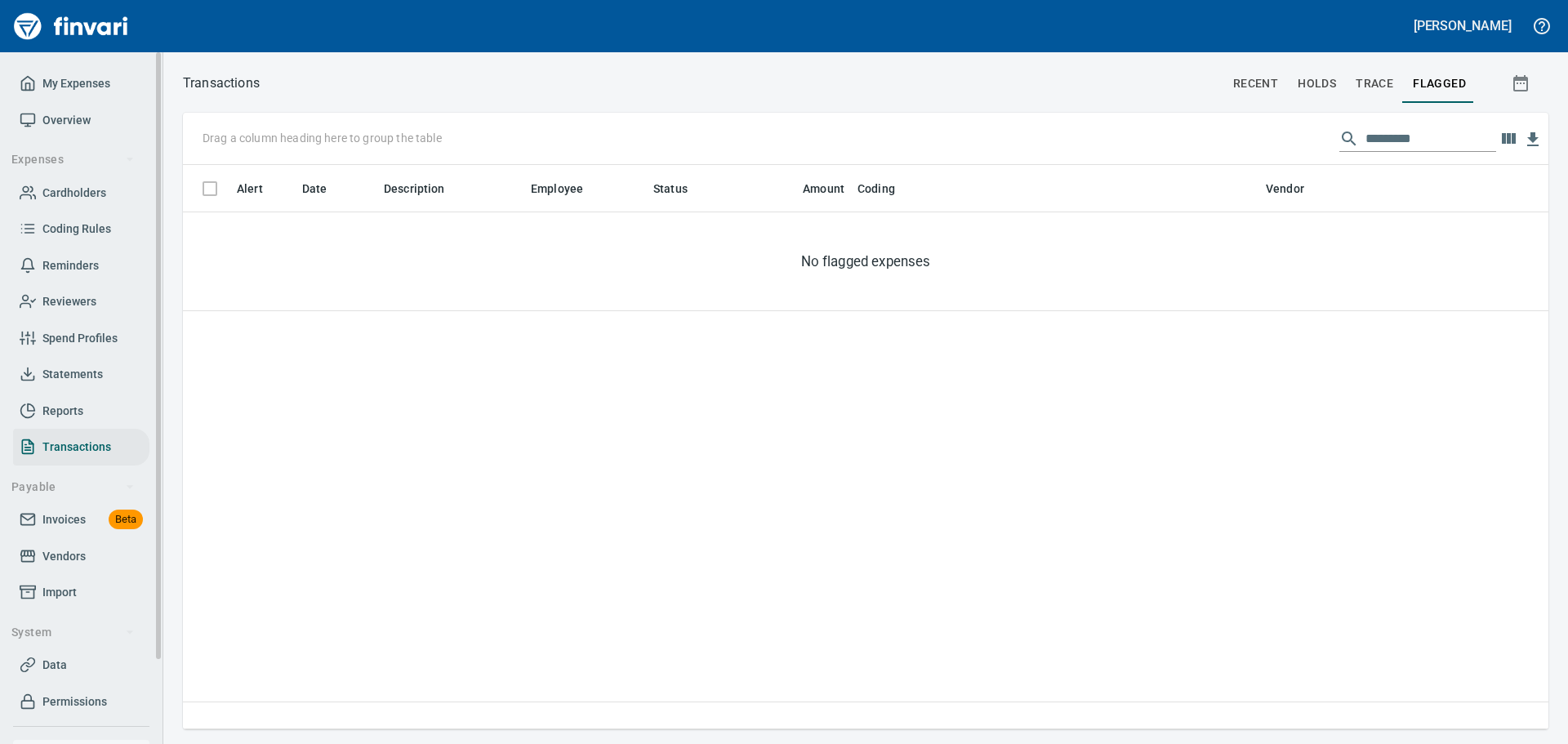
click at [89, 102] on link "Overview" at bounding box center [81, 120] width 137 height 37
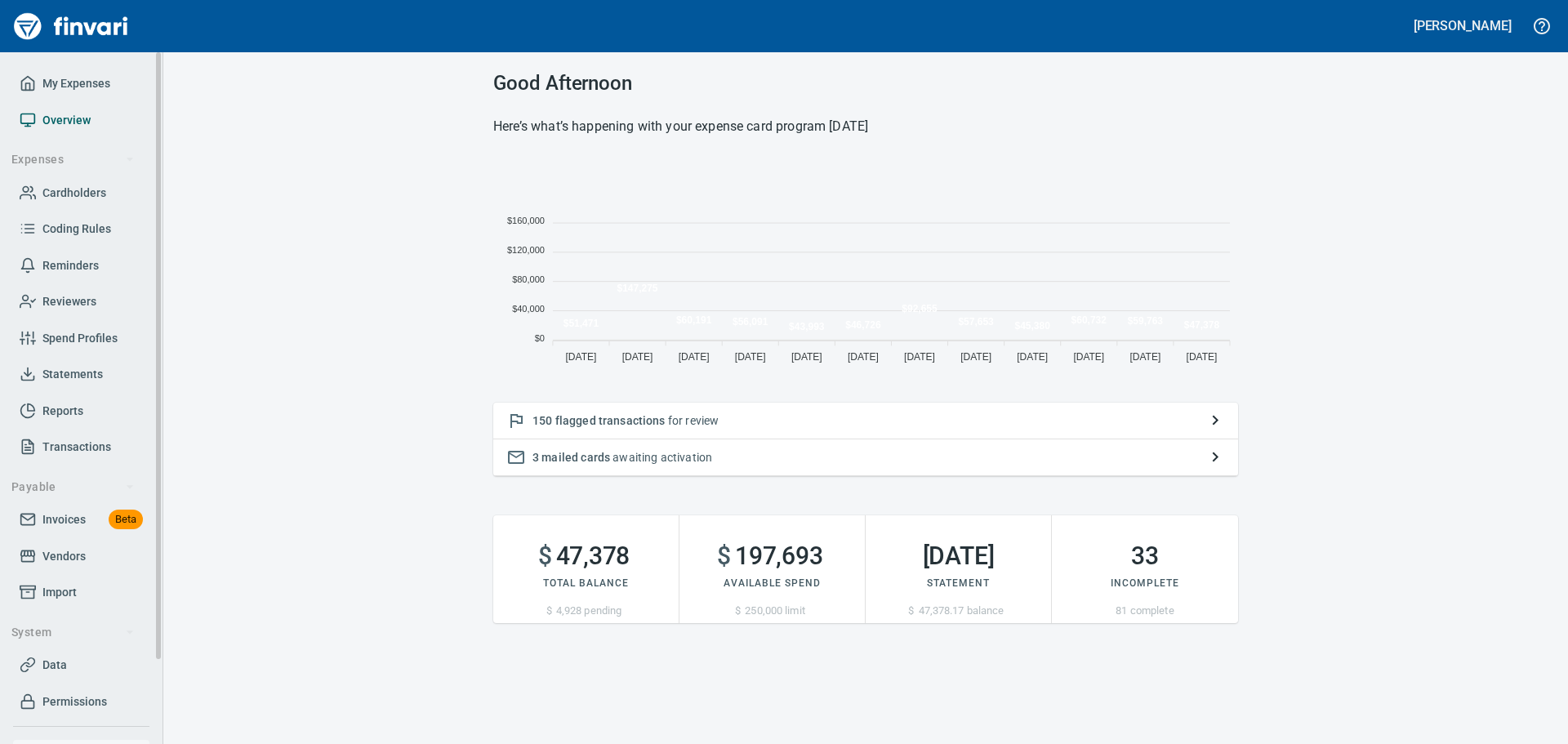
scroll to position [213, 732]
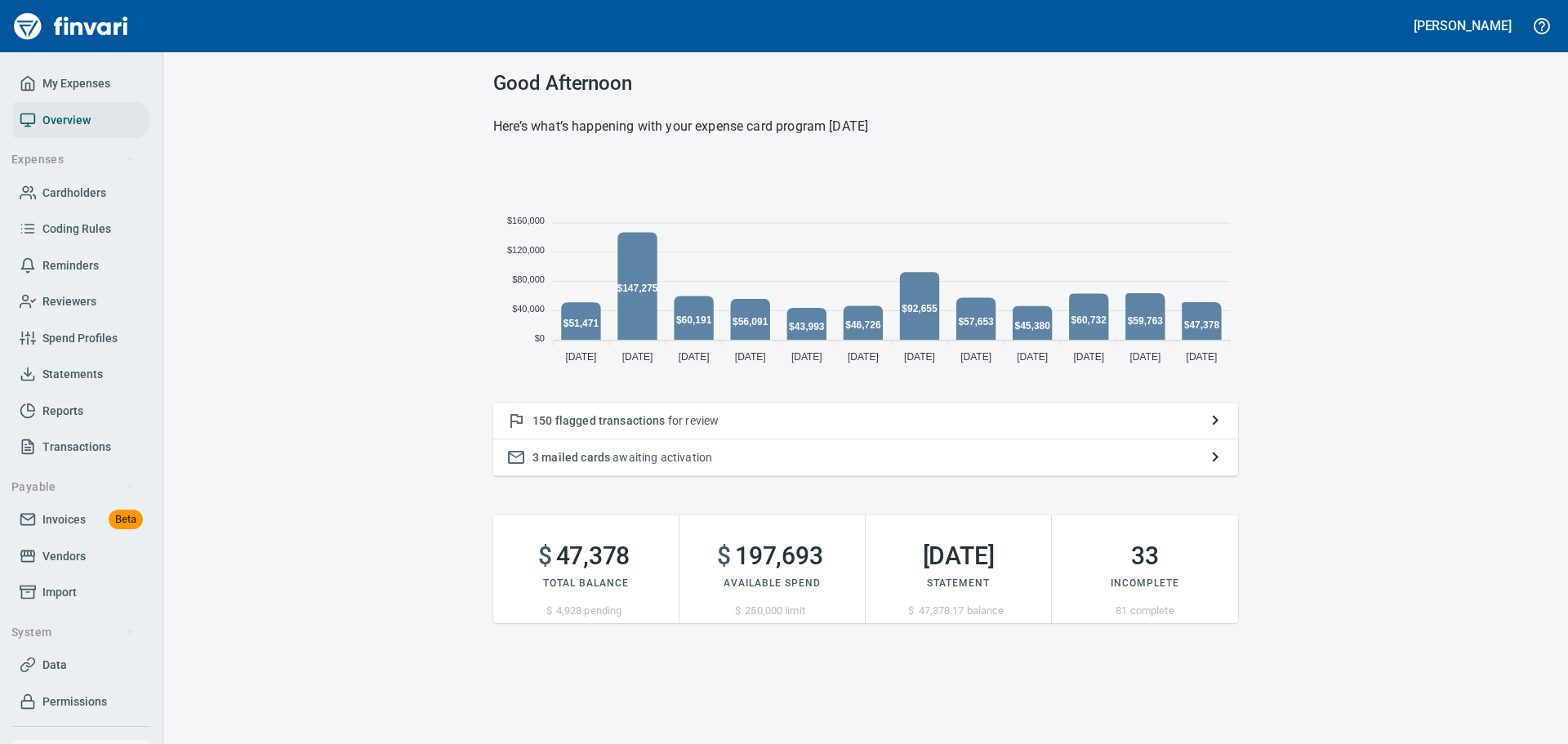
click at [611, 457] on p "3 mailed cards awaiting activation" at bounding box center [865, 457] width 666 height 16
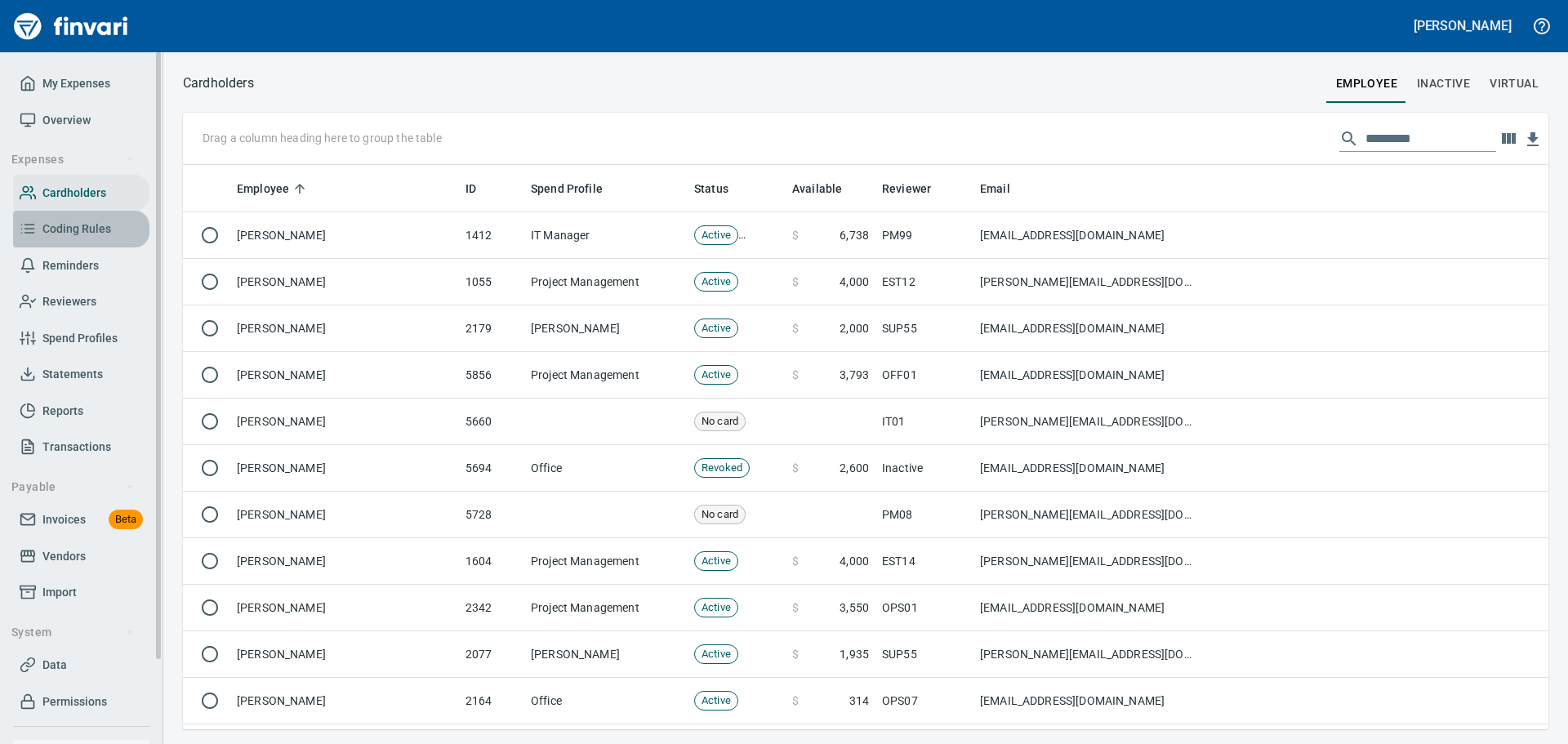
click at [104, 233] on span "Coding Rules" at bounding box center [76, 229] width 69 height 20
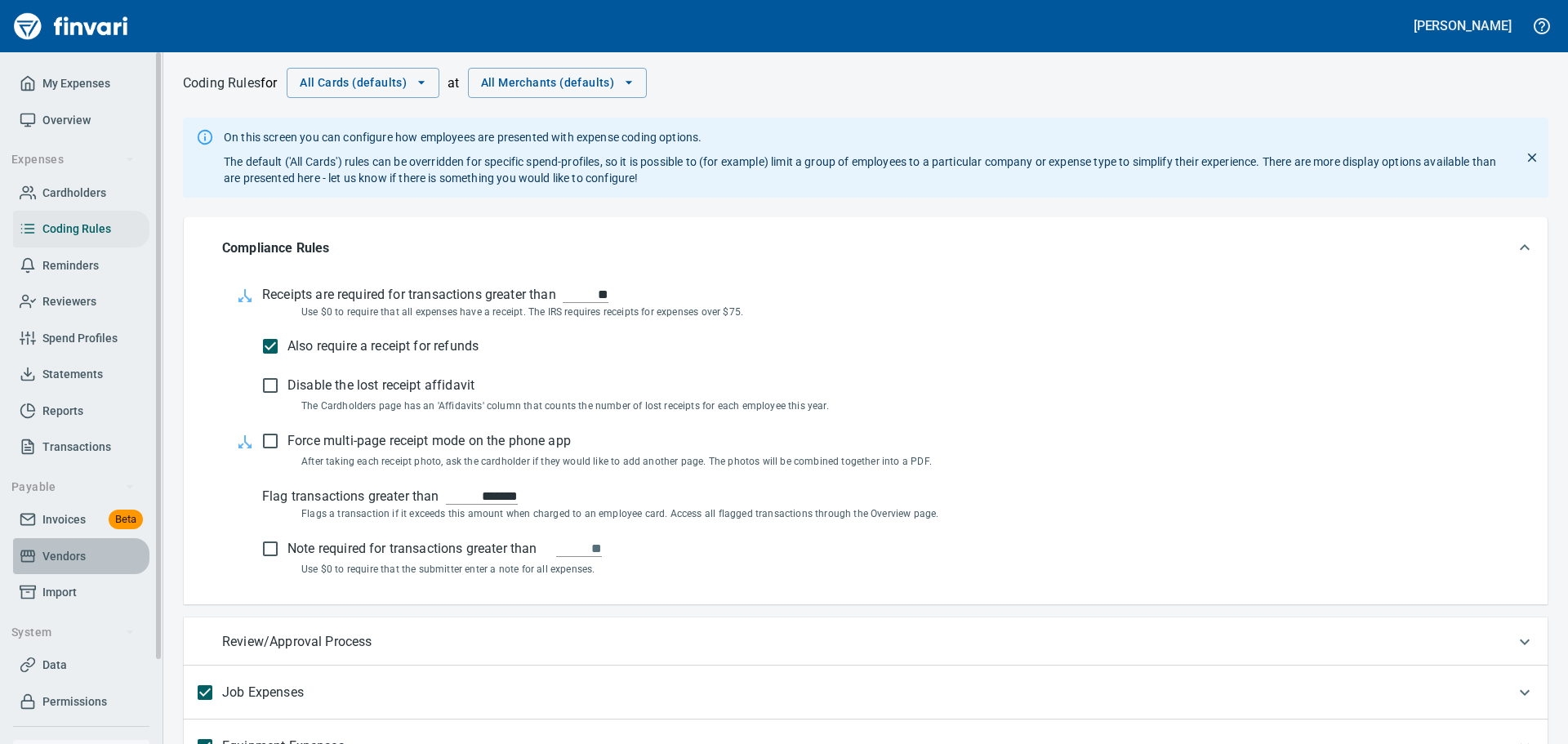
click at [71, 559] on span "Vendors" at bounding box center [63, 556] width 43 height 20
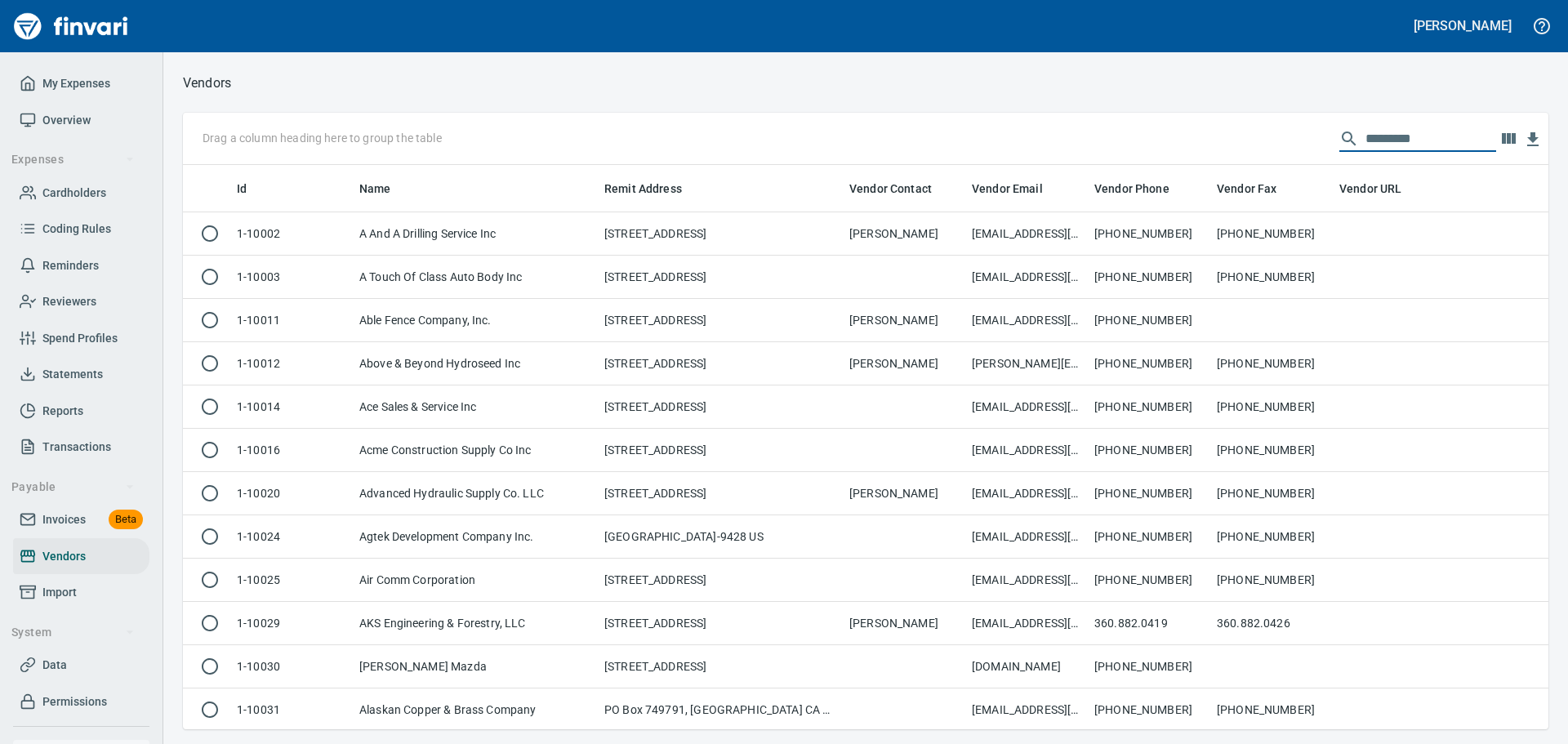
click at [1424, 138] on input "text" at bounding box center [1431, 138] width 131 height 27
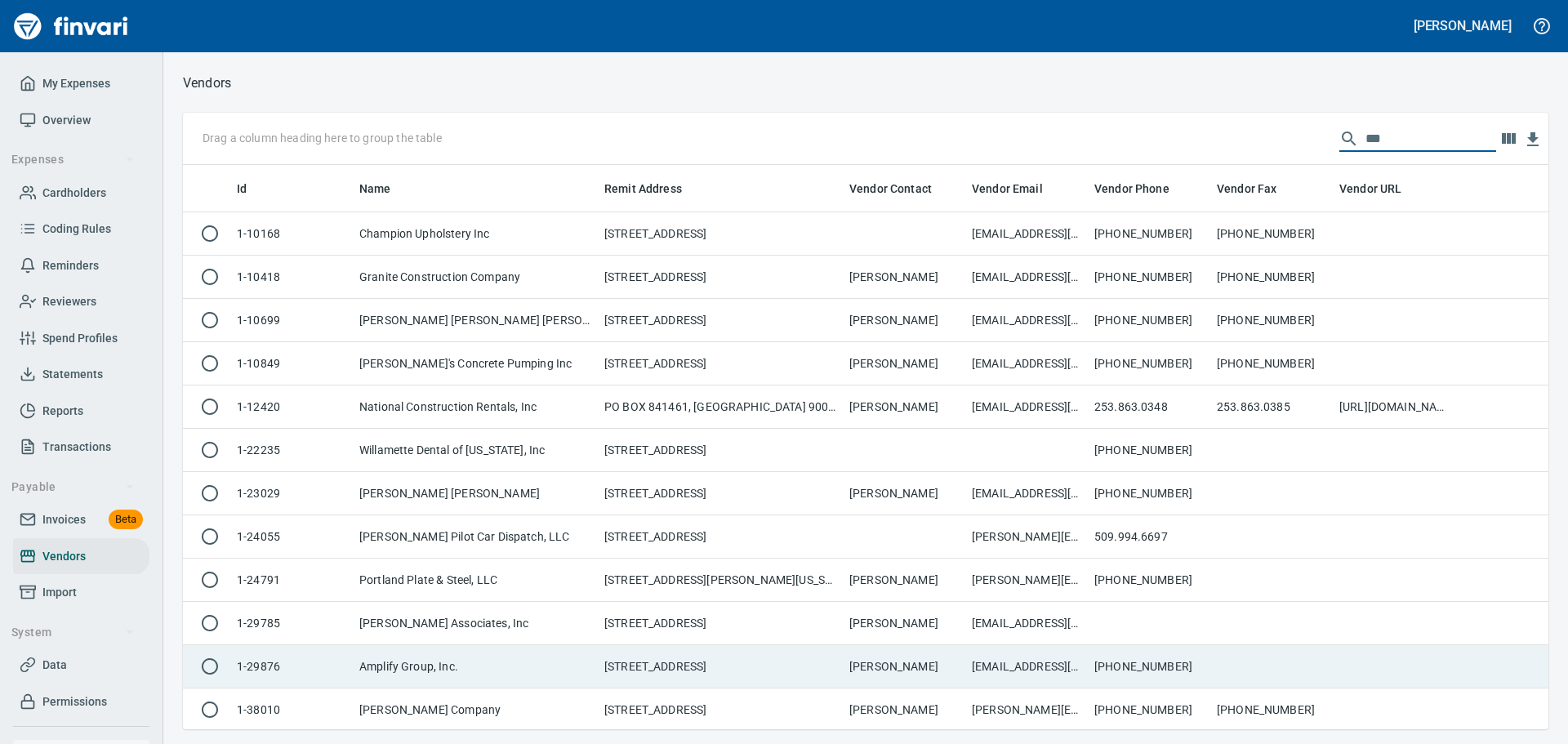
type input "***"
click at [597, 660] on td "Amplify Group, Inc." at bounding box center [475, 666] width 245 height 43
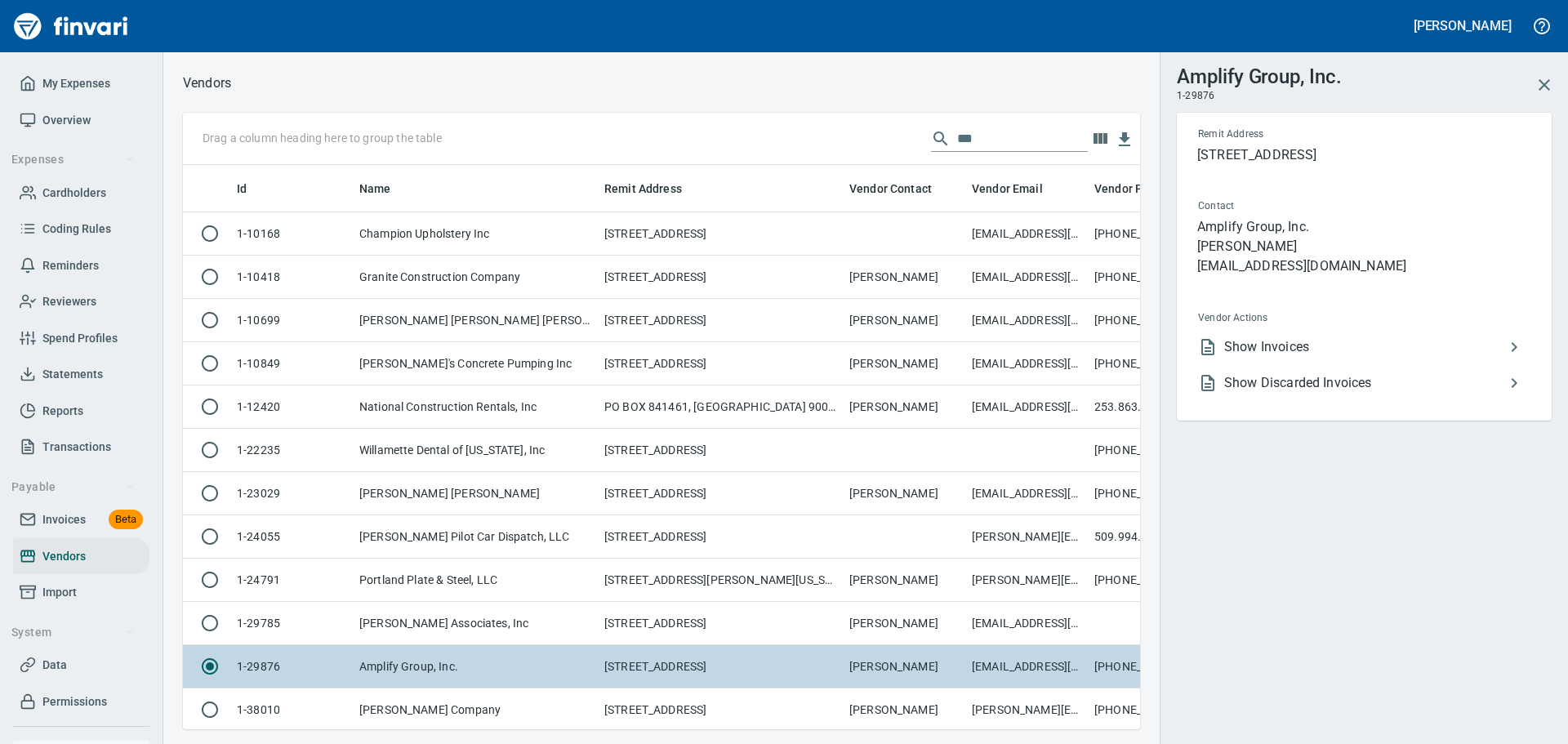
scroll to position [540, 933]
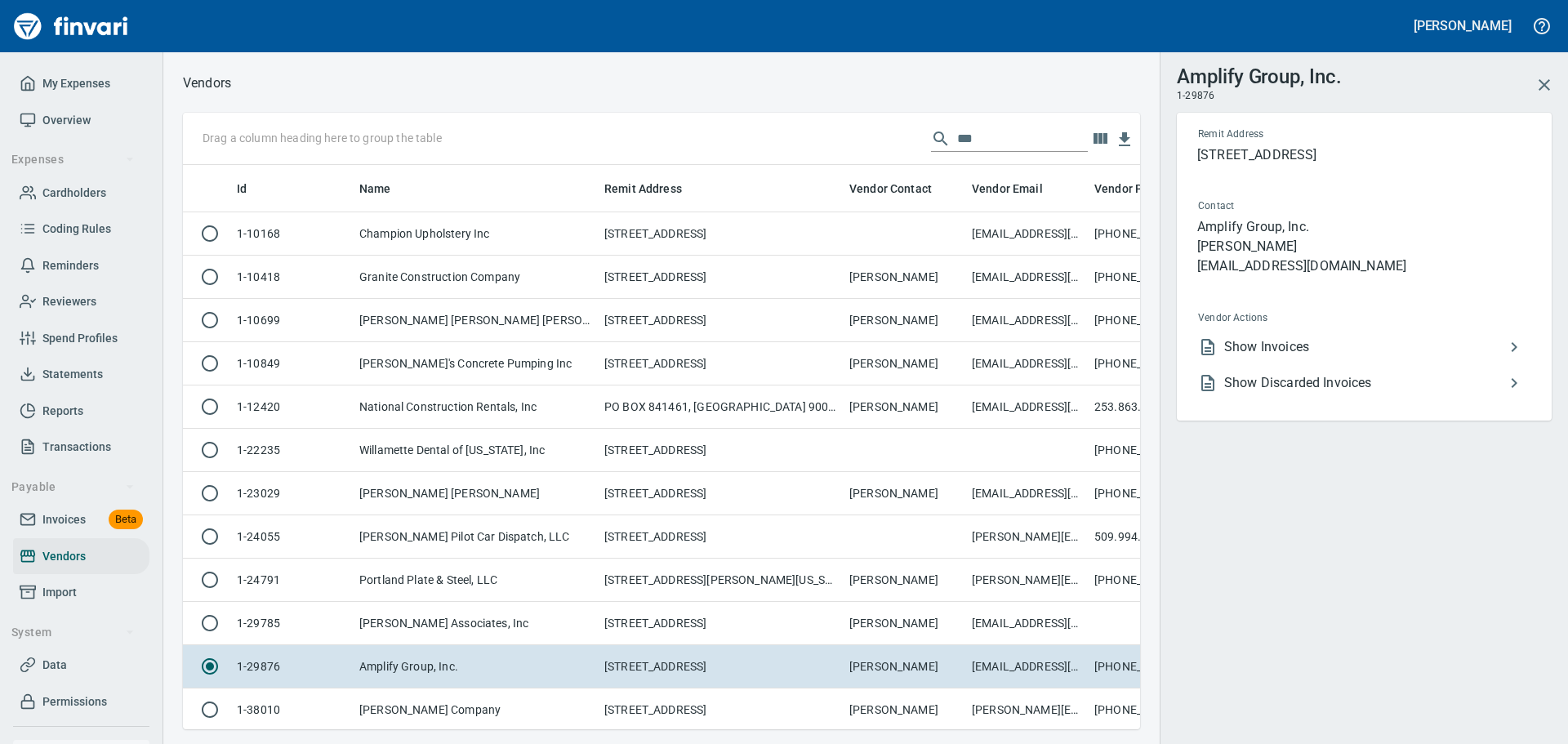
click at [1399, 349] on span "Show Invoices" at bounding box center [1365, 346] width 280 height 19
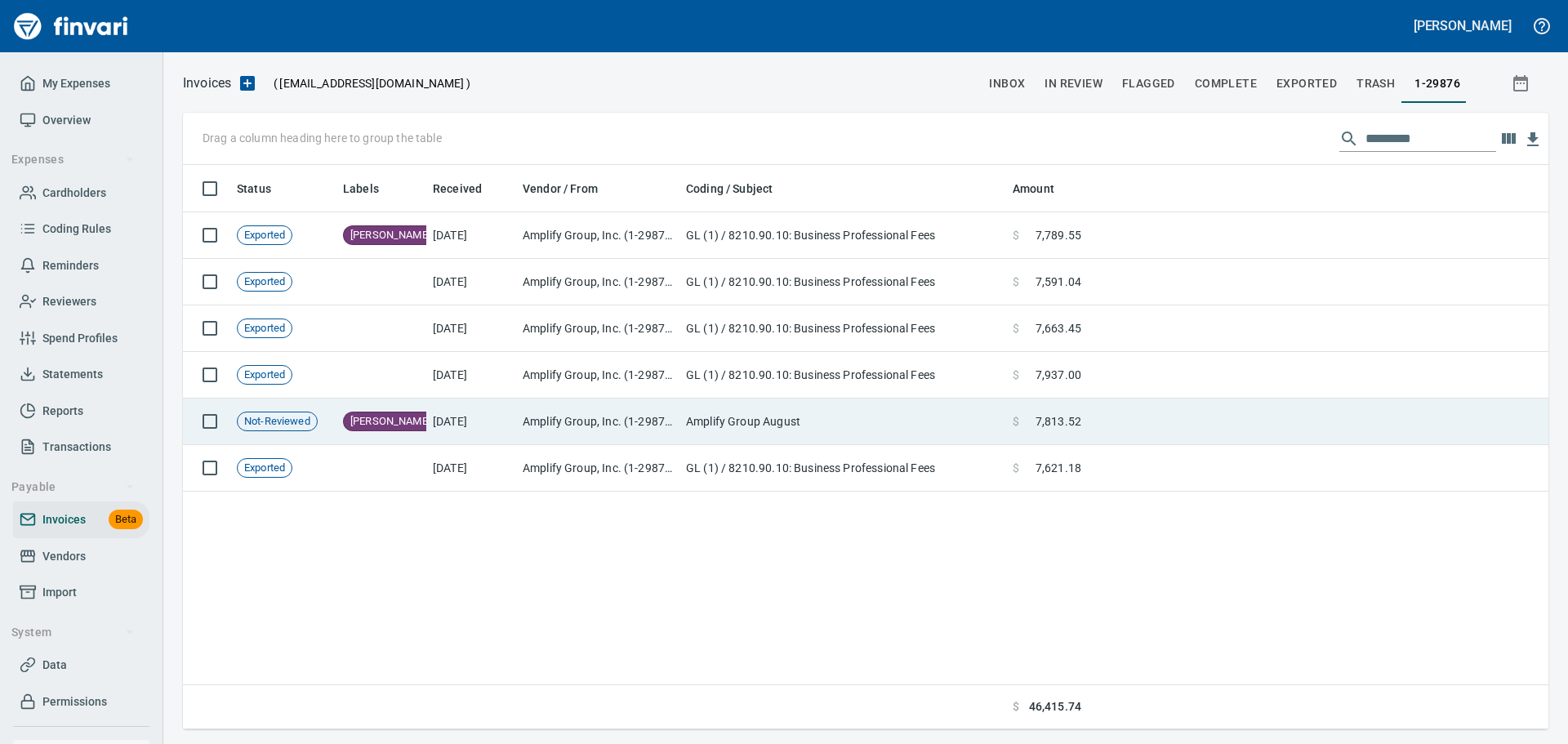
click at [638, 428] on td "Amplify Group, Inc. (1-29876)" at bounding box center [598, 421] width 163 height 47
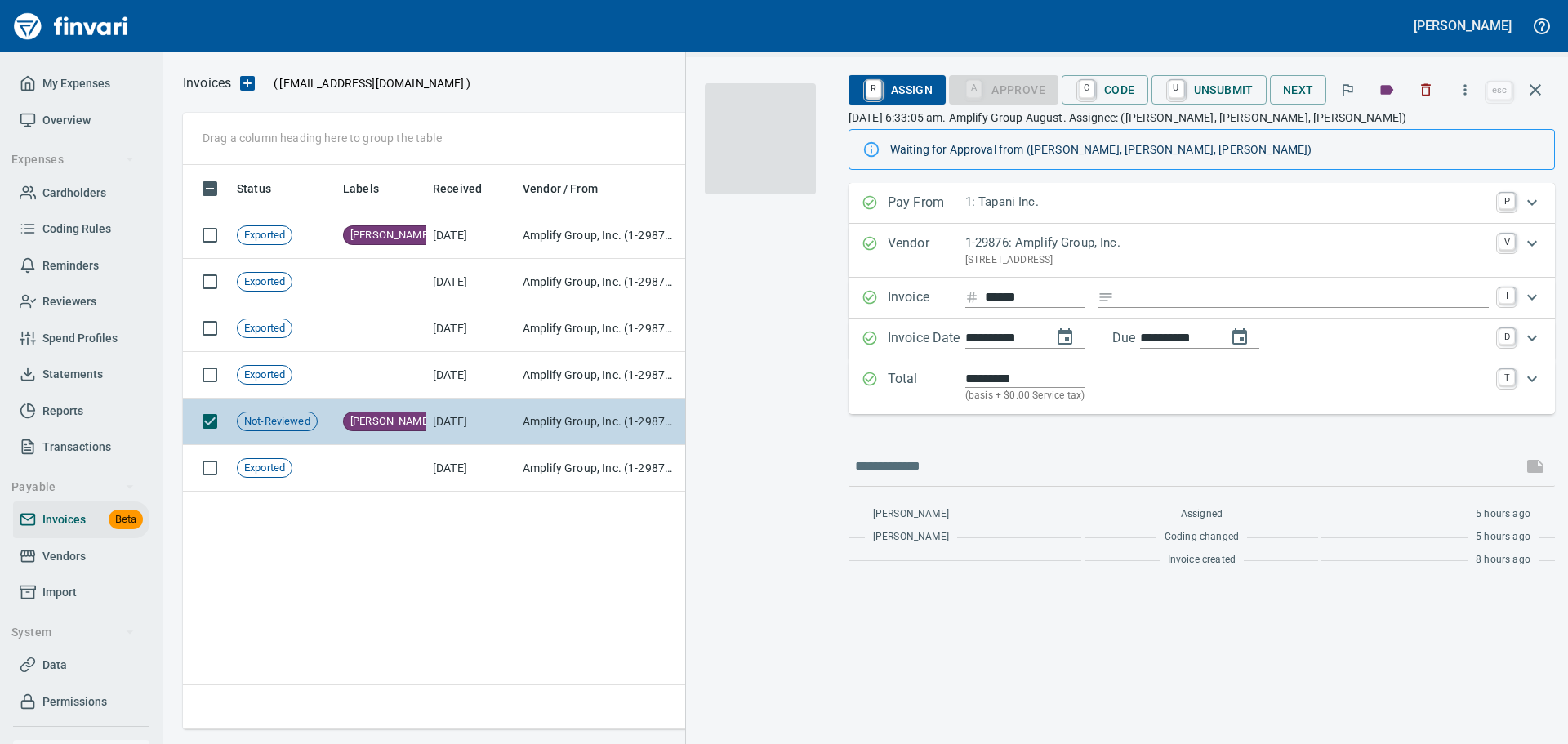
scroll to position [552, 1353]
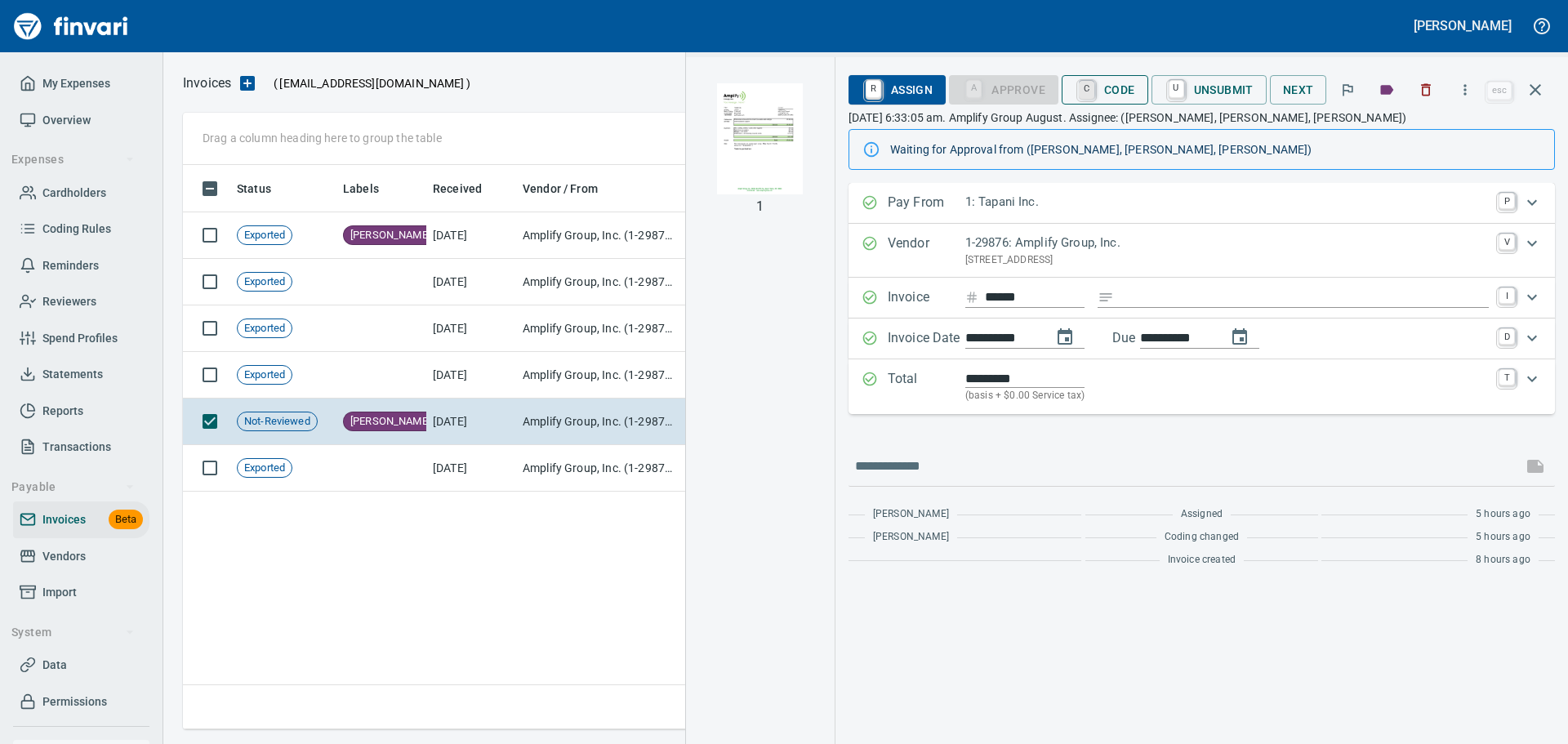
click at [1092, 87] on link "C" at bounding box center [1086, 90] width 16 height 18
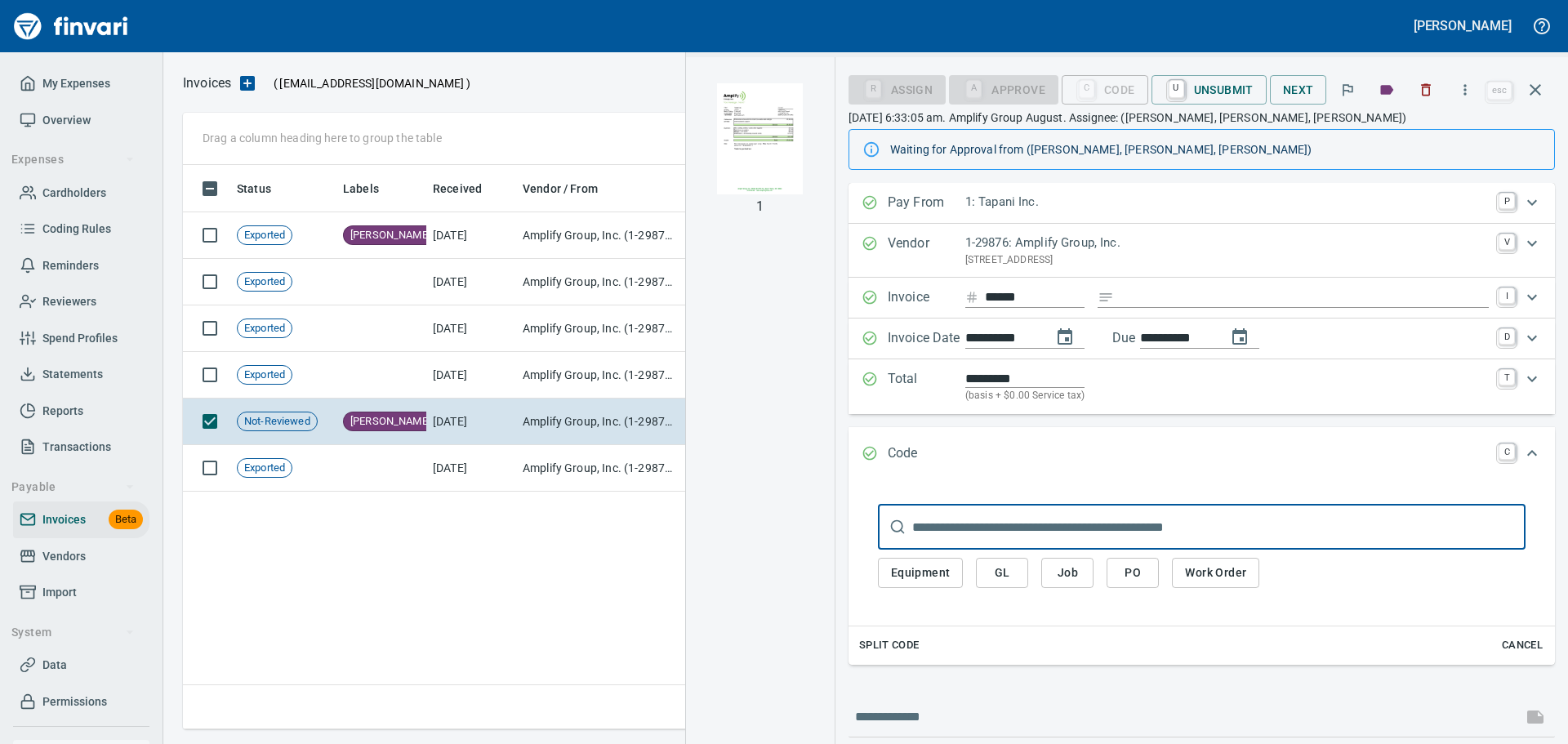
click at [1008, 517] on input "text" at bounding box center [1218, 527] width 613 height 46
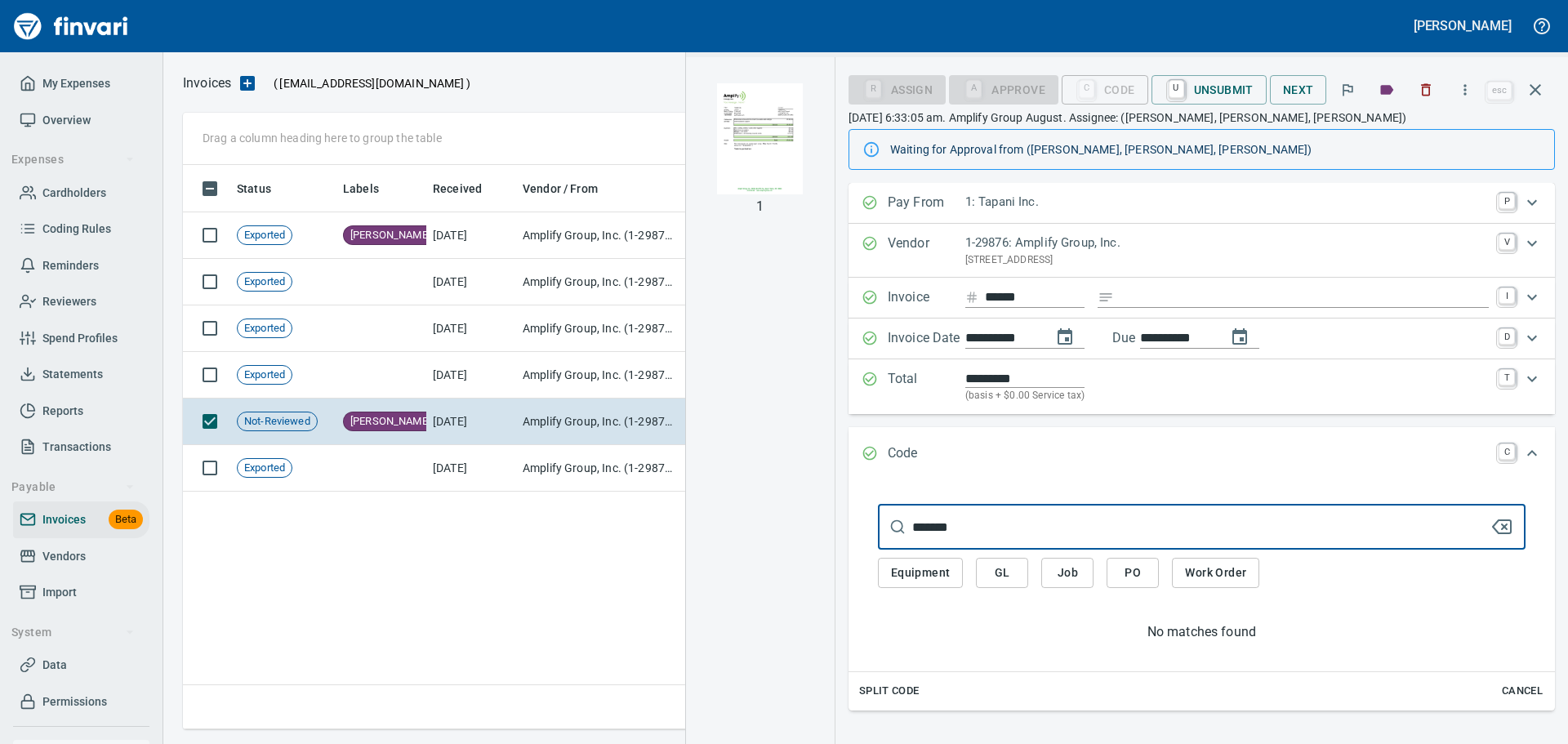
click at [988, 522] on input "*******" at bounding box center [1201, 527] width 577 height 46
type input "*******"
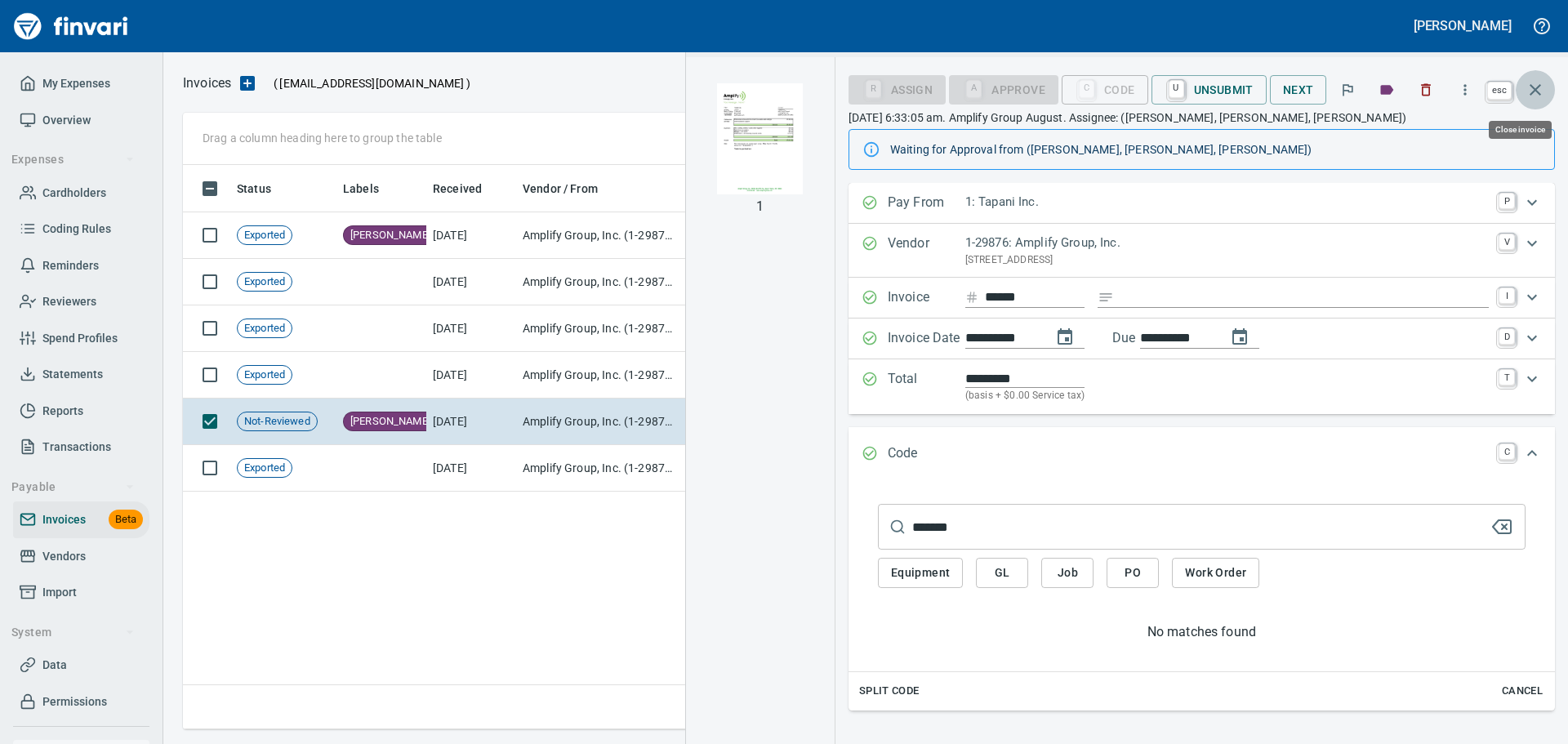
click at [1538, 90] on icon "button" at bounding box center [1535, 89] width 19 height 19
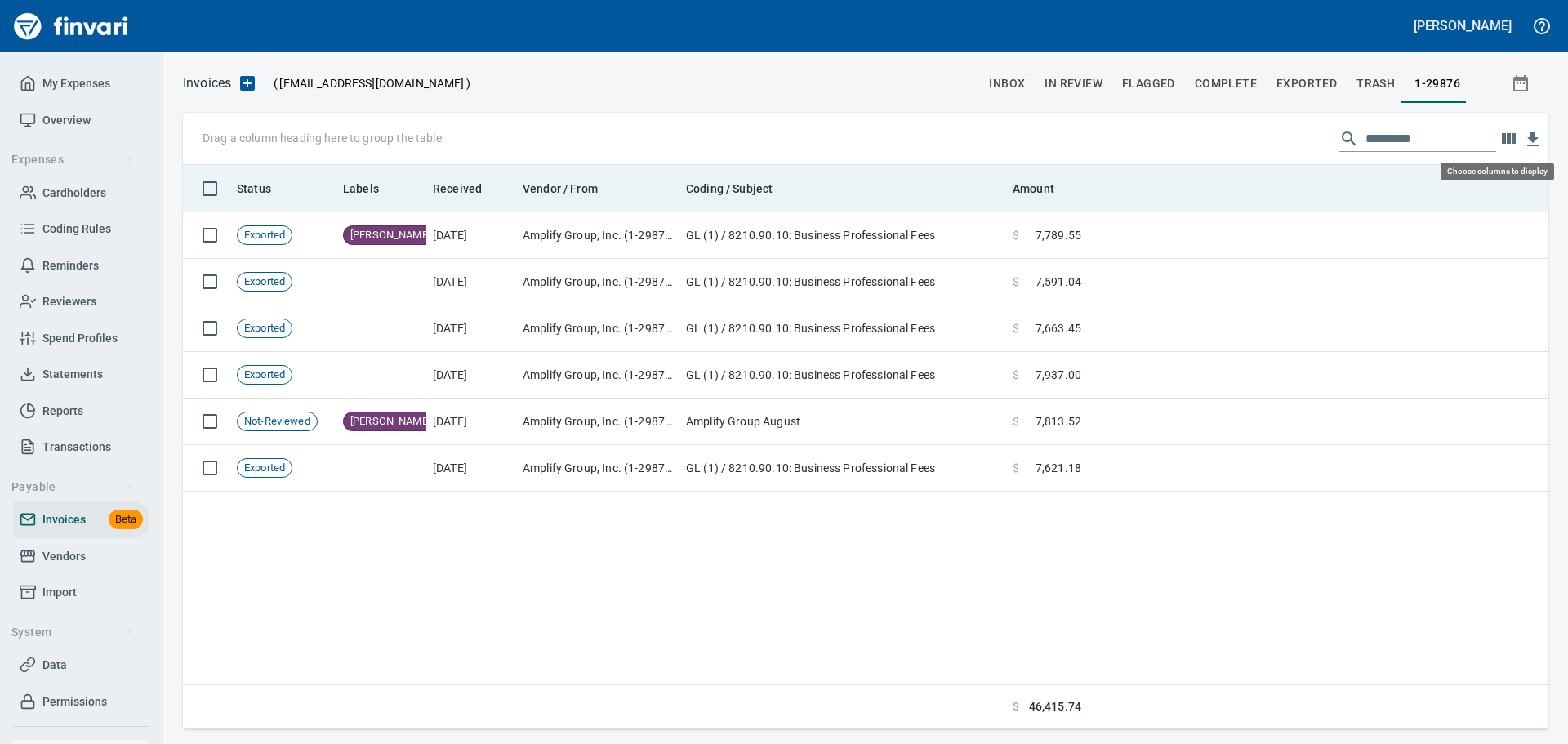
scroll to position [552, 1354]
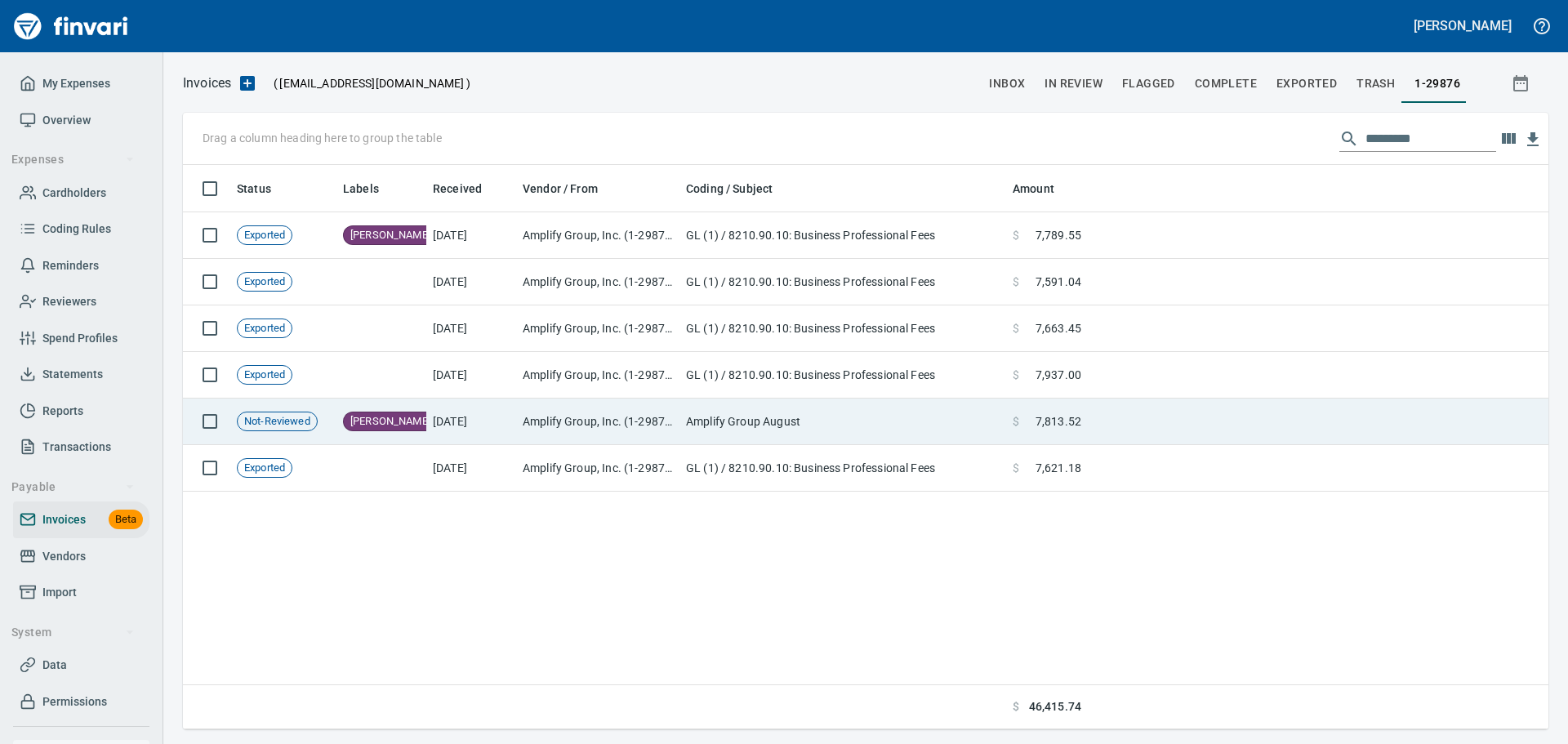
click at [778, 414] on td "Amplify Group August" at bounding box center [842, 421] width 326 height 47
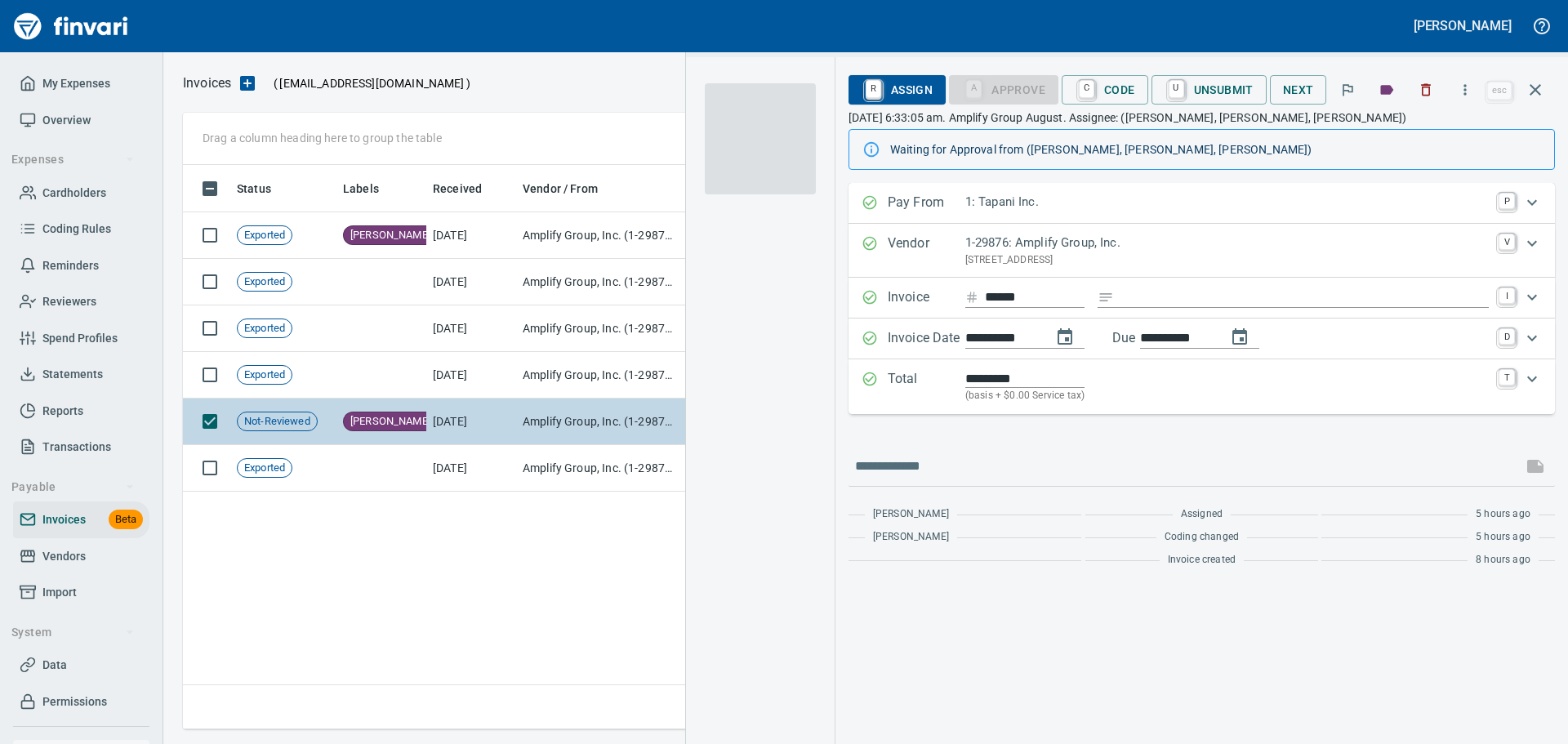
scroll to position [552, 1353]
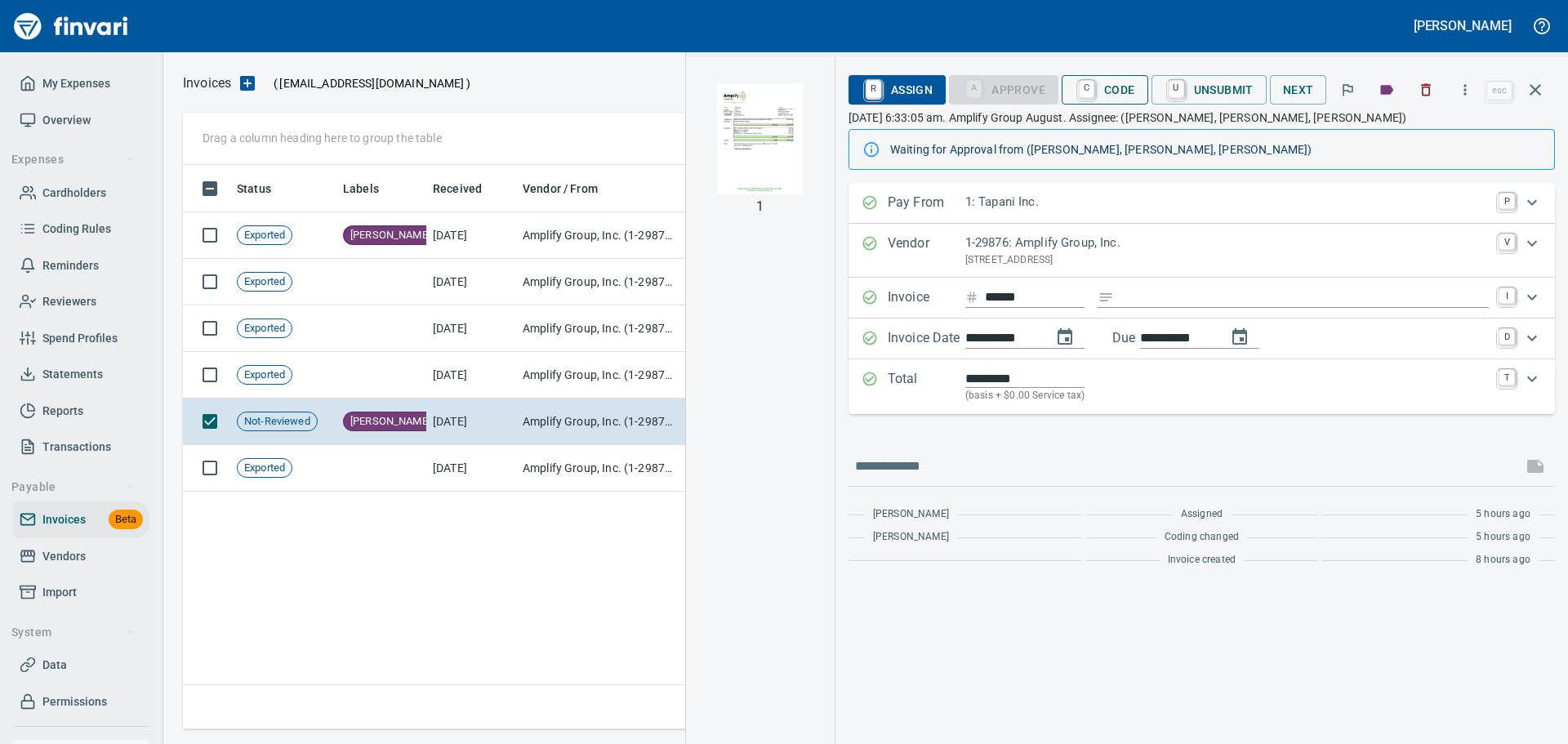
click at [1108, 88] on span "C Code" at bounding box center [1105, 90] width 60 height 27
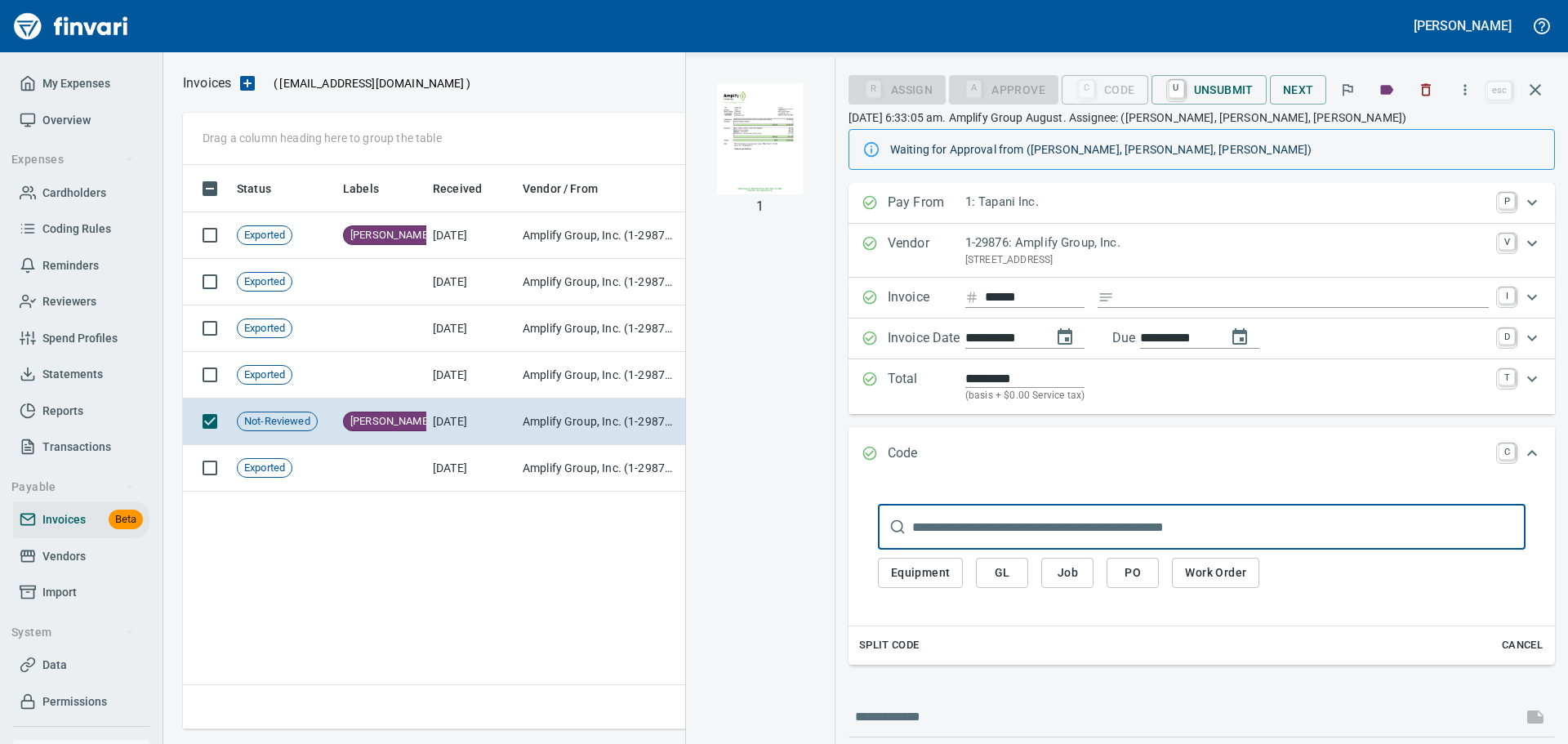
click at [1009, 566] on span "GL" at bounding box center [1002, 573] width 27 height 20
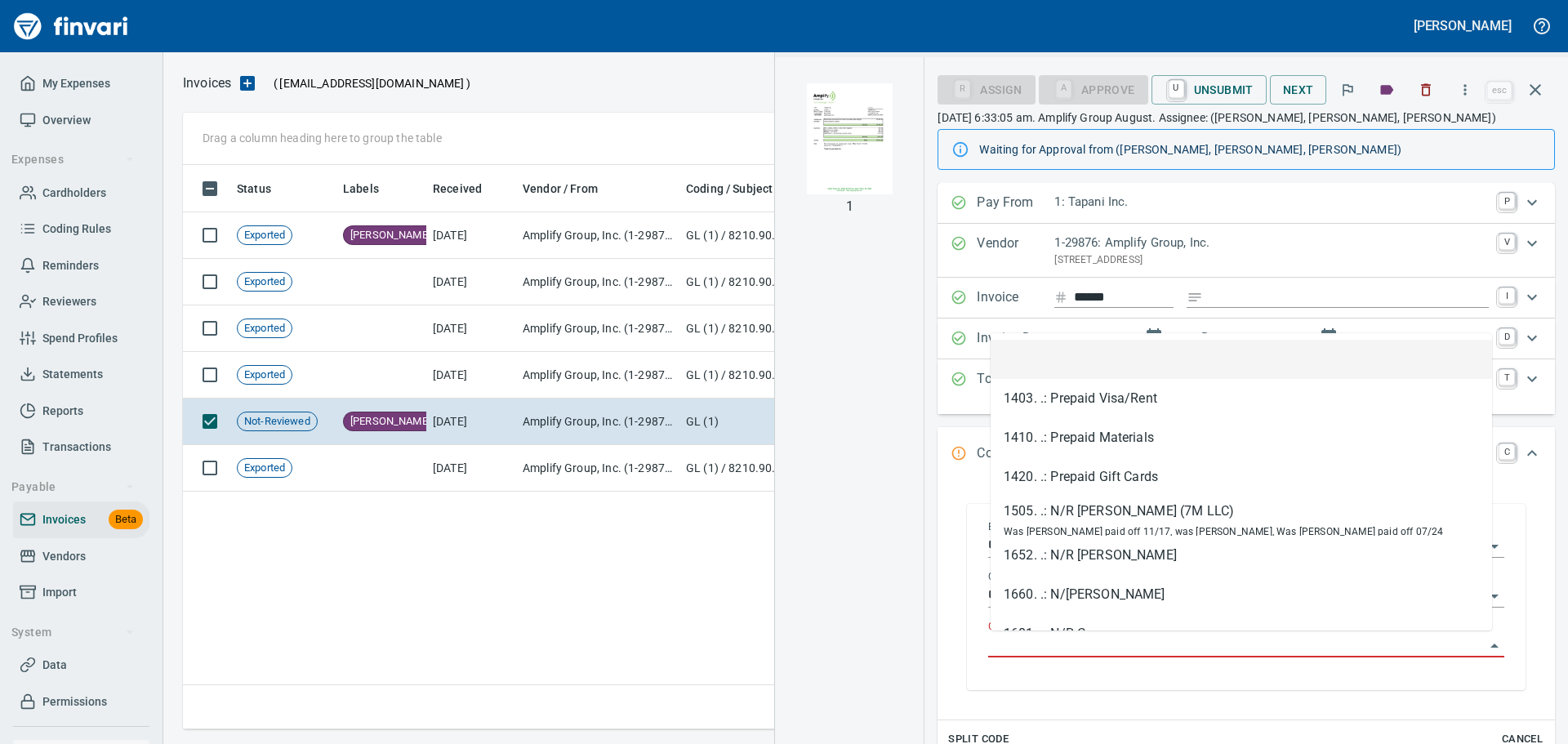
click at [1075, 643] on input "GL Account" at bounding box center [1236, 645] width 497 height 23
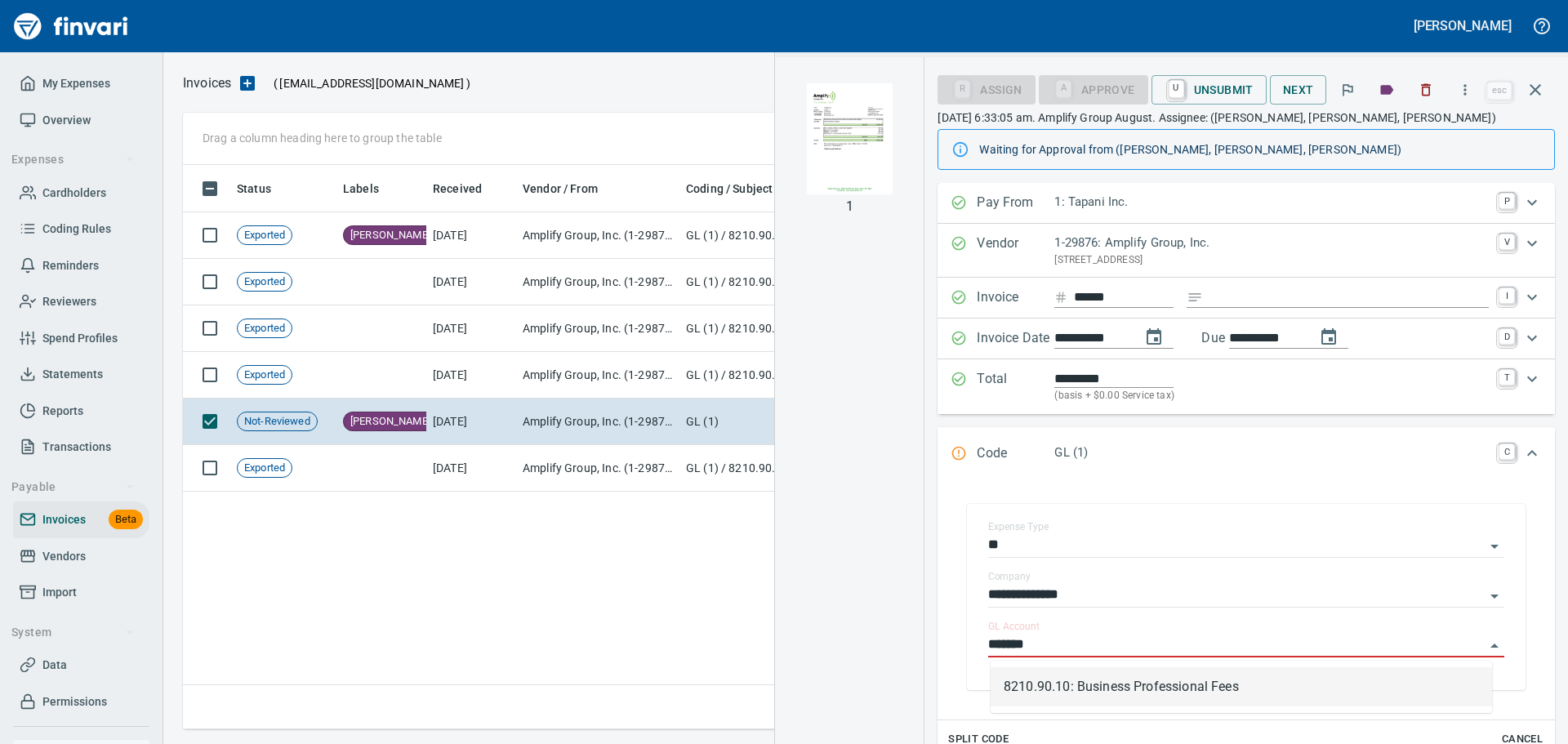
click at [1182, 686] on li "8210.90.10: Business Professional Fees" at bounding box center [1241, 686] width 501 height 39
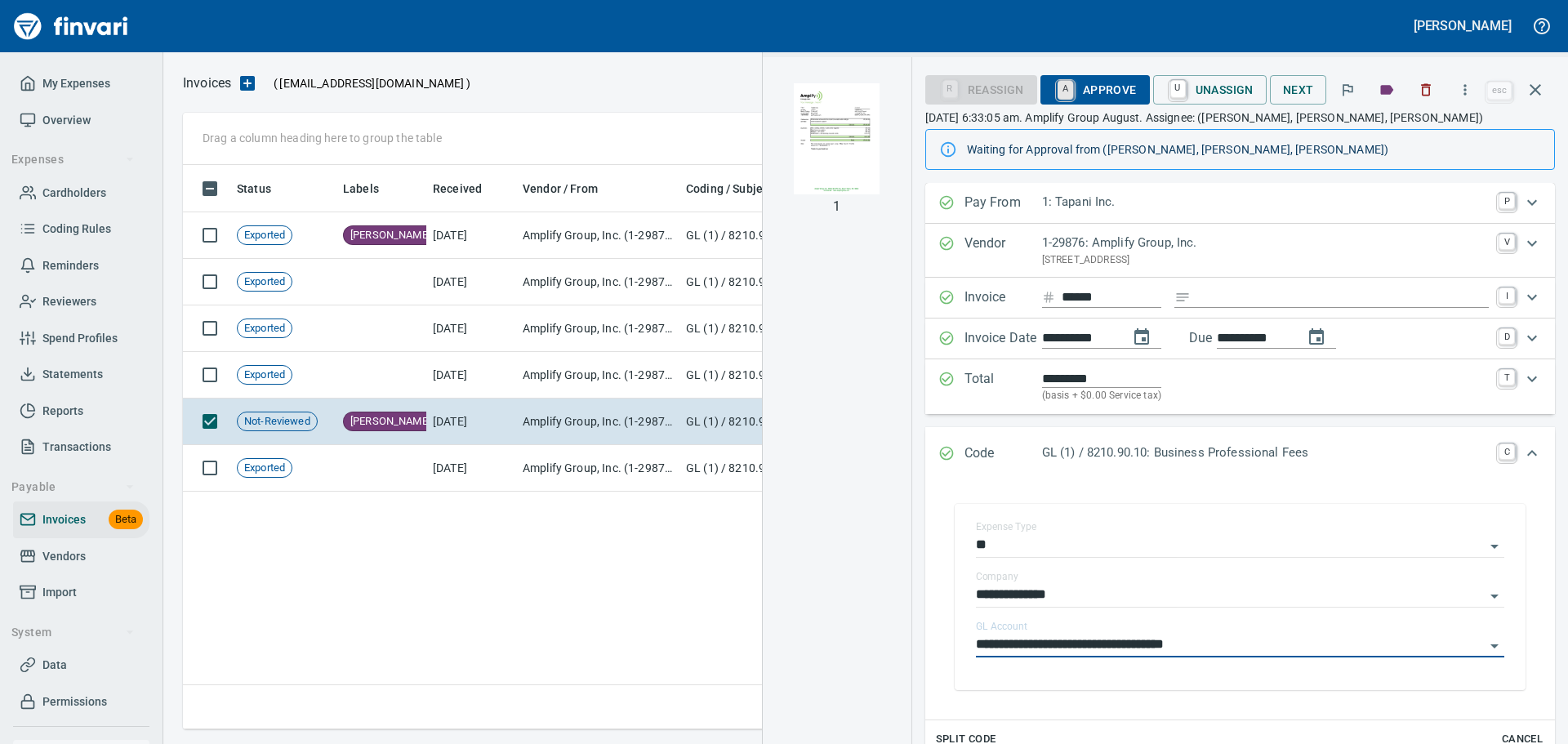
type input "**********"
click at [1071, 83] on link "A" at bounding box center [1065, 90] width 16 height 18
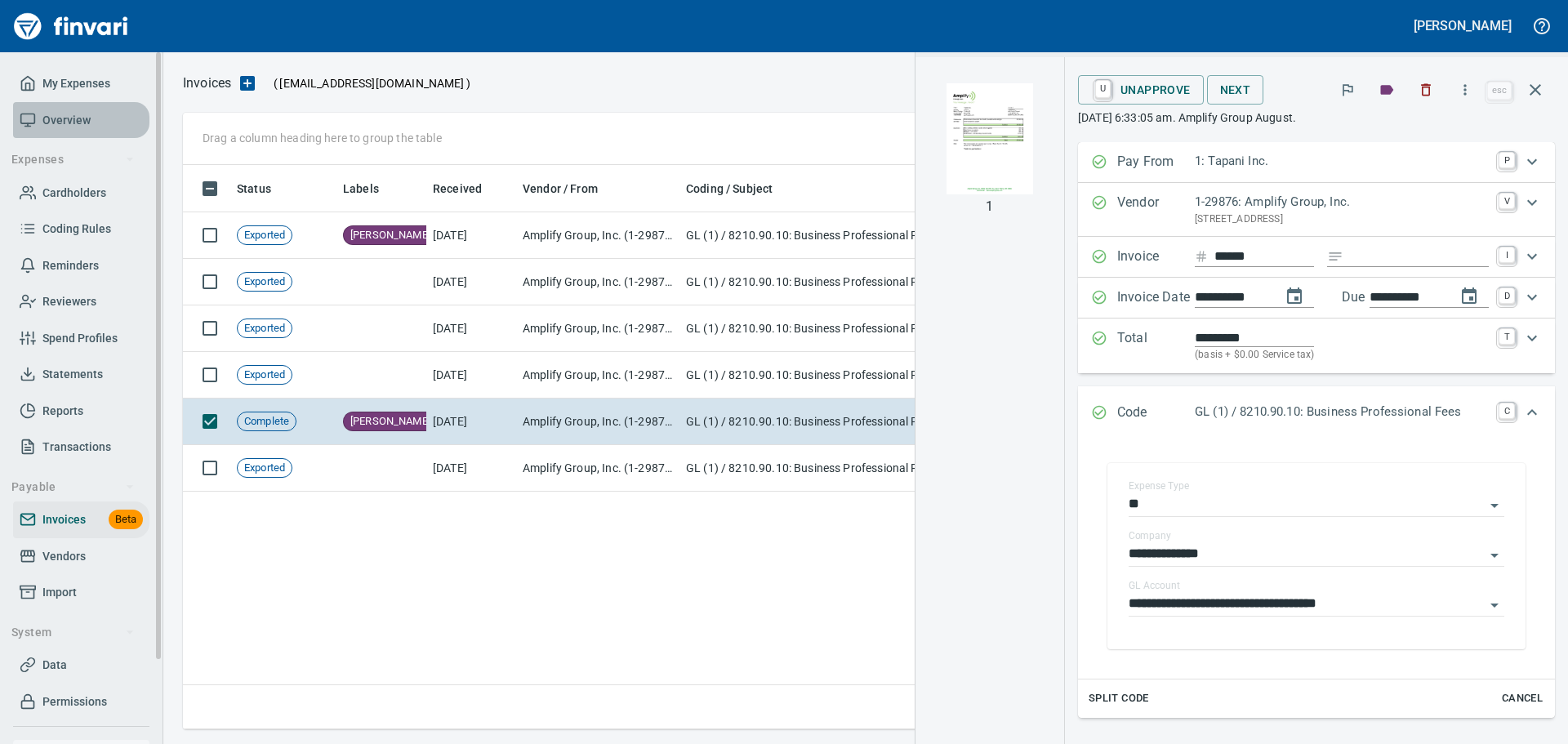
click at [56, 117] on span "Overview" at bounding box center [66, 120] width 49 height 20
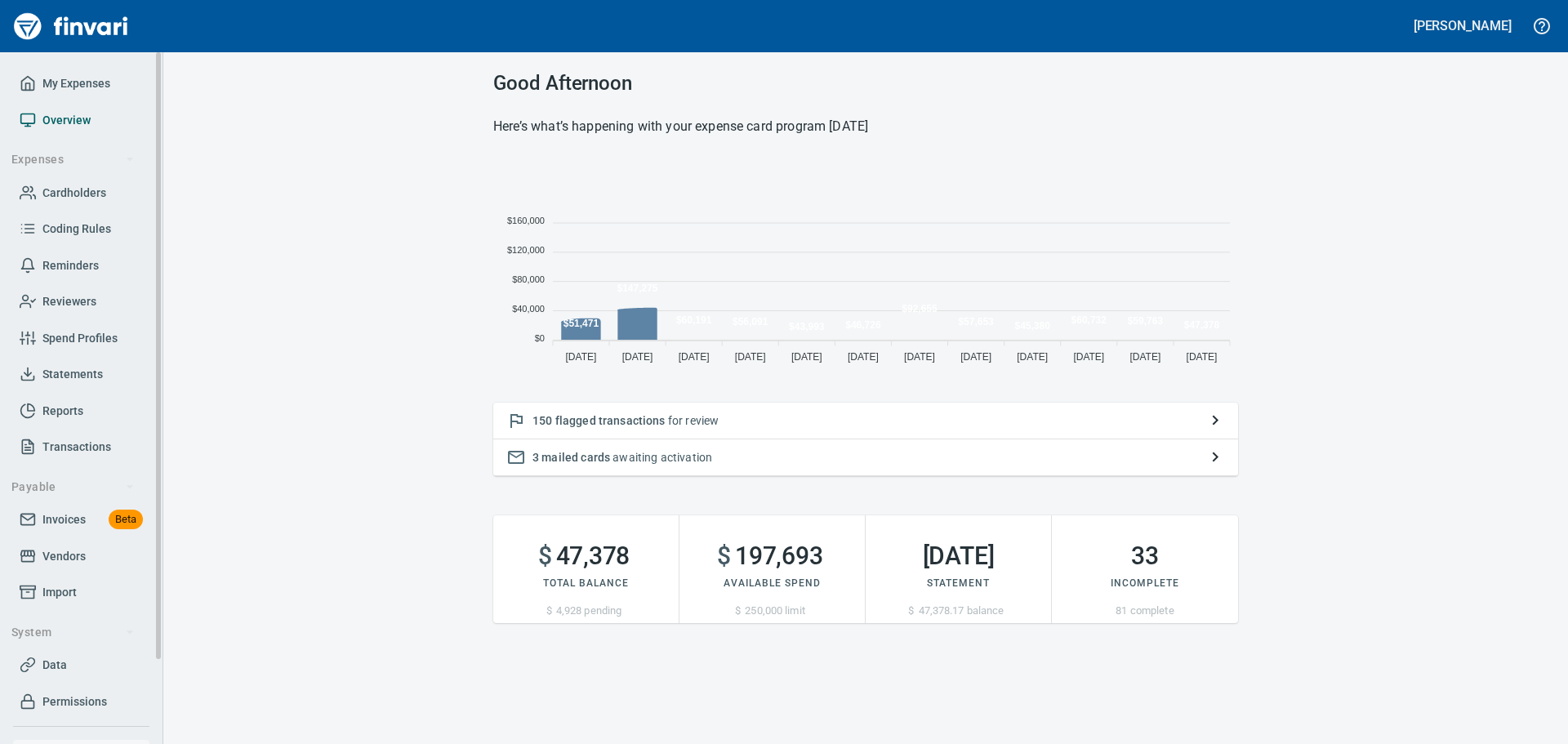
scroll to position [213, 732]
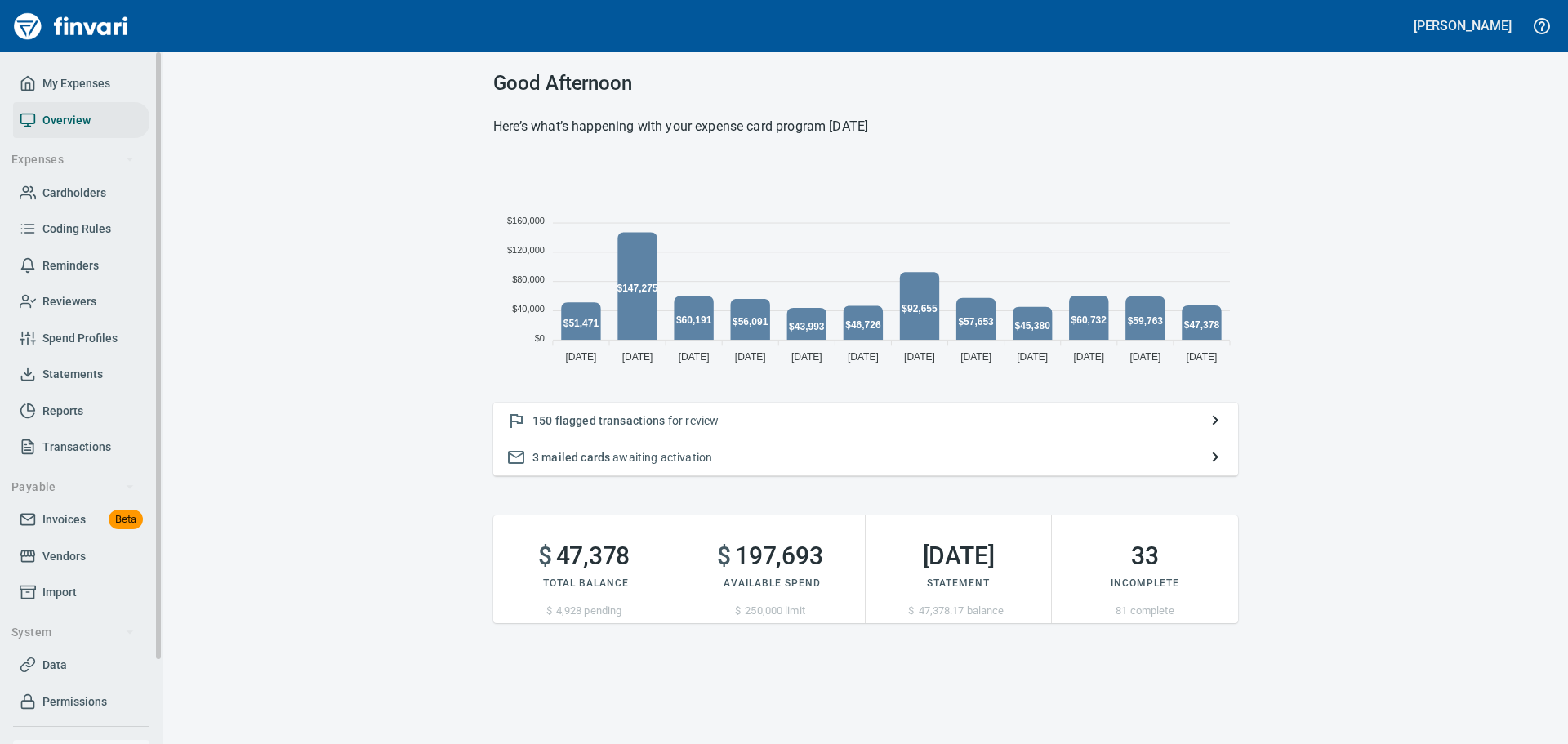
click at [66, 409] on span "Reports" at bounding box center [62, 411] width 41 height 20
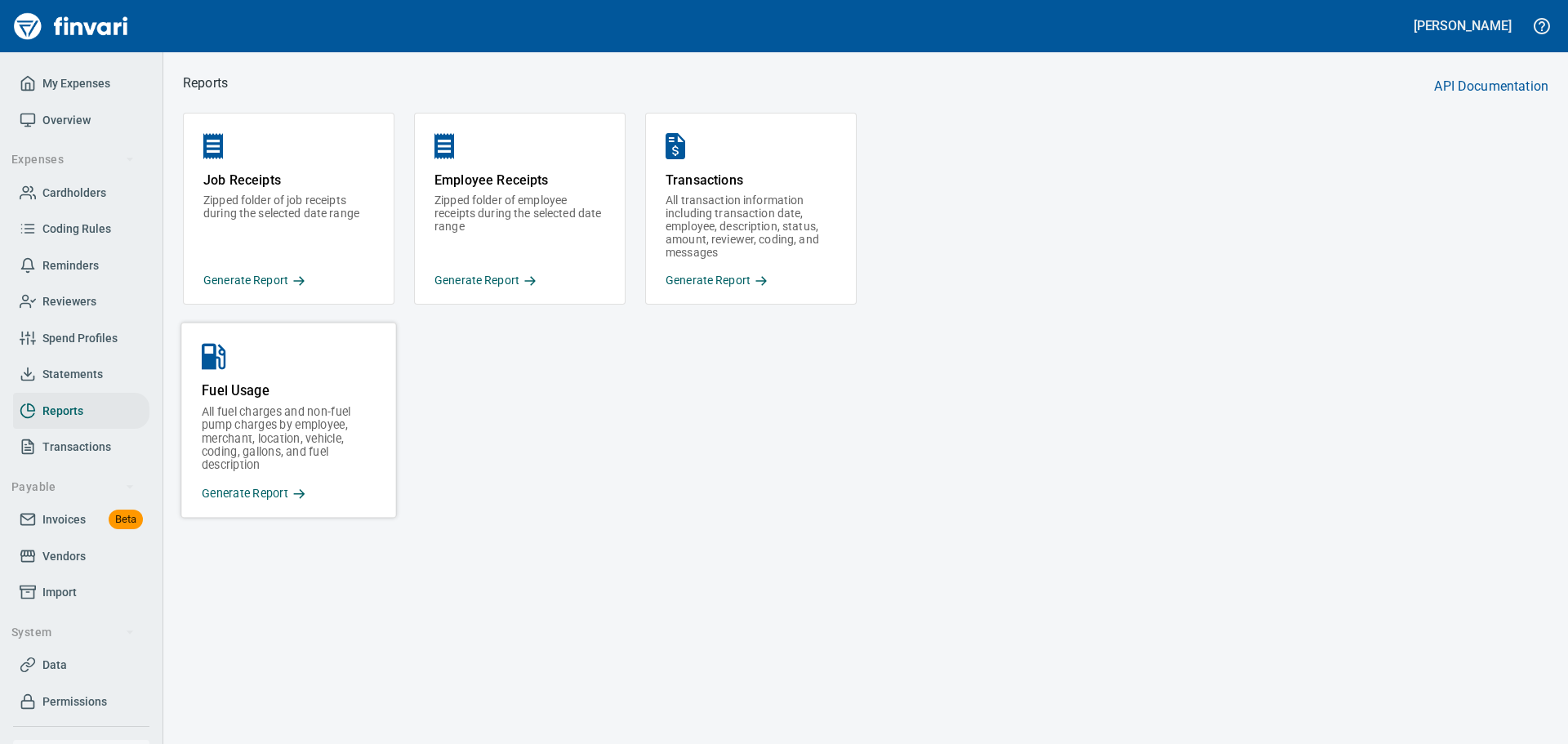
click at [290, 446] on p "All fuel charges and non-fuel pump charges by employee, merchant, location, veh…" at bounding box center [289, 438] width 174 height 67
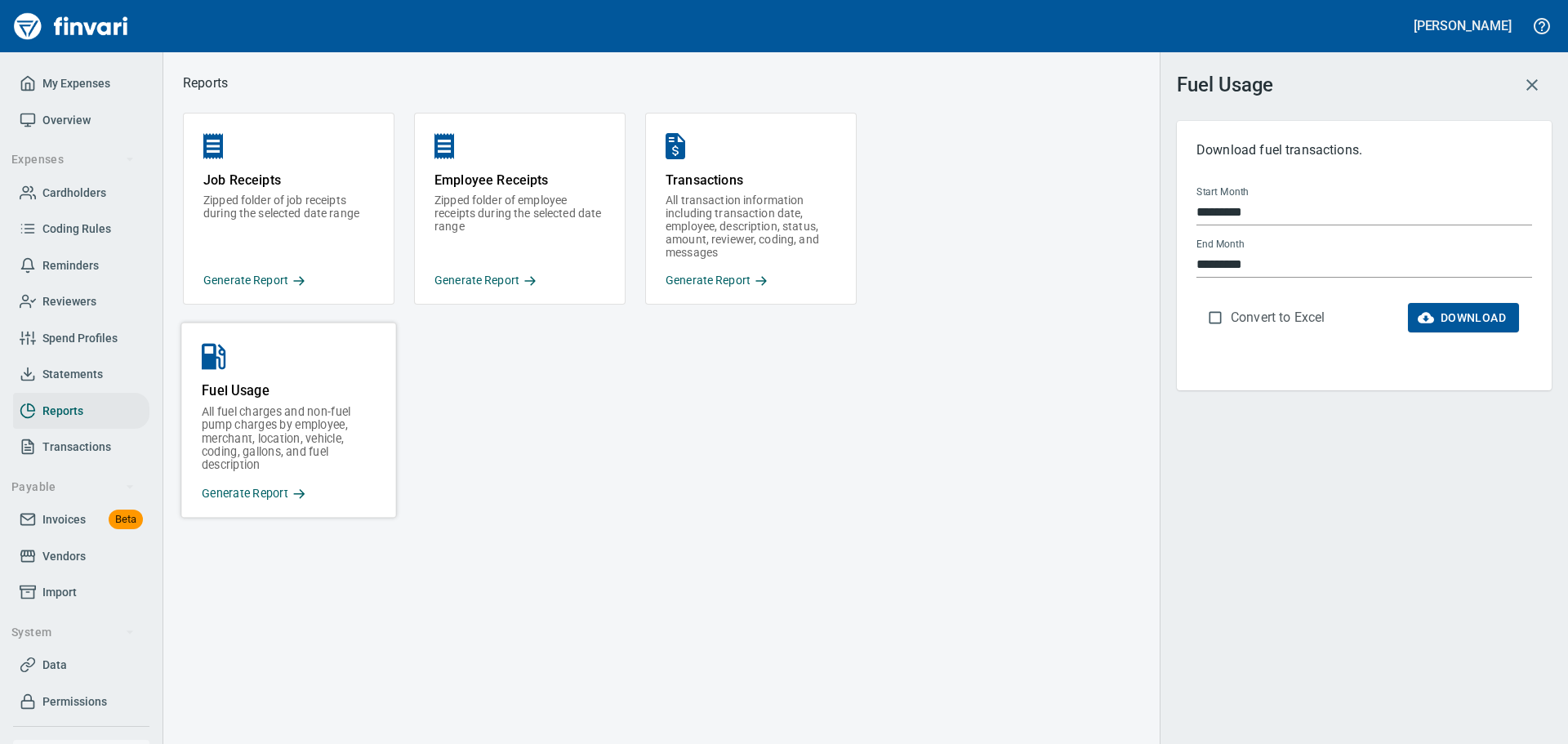
click at [1268, 222] on input "*********" at bounding box center [1364, 212] width 335 height 27
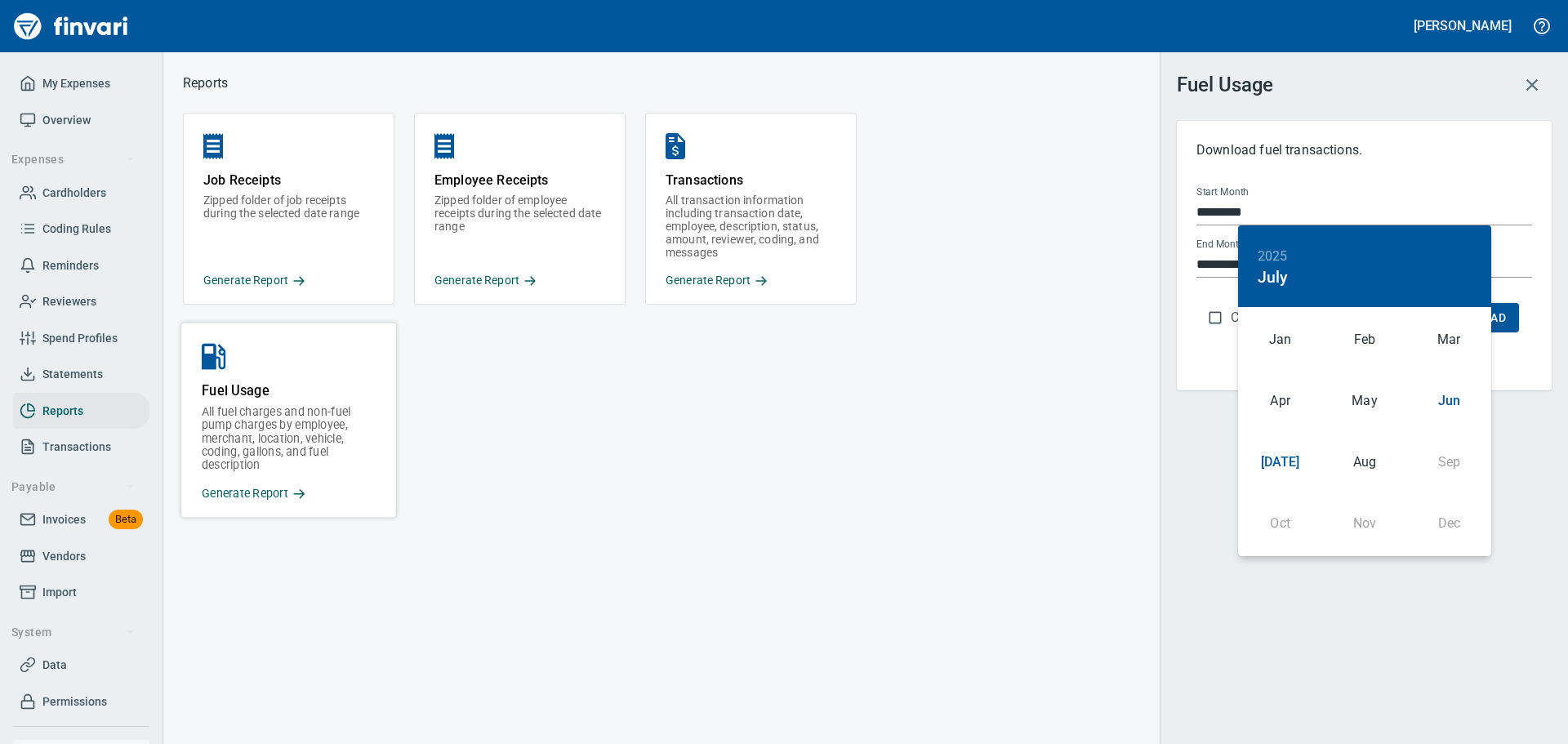
click at [1452, 403] on div "Jun" at bounding box center [1449, 401] width 84 height 61
type input "*********"
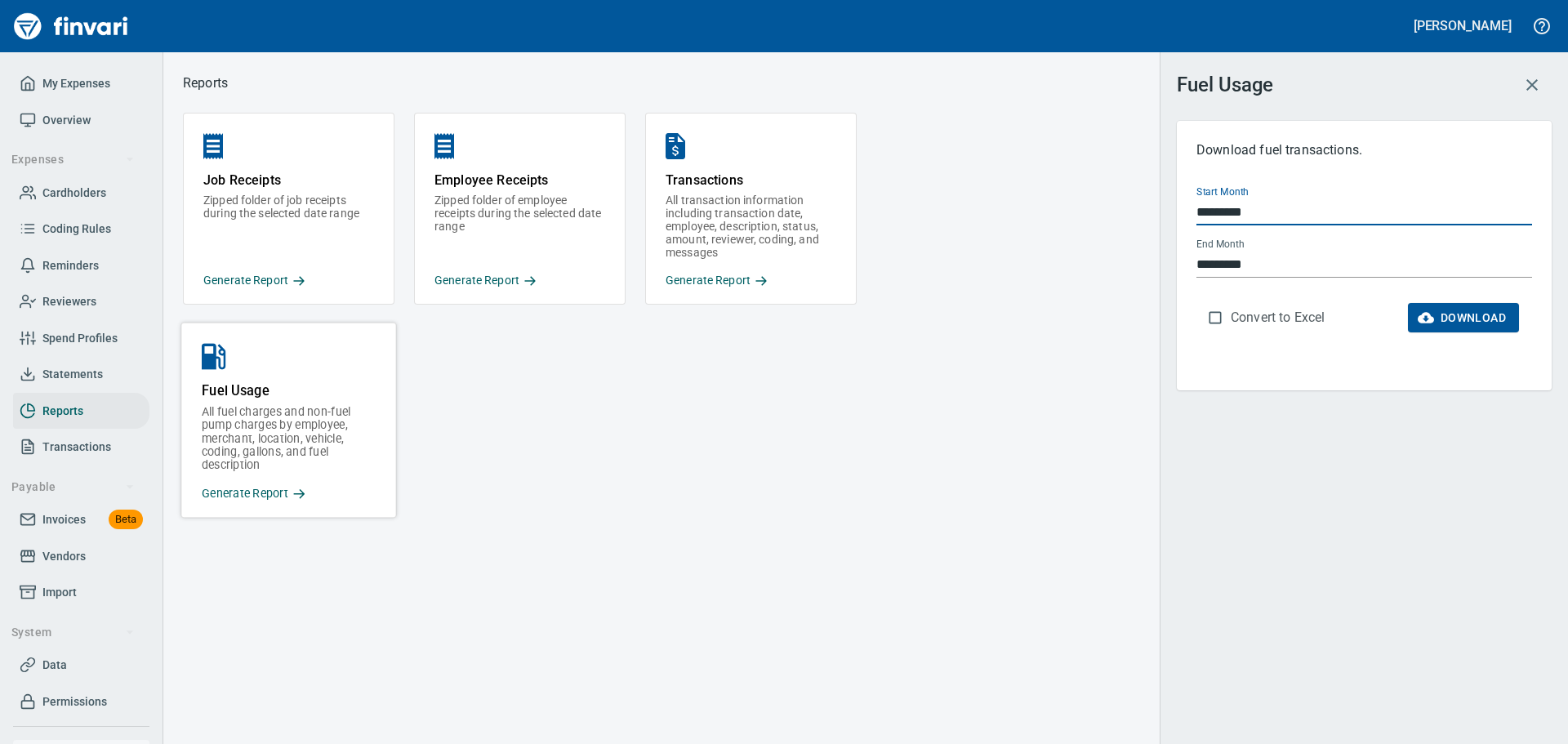
click at [1438, 313] on span "Download" at bounding box center [1464, 318] width 85 height 20
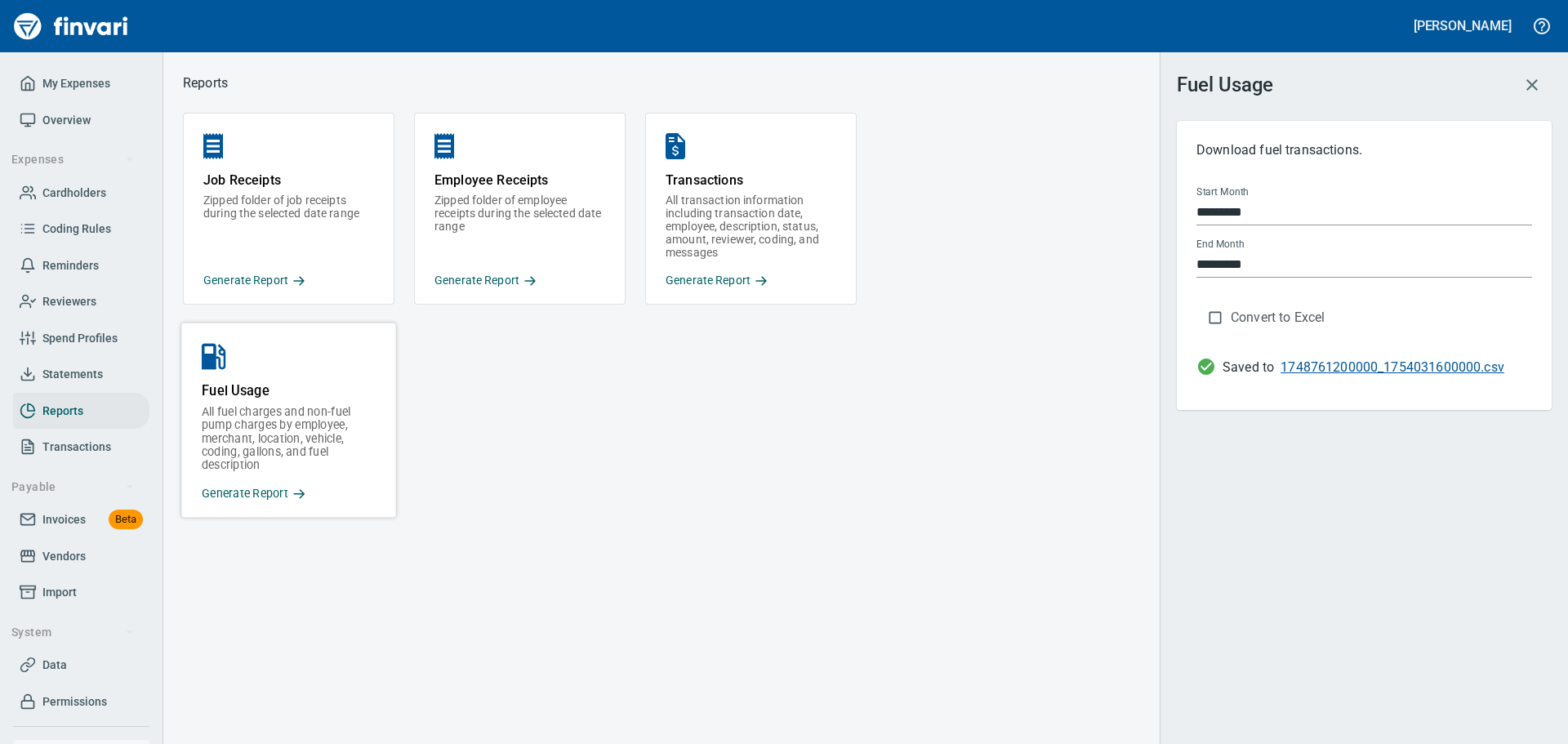
click at [1309, 368] on link "1748761200000_1754031600000.csv" at bounding box center [1392, 367] width 224 height 16
